Goal: Transaction & Acquisition: Book appointment/travel/reservation

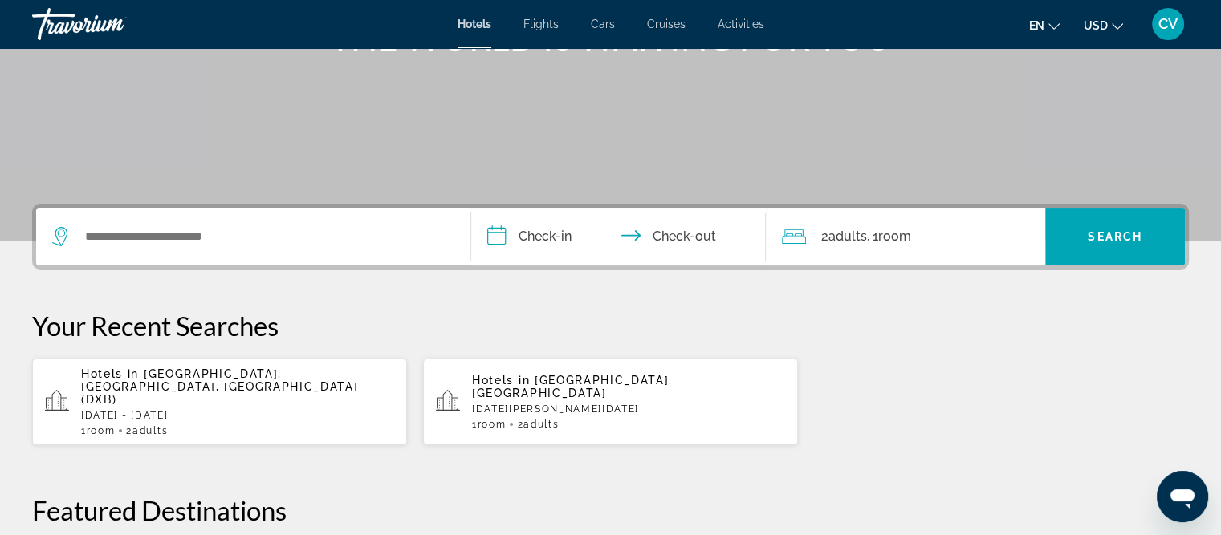
drag, startPoint x: 156, startPoint y: 261, endPoint x: 177, endPoint y: 236, distance: 32.0
click at [156, 261] on div "Search widget" at bounding box center [253, 237] width 402 height 58
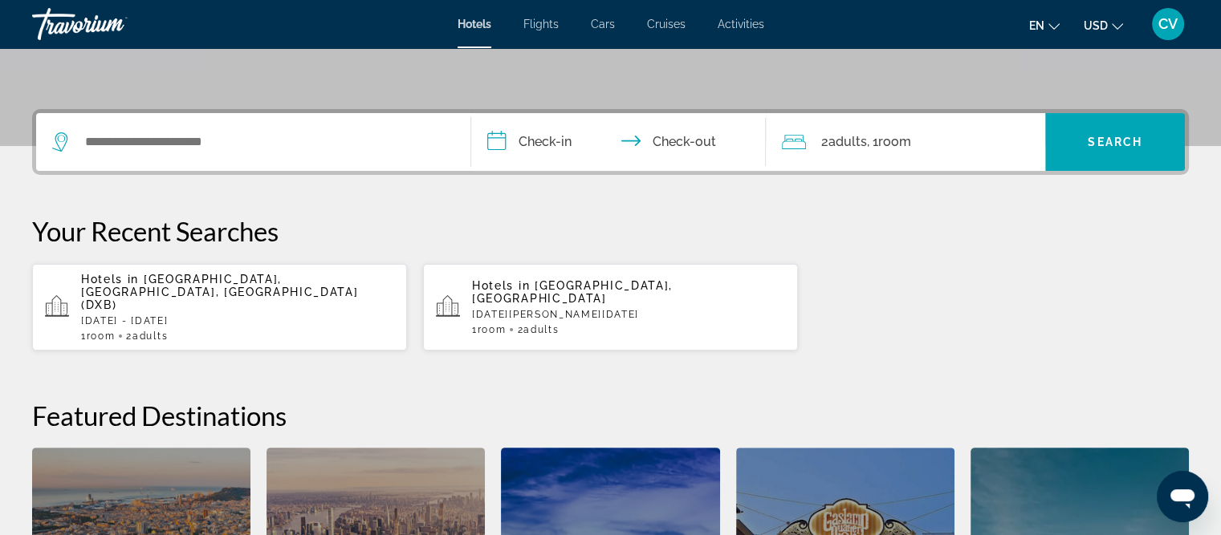
scroll to position [392, 0]
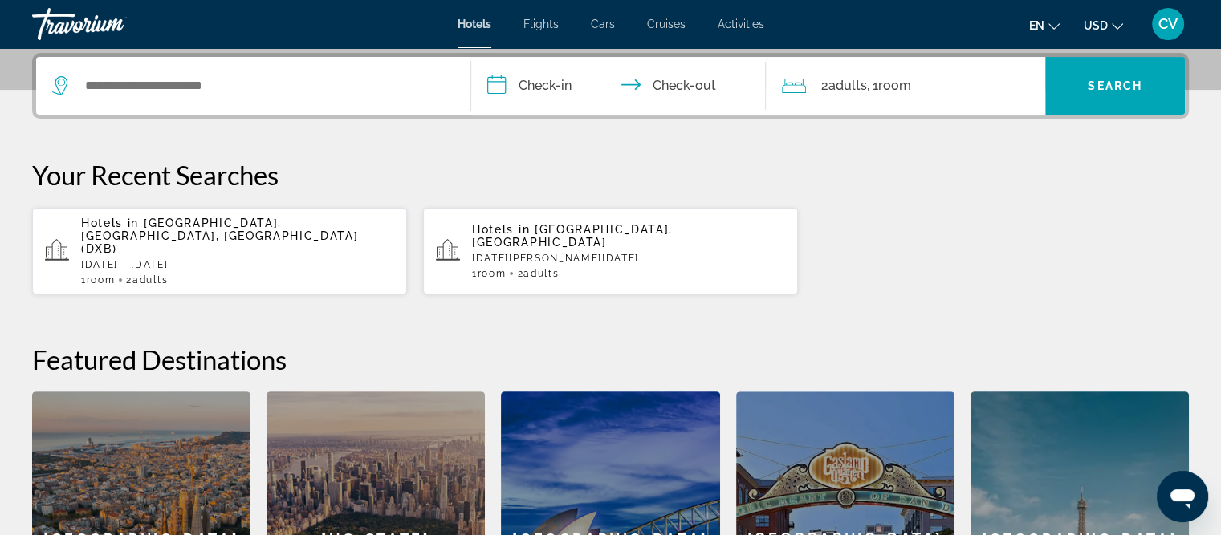
click at [331, 232] on p "Hotels in [GEOGRAPHIC_DATA], [GEOGRAPHIC_DATA], [GEOGRAPHIC_DATA] (DXB)" at bounding box center [237, 236] width 313 height 39
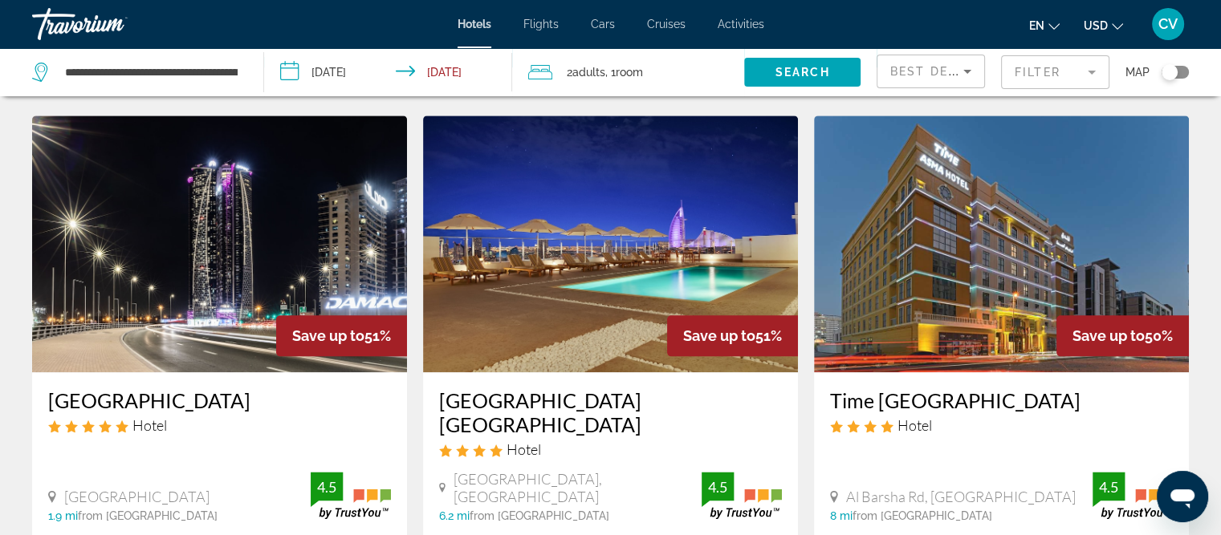
scroll to position [2232, 0]
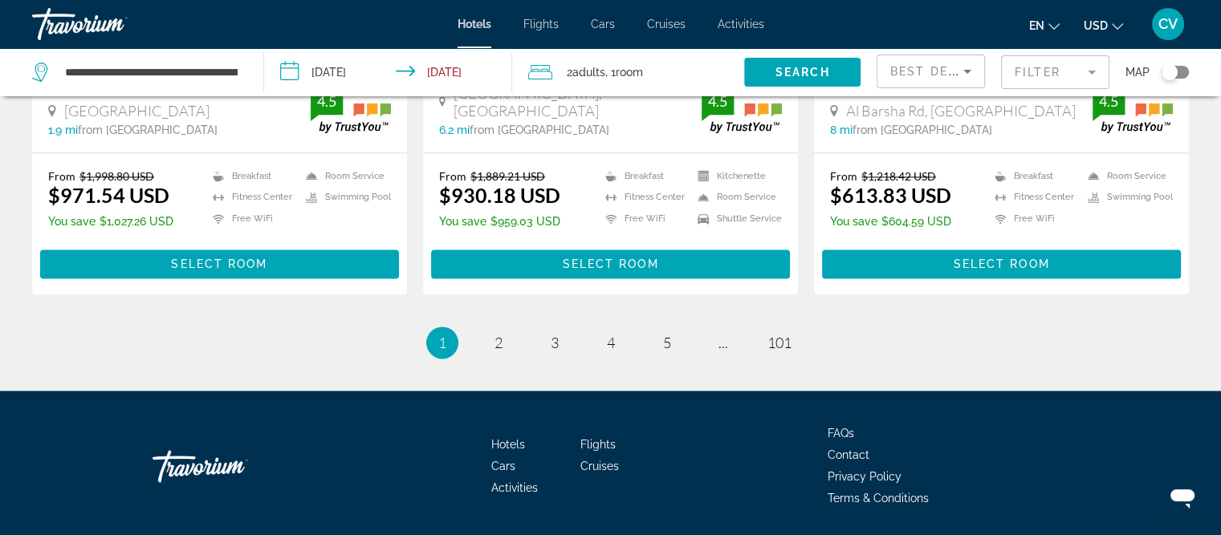
click at [1036, 74] on mat-form-field "Filter" at bounding box center [1055, 72] width 108 height 34
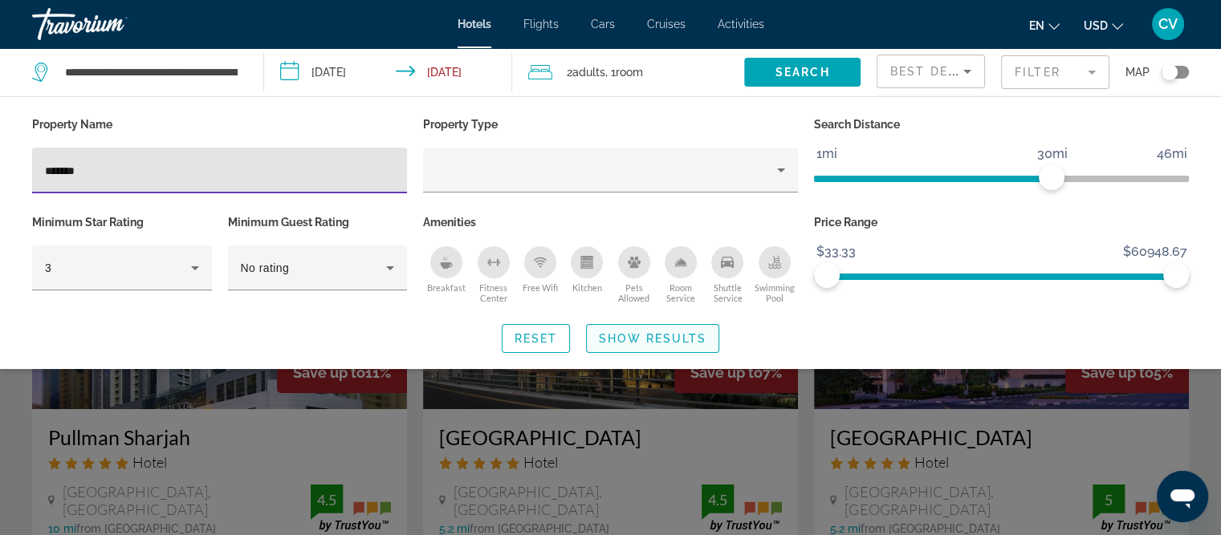
type input "*******"
click at [607, 341] on span "Show Results" at bounding box center [653, 338] width 108 height 13
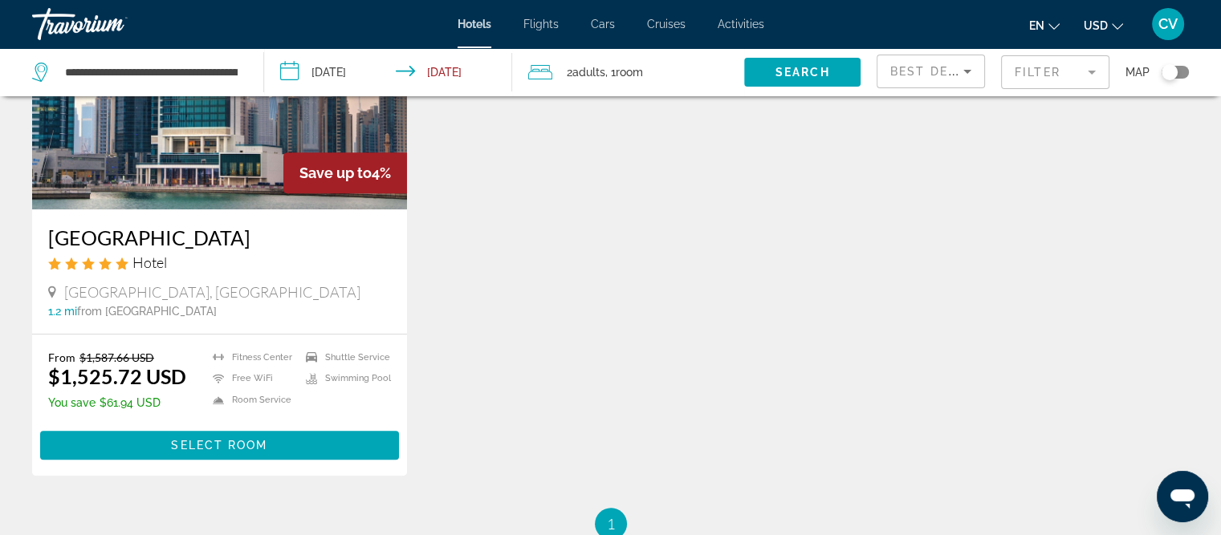
scroll to position [883, 0]
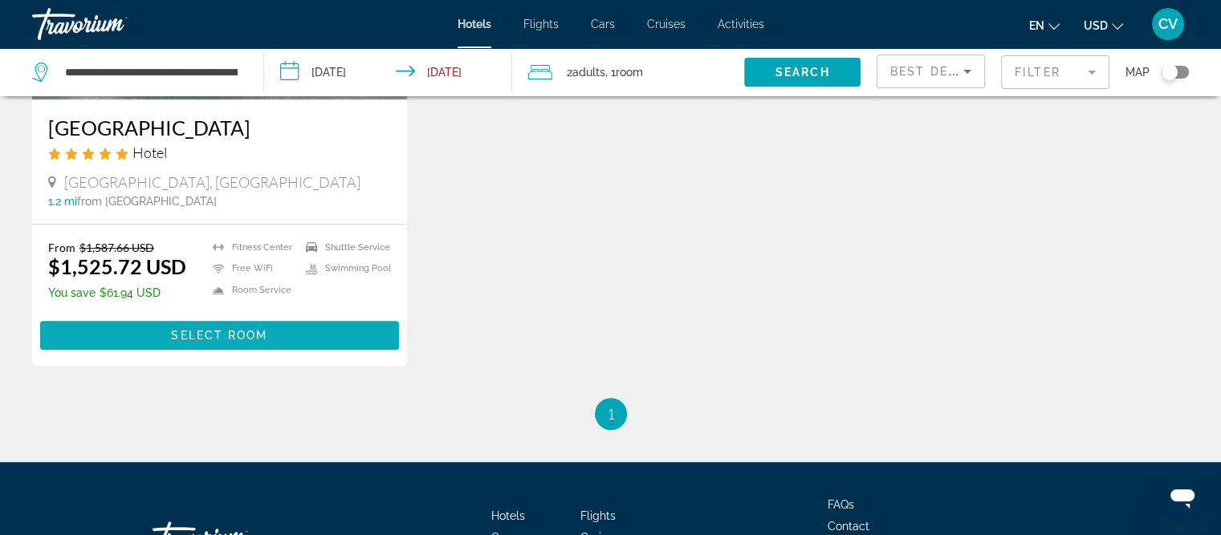
click at [200, 342] on span "Select Room" at bounding box center [219, 335] width 96 height 13
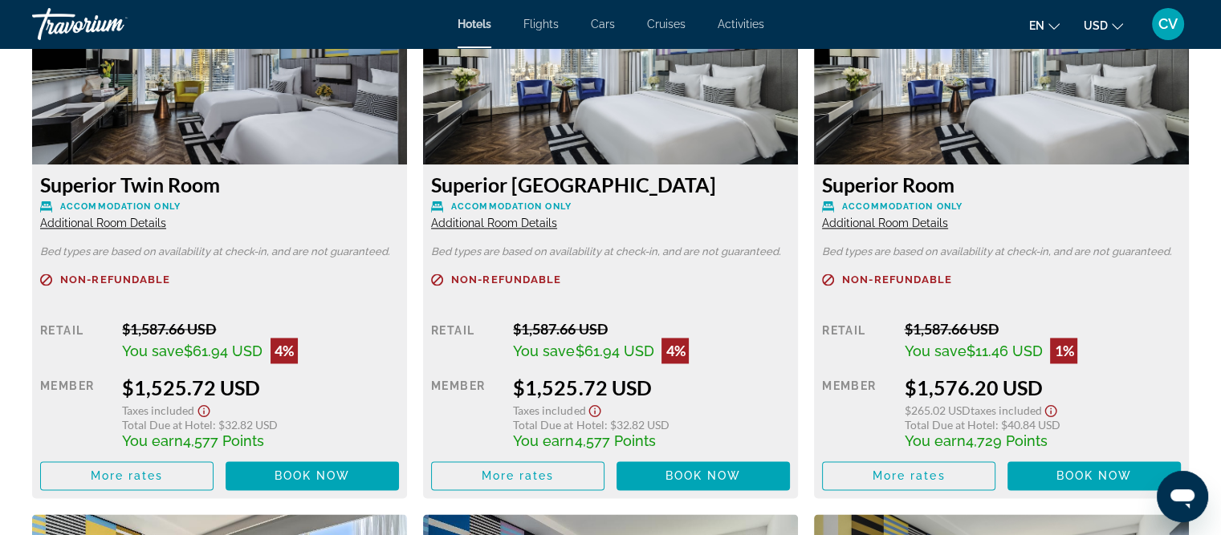
scroll to position [2086, 0]
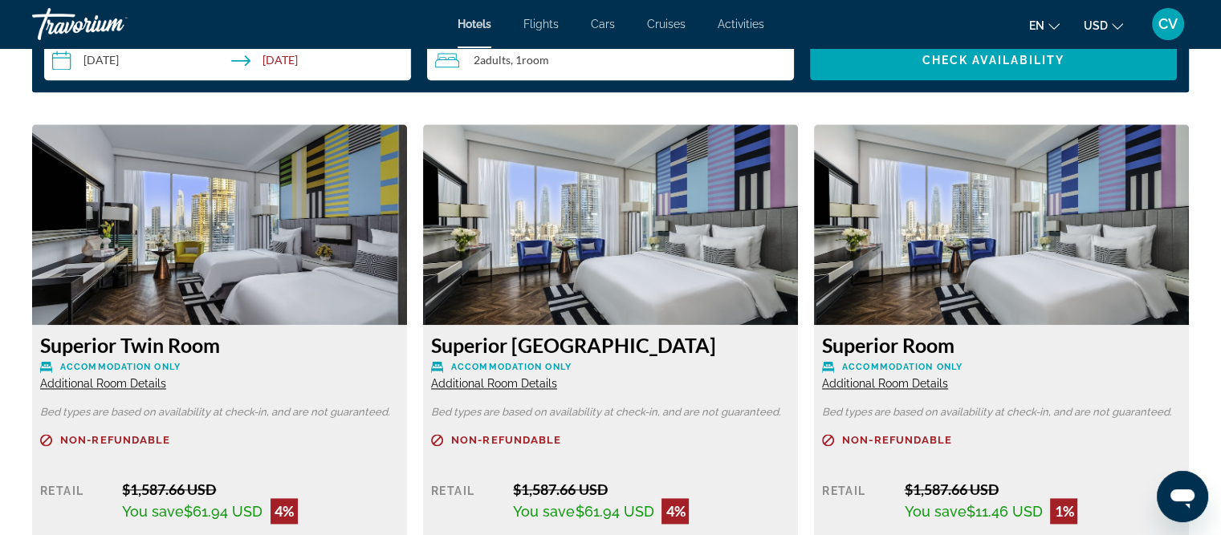
click at [492, 219] on img "Main content" at bounding box center [610, 224] width 375 height 201
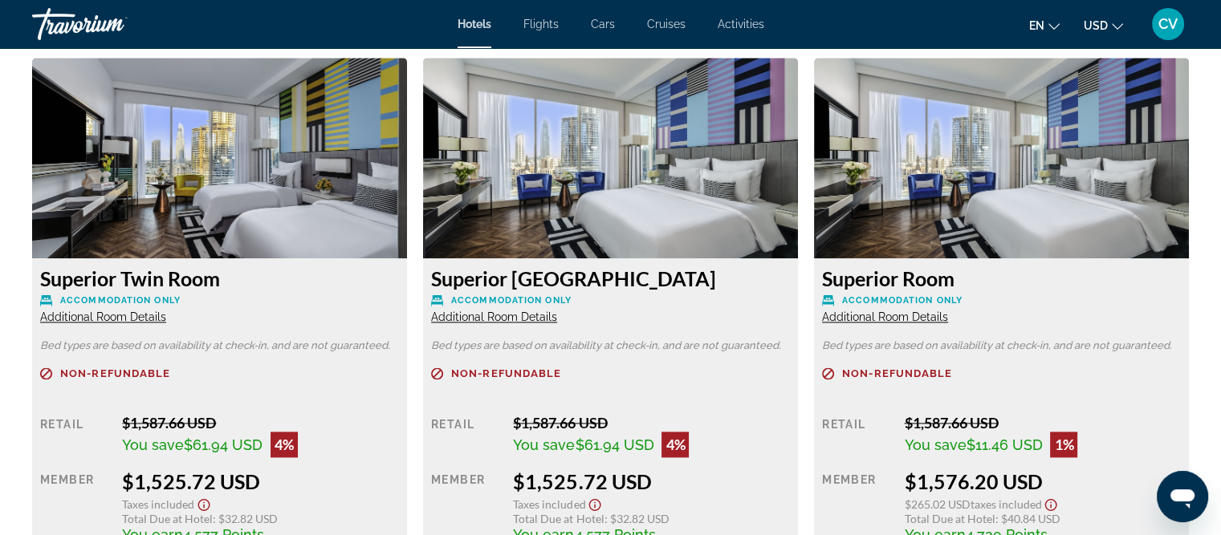
scroll to position [2167, 0]
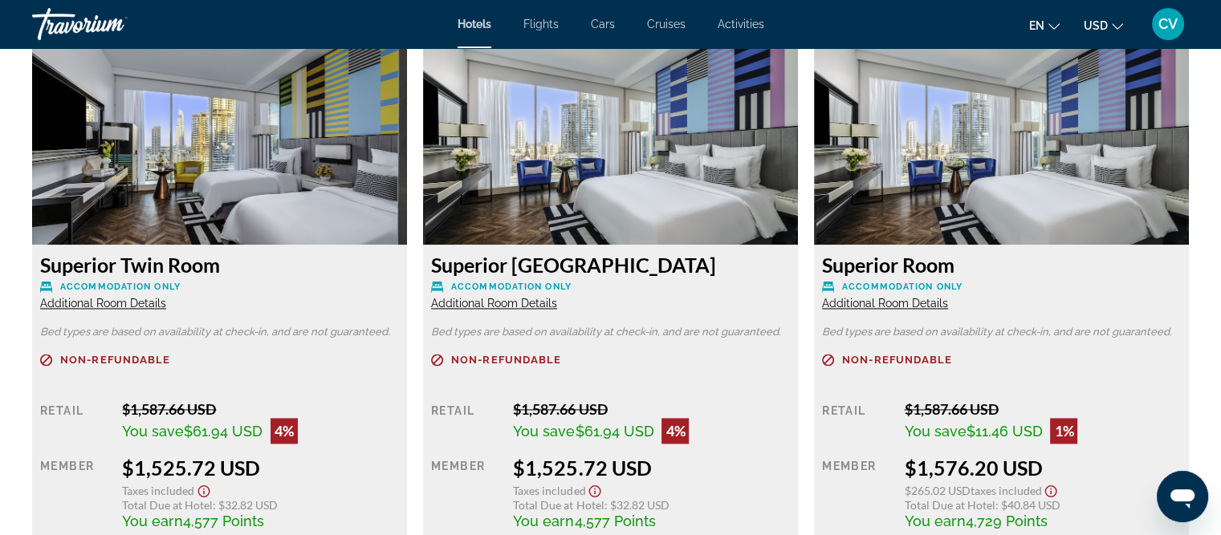
click at [510, 307] on span "Additional Room Details" at bounding box center [494, 303] width 126 height 13
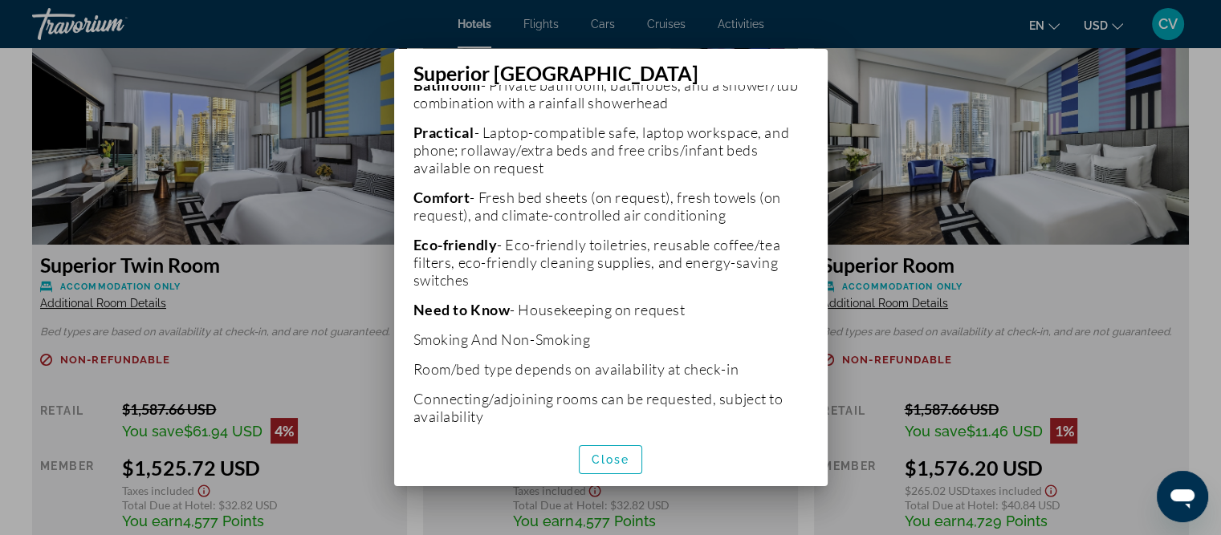
scroll to position [567, 0]
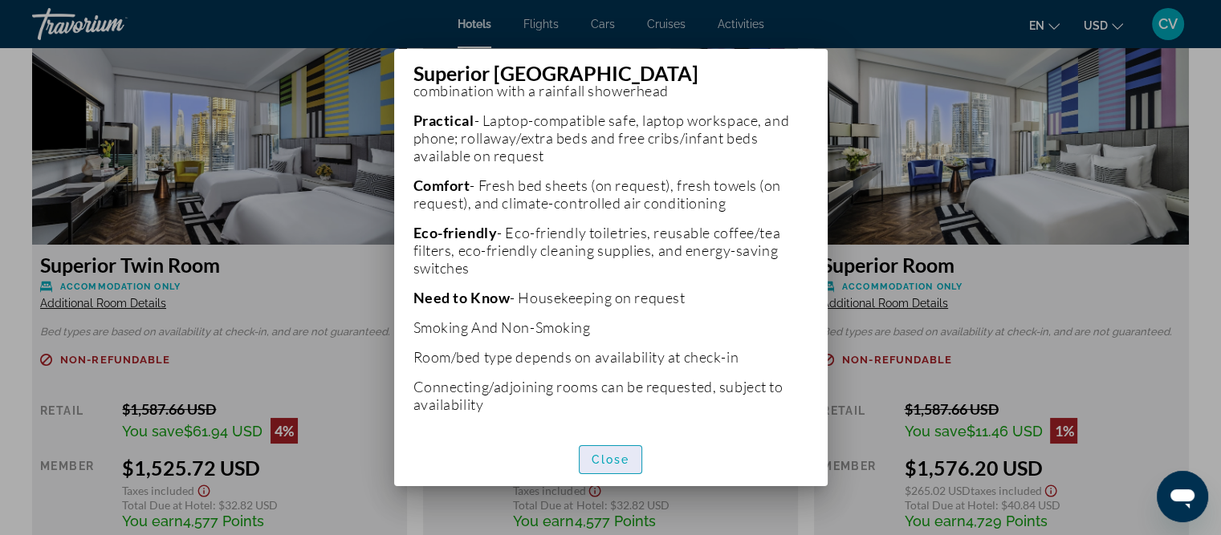
drag, startPoint x: 628, startPoint y: 465, endPoint x: 892, endPoint y: 418, distance: 268.1
click at [628, 465] on span "Close" at bounding box center [610, 459] width 39 height 13
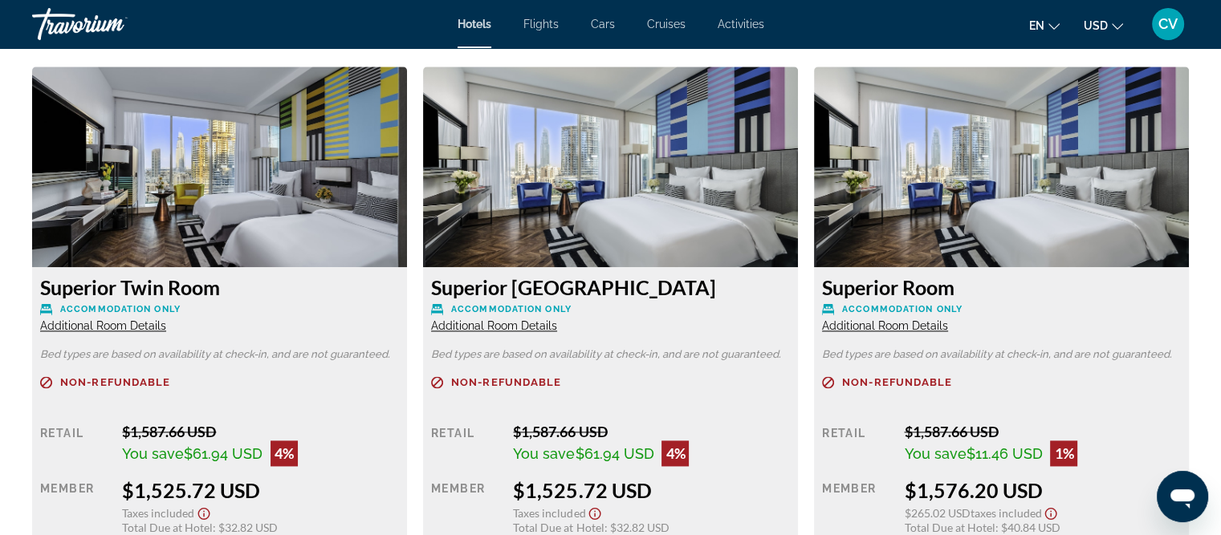
scroll to position [2086, 0]
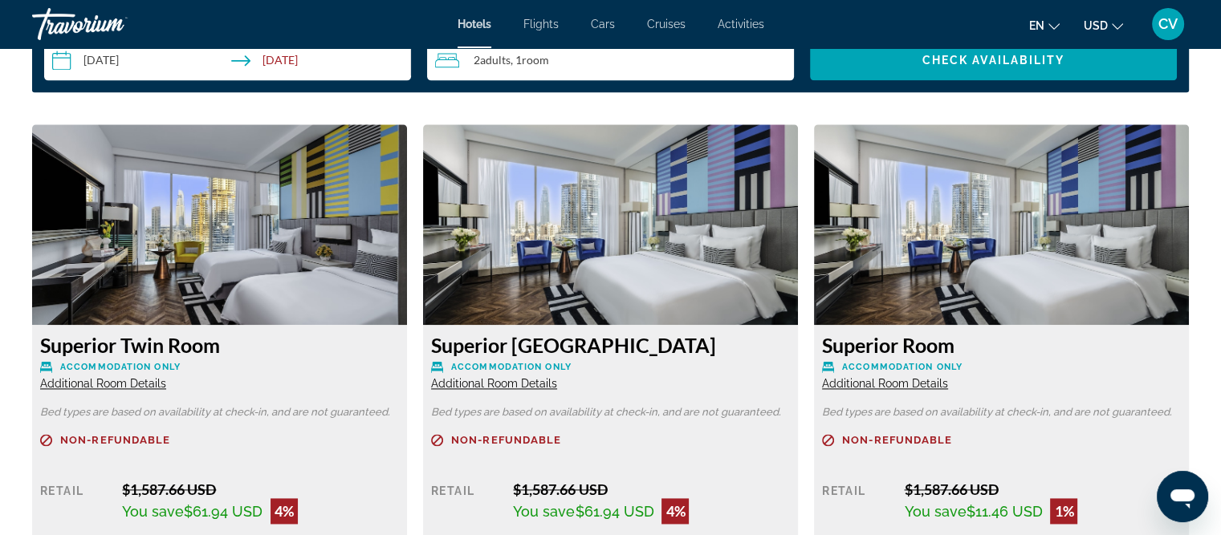
click at [901, 388] on span "Additional Room Details" at bounding box center [885, 383] width 126 height 13
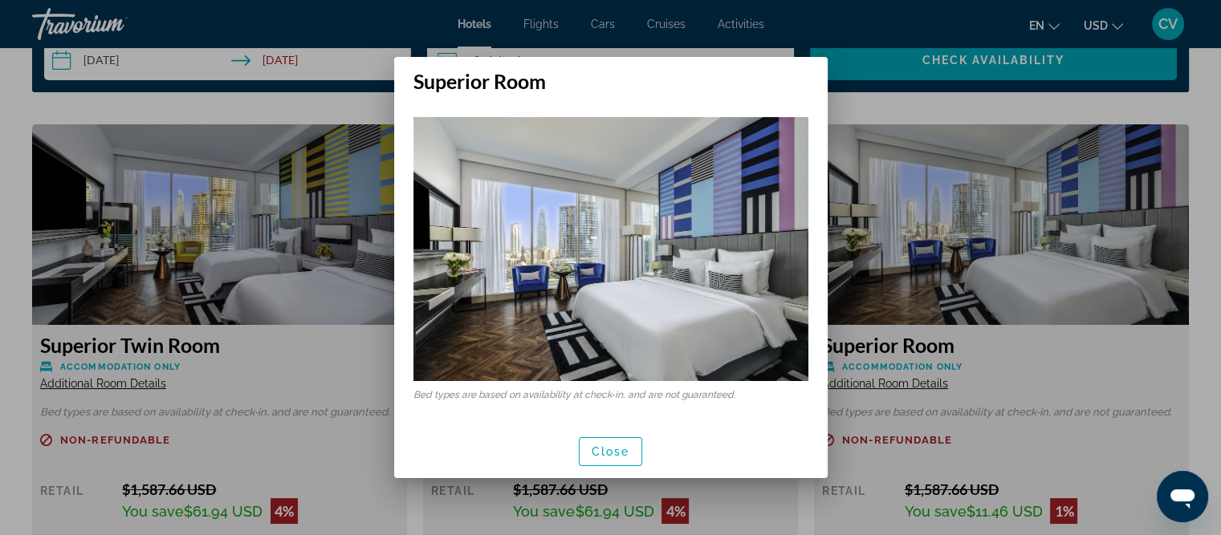
scroll to position [0, 0]
click at [609, 443] on span "button" at bounding box center [610, 452] width 63 height 39
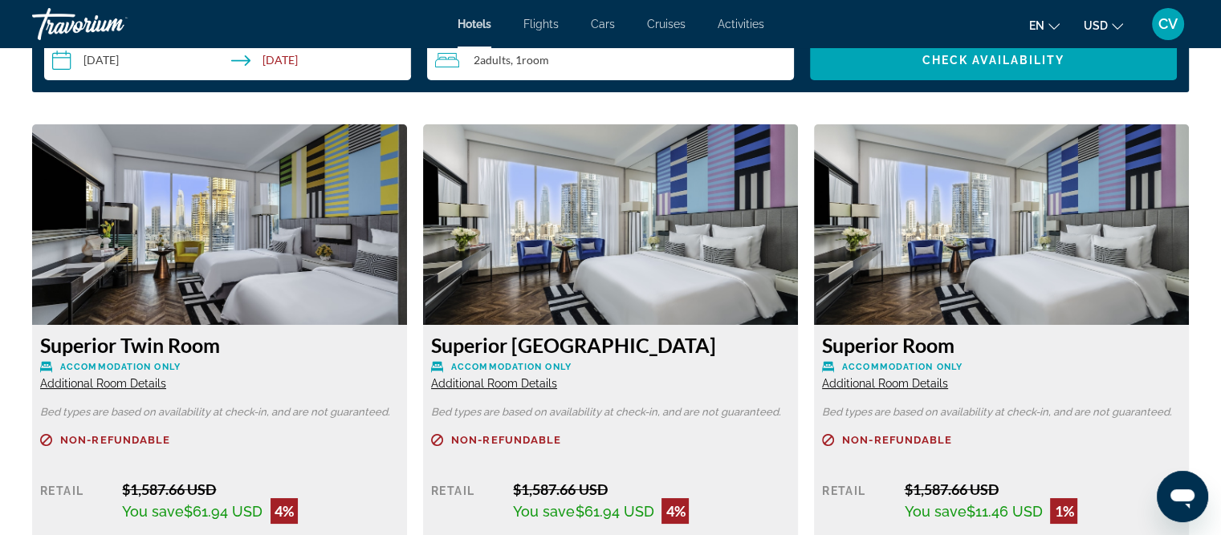
scroll to position [2086, 0]
click at [884, 382] on span "Additional Room Details" at bounding box center [885, 383] width 126 height 13
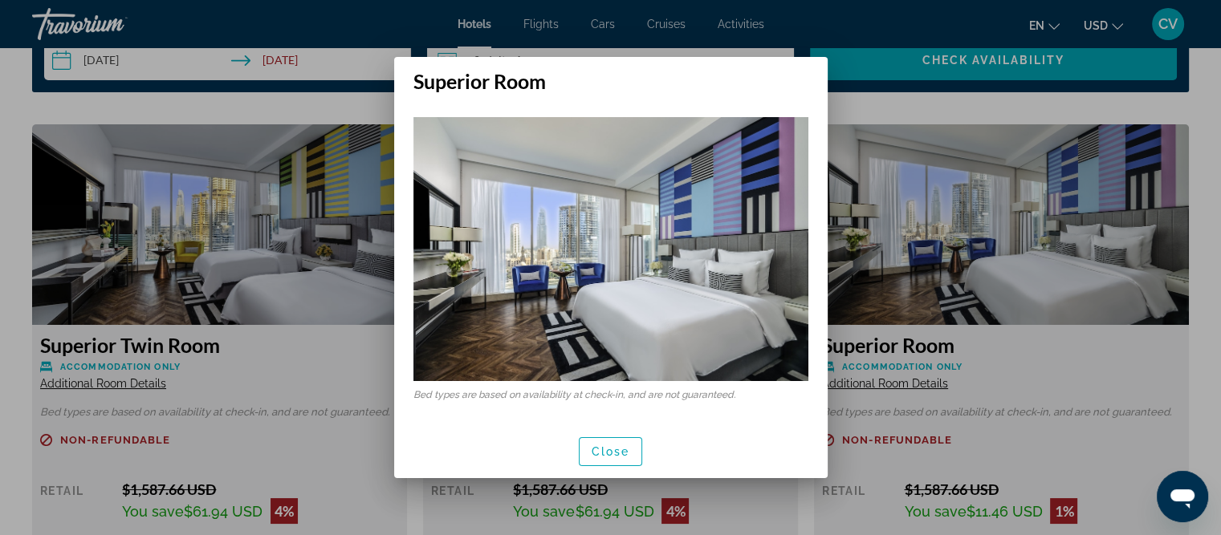
scroll to position [0, 0]
drag, startPoint x: 618, startPoint y: 453, endPoint x: 635, endPoint y: 443, distance: 19.8
click at [619, 453] on span "Close" at bounding box center [610, 451] width 39 height 13
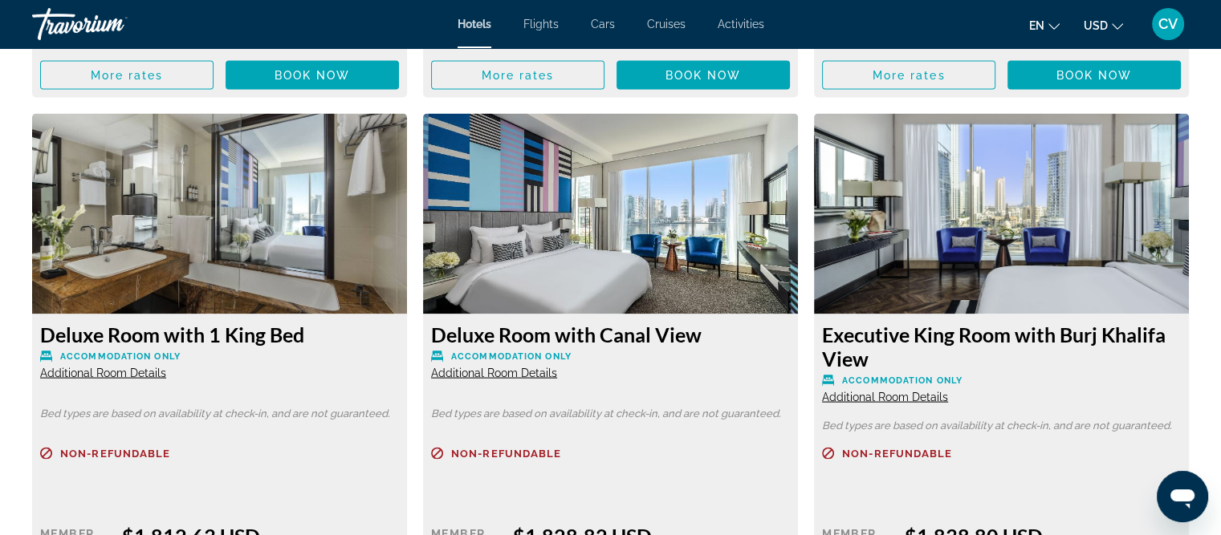
scroll to position [3210, 0]
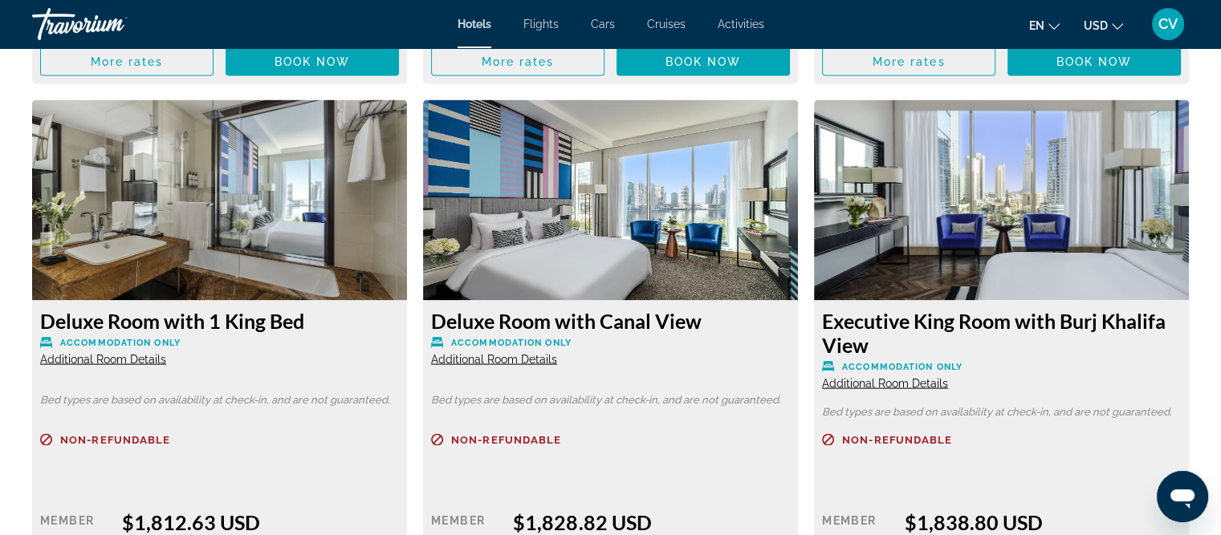
click at [288, 158] on img "Main content" at bounding box center [219, 200] width 375 height 201
click at [107, 360] on span "Additional Room Details" at bounding box center [103, 359] width 126 height 13
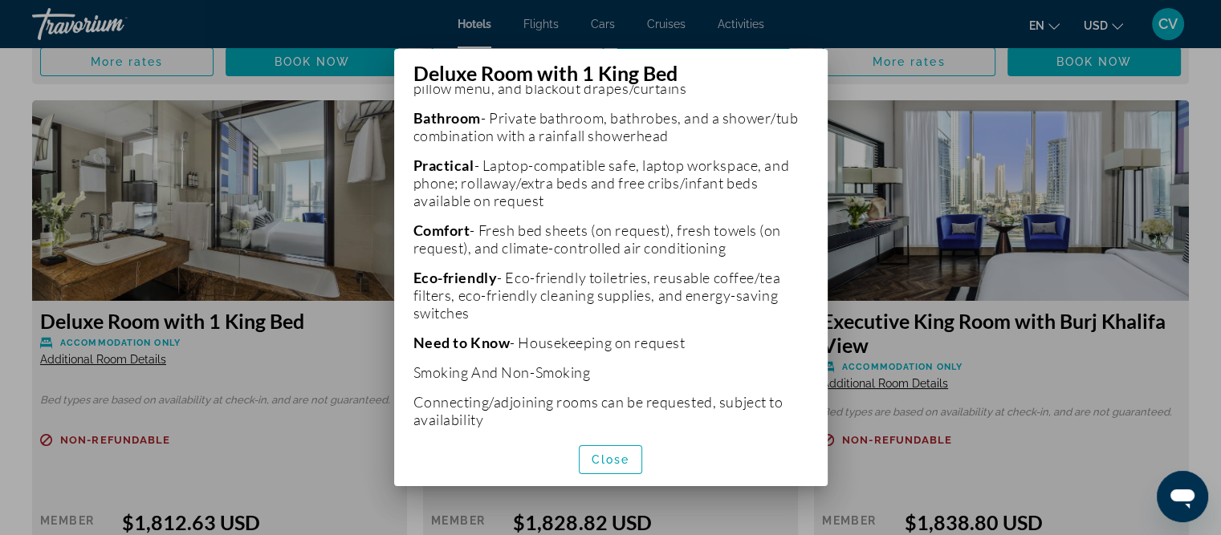
scroll to position [544, 0]
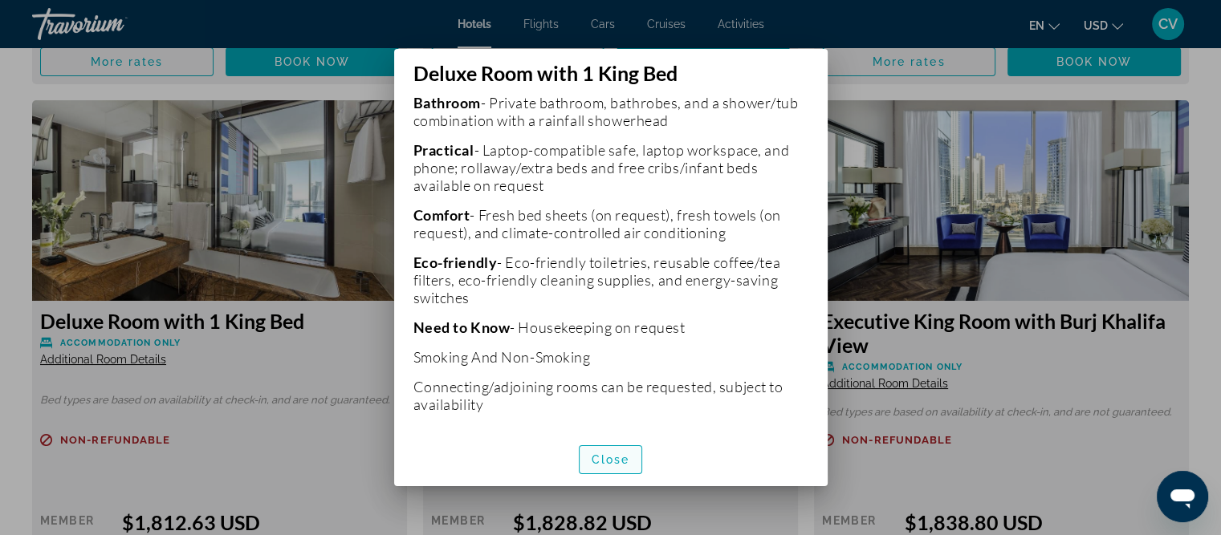
click at [617, 453] on span "Close" at bounding box center [610, 459] width 39 height 13
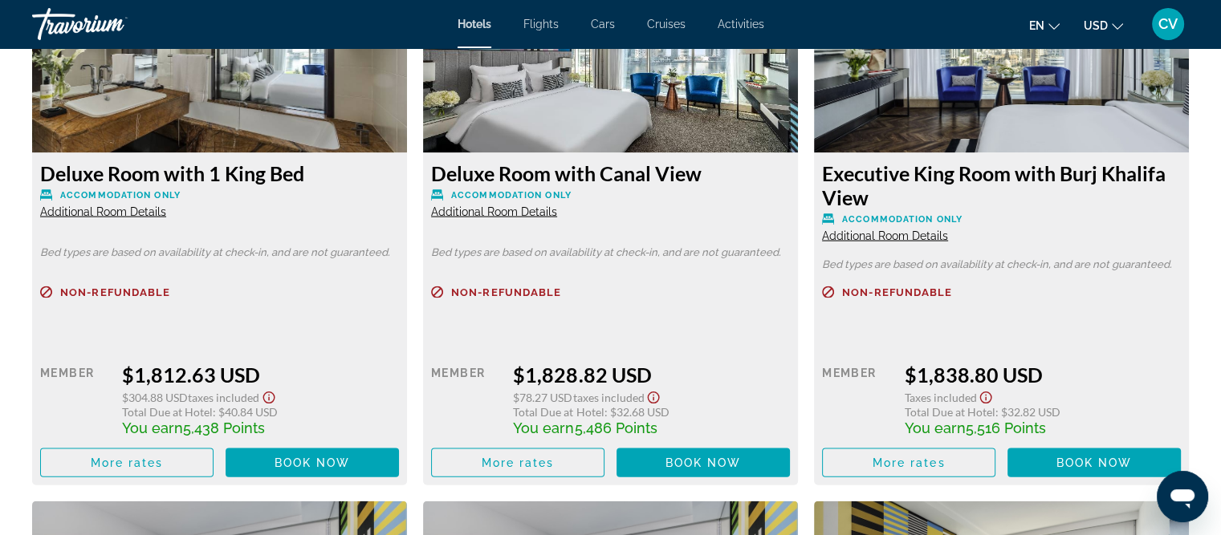
scroll to position [3370, 0]
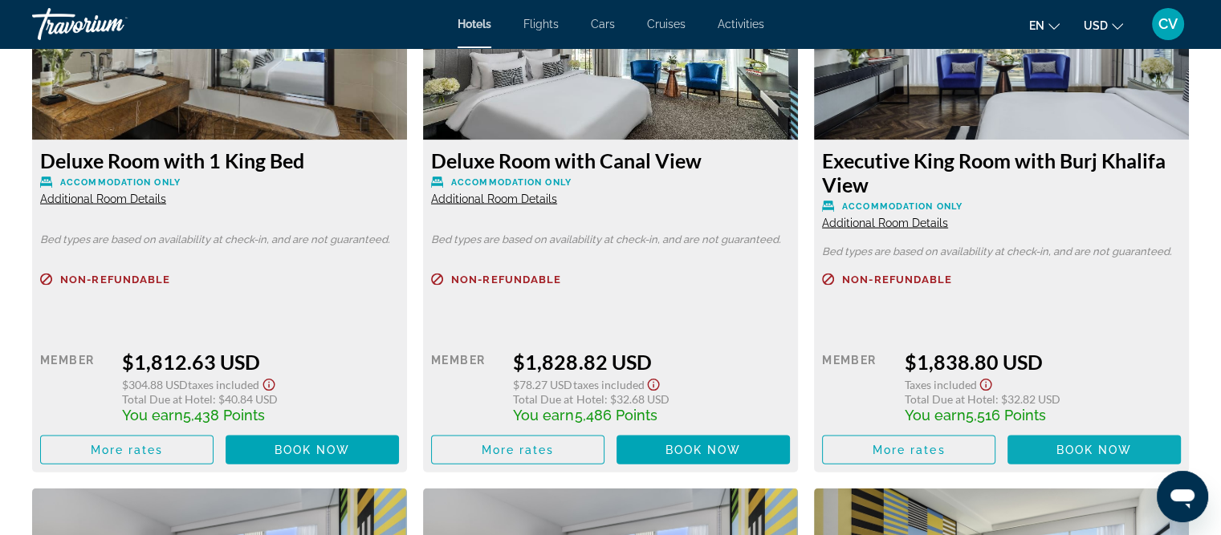
click at [1099, 450] on span "Book now" at bounding box center [1094, 450] width 76 height 13
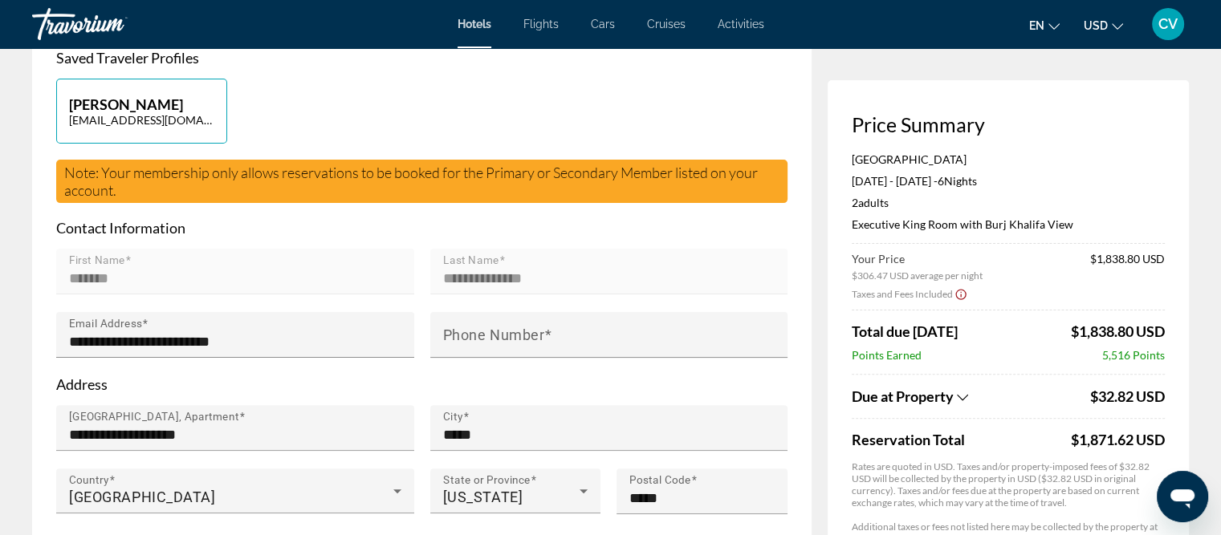
scroll to position [401, 0]
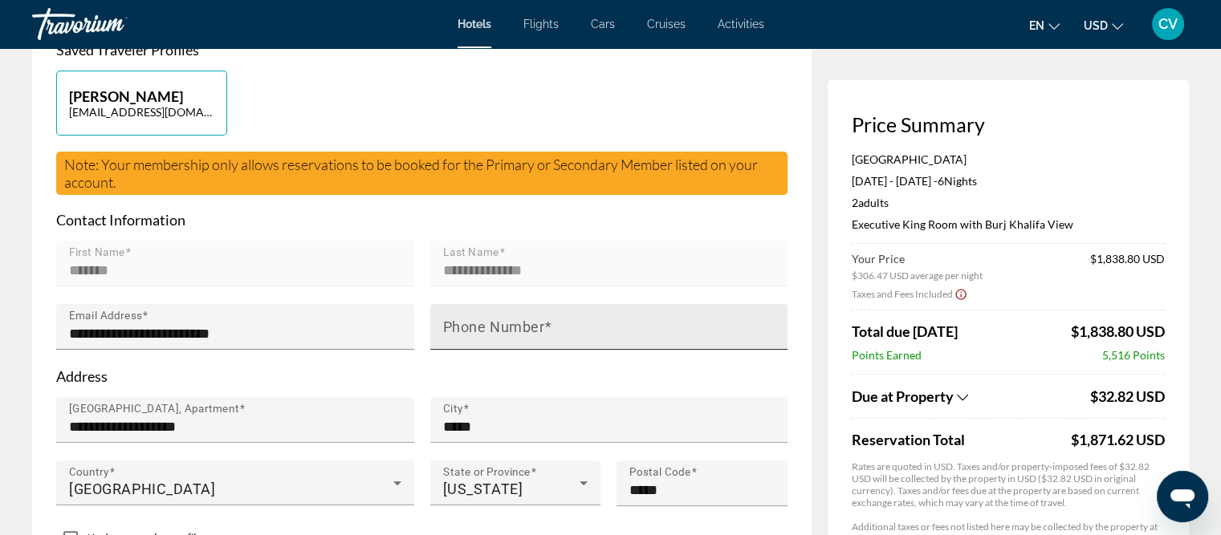
click at [482, 343] on input "Phone Number" at bounding box center [614, 333] width 342 height 19
type input "**********"
click at [551, 385] on p "Address" at bounding box center [421, 377] width 731 height 18
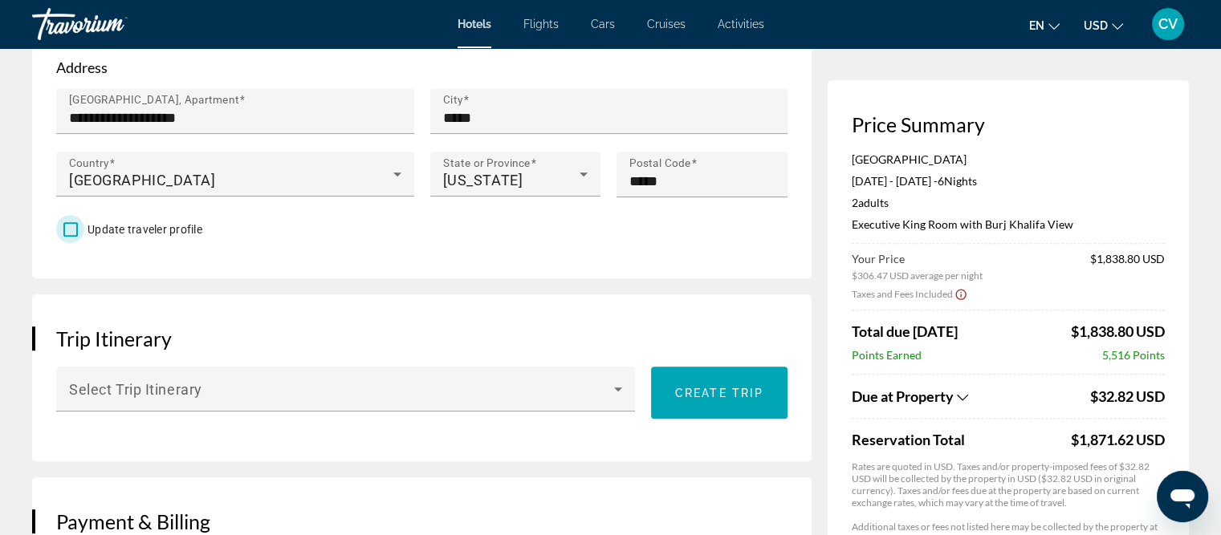
scroll to position [802, 0]
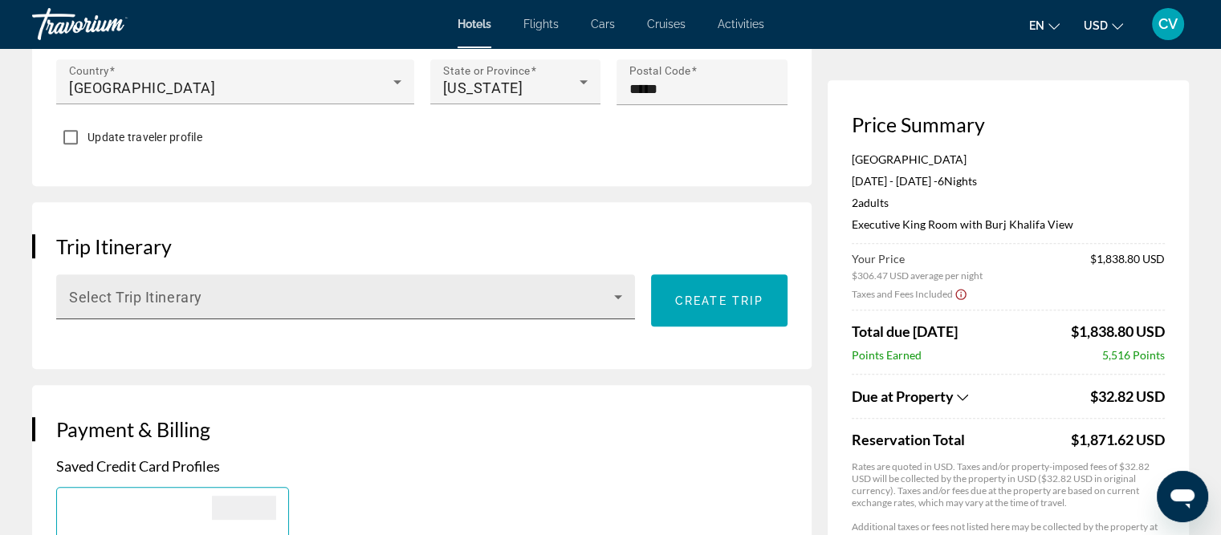
click at [237, 313] on span "Main content" at bounding box center [341, 303] width 545 height 19
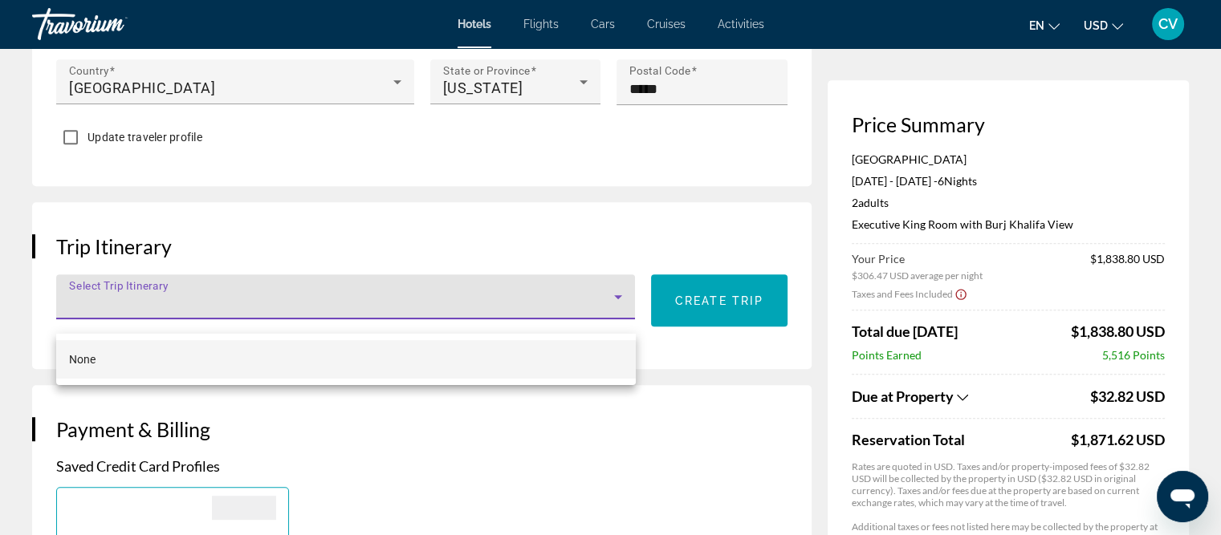
click at [626, 221] on div at bounding box center [610, 267] width 1221 height 535
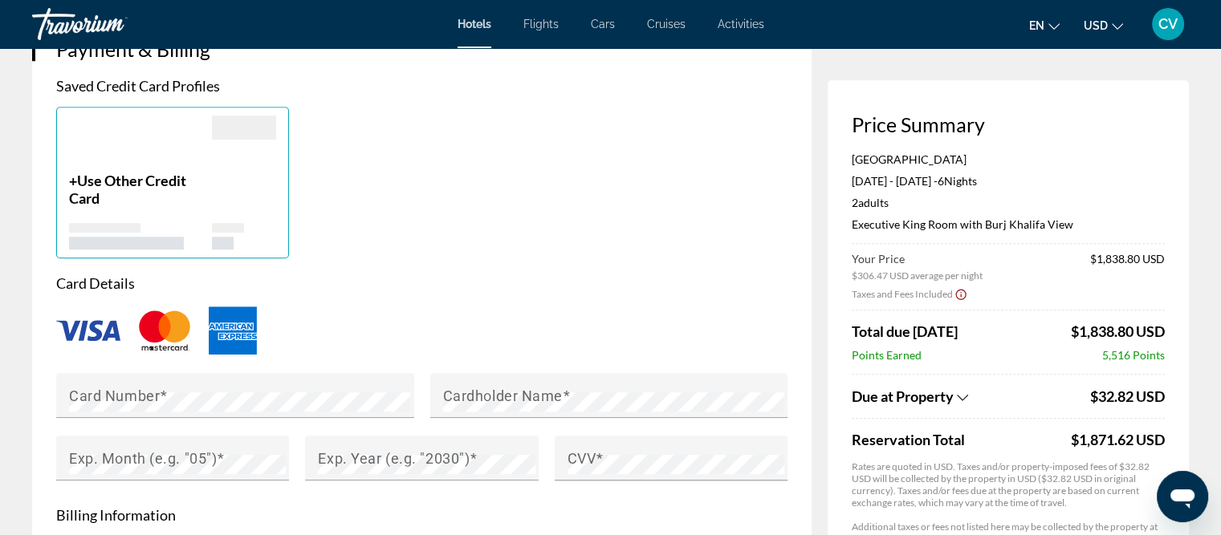
scroll to position [1204, 0]
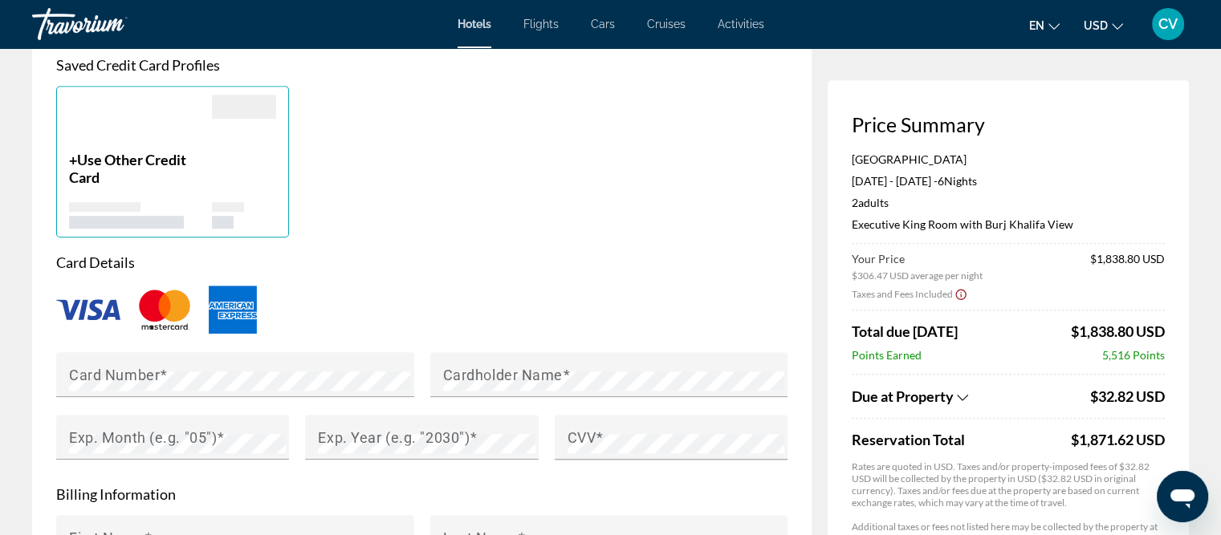
click at [162, 336] on img "Main content" at bounding box center [164, 309] width 64 height 53
click at [159, 383] on mat-label "Card Number" at bounding box center [114, 374] width 91 height 17
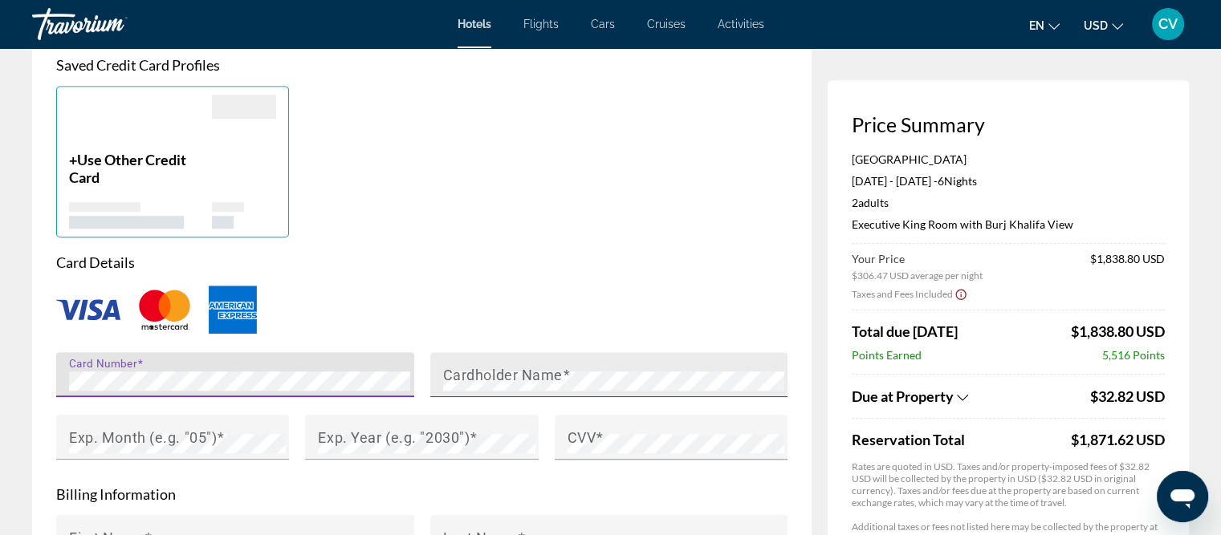
click at [493, 397] on div "Cardholder Name" at bounding box center [614, 374] width 342 height 45
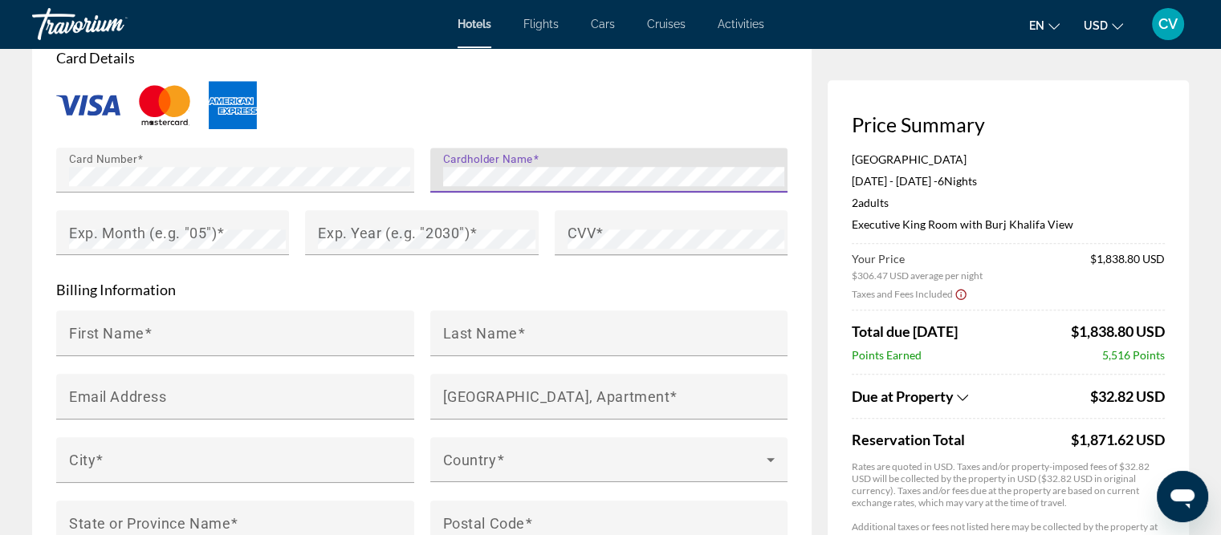
scroll to position [1444, 0]
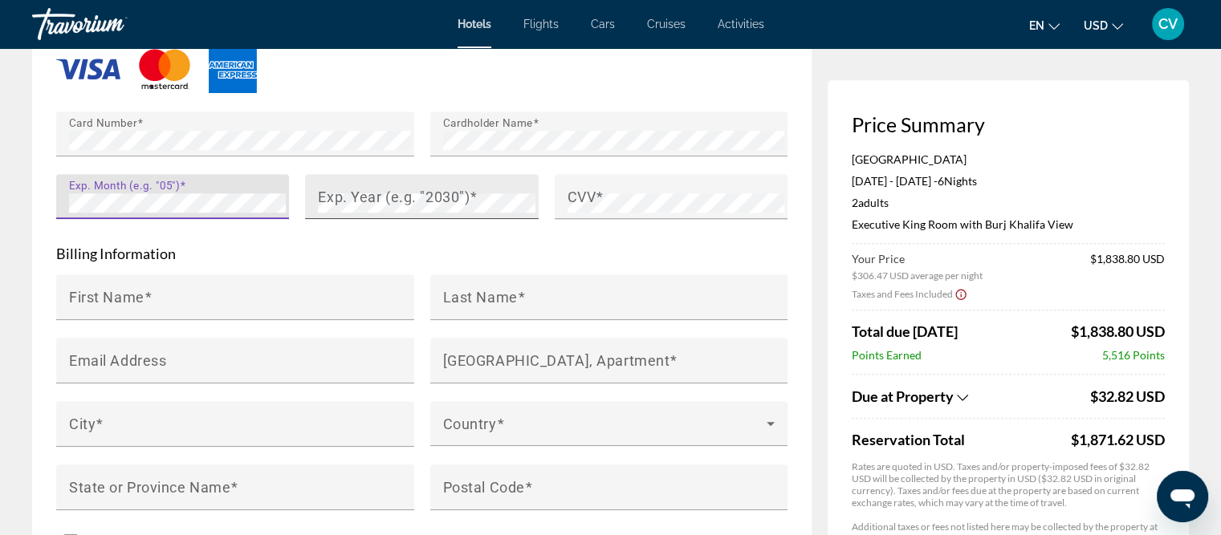
click at [343, 205] on mat-label "Exp. Year (e.g. "2030")" at bounding box center [394, 196] width 152 height 17
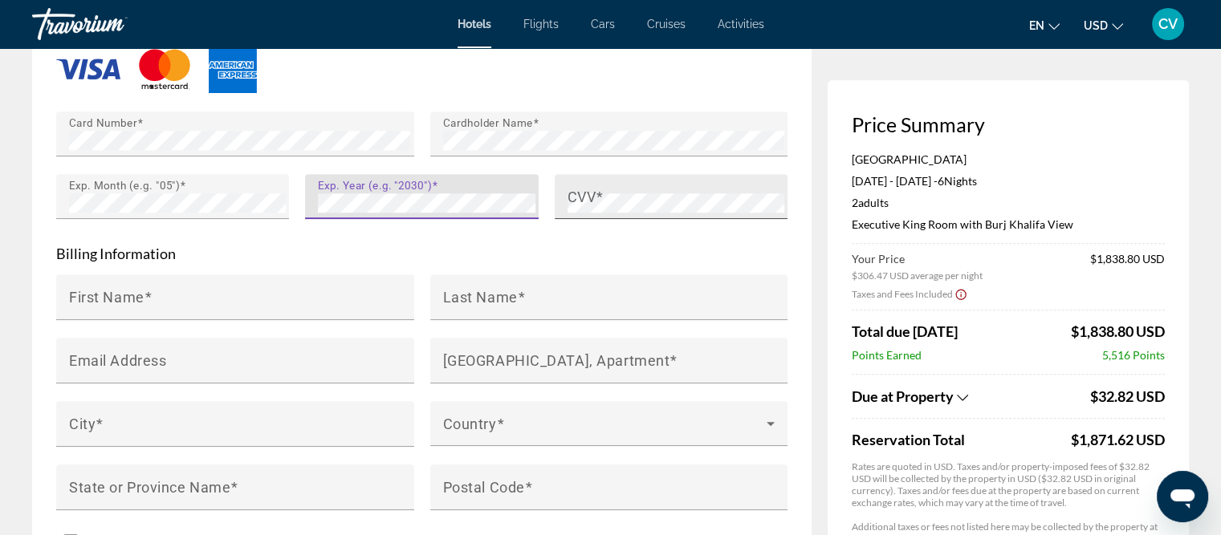
click at [591, 205] on mat-label "CVV" at bounding box center [581, 196] width 29 height 17
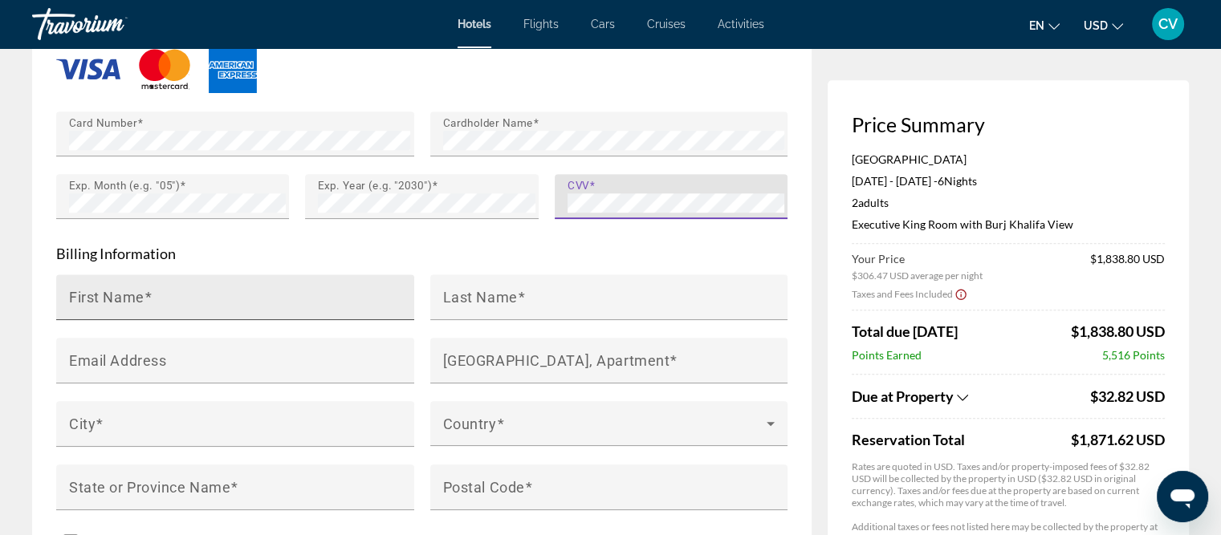
click at [204, 314] on input "First Name" at bounding box center [240, 304] width 342 height 19
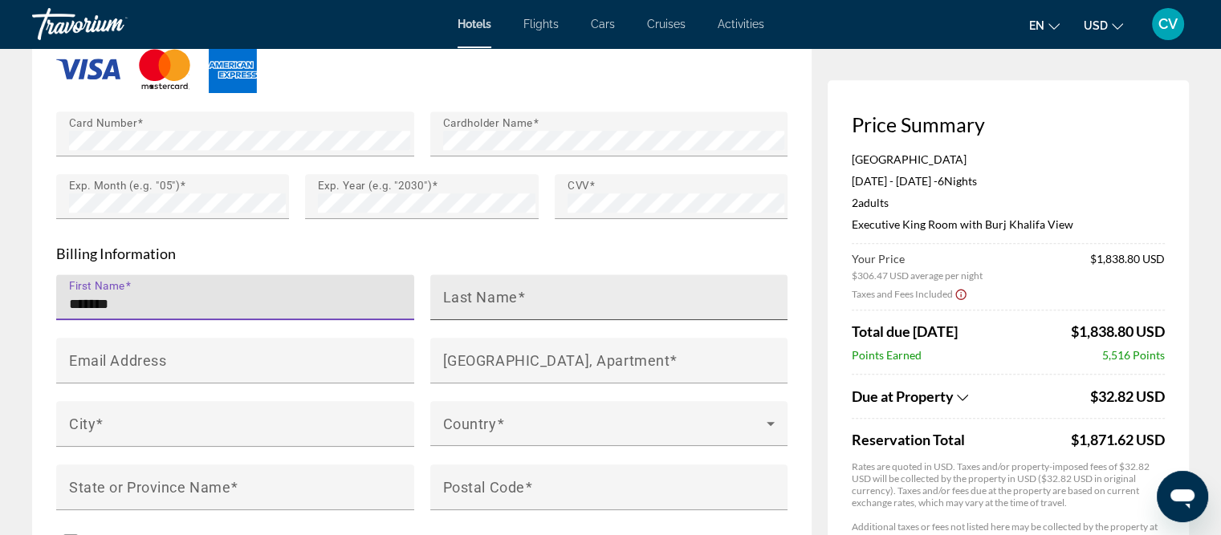
type input "*******"
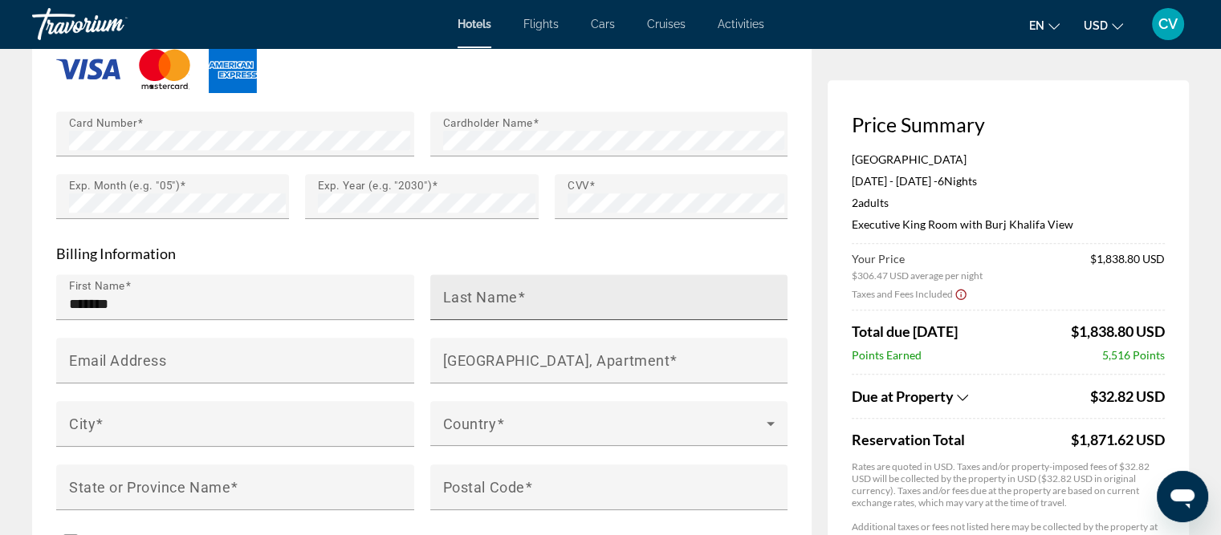
click at [518, 305] on span "Main content" at bounding box center [522, 296] width 8 height 17
click at [516, 312] on input "Last Name" at bounding box center [614, 304] width 342 height 19
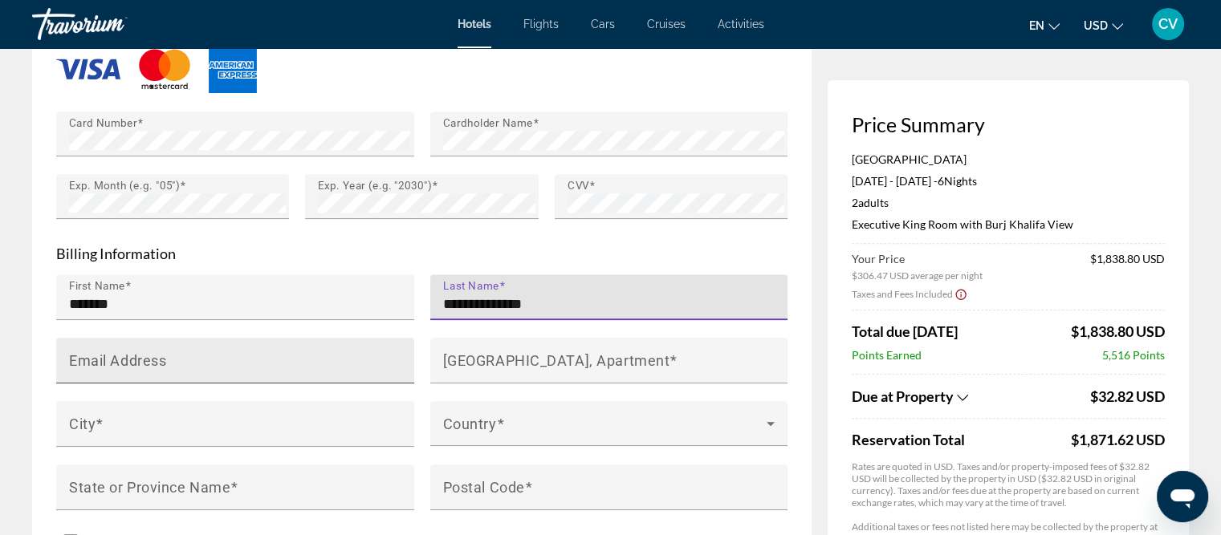
type input "**********"
click at [233, 367] on div "Email Address" at bounding box center [240, 361] width 342 height 46
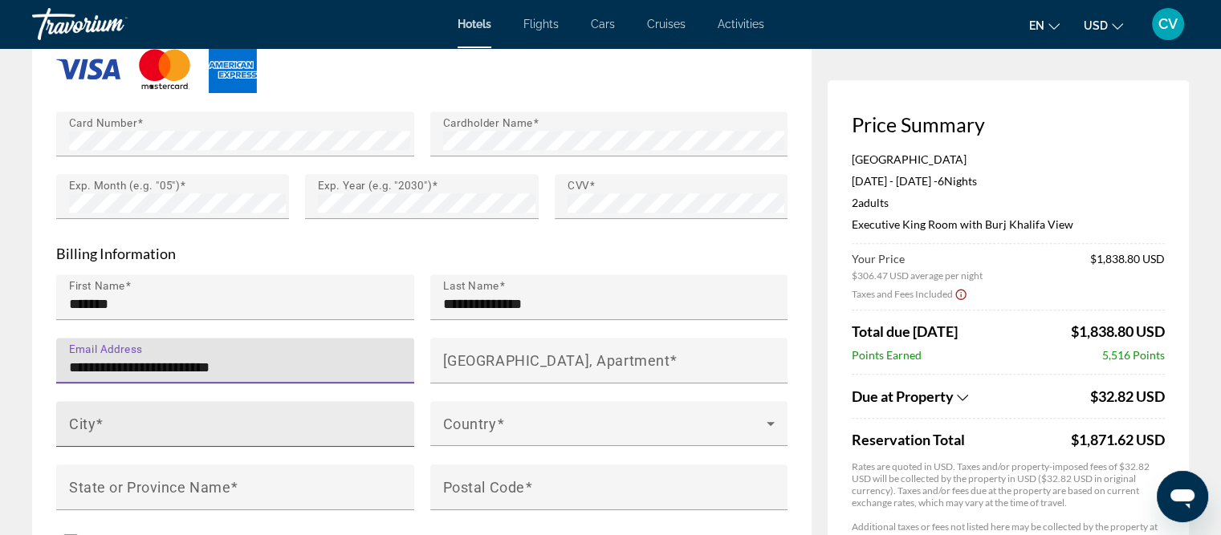
type input "**********"
click at [258, 425] on div "City" at bounding box center [240, 424] width 342 height 46
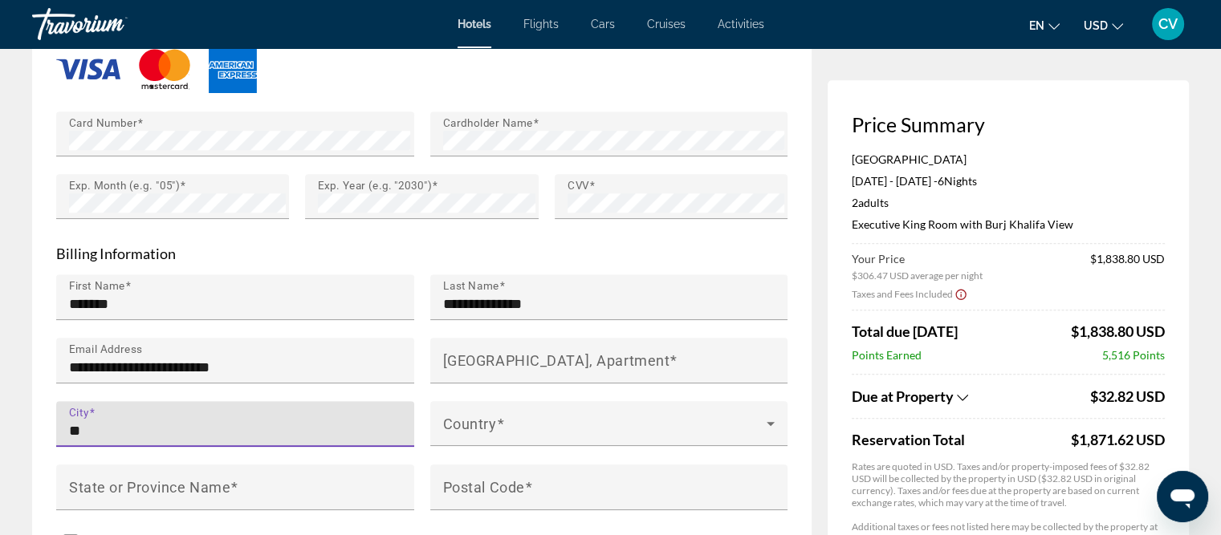
type input "*"
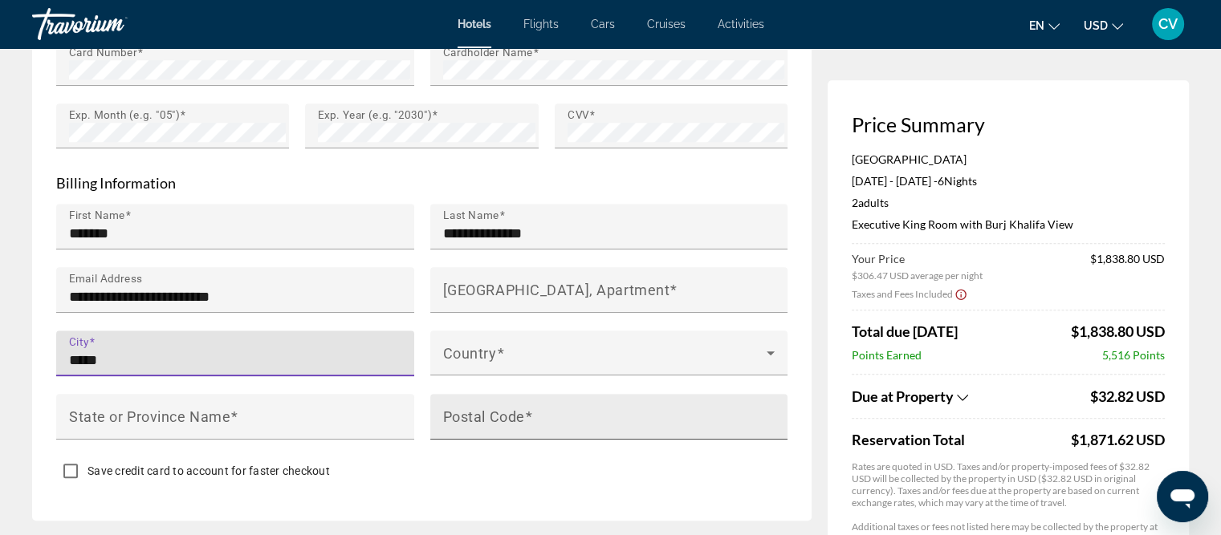
scroll to position [1525, 0]
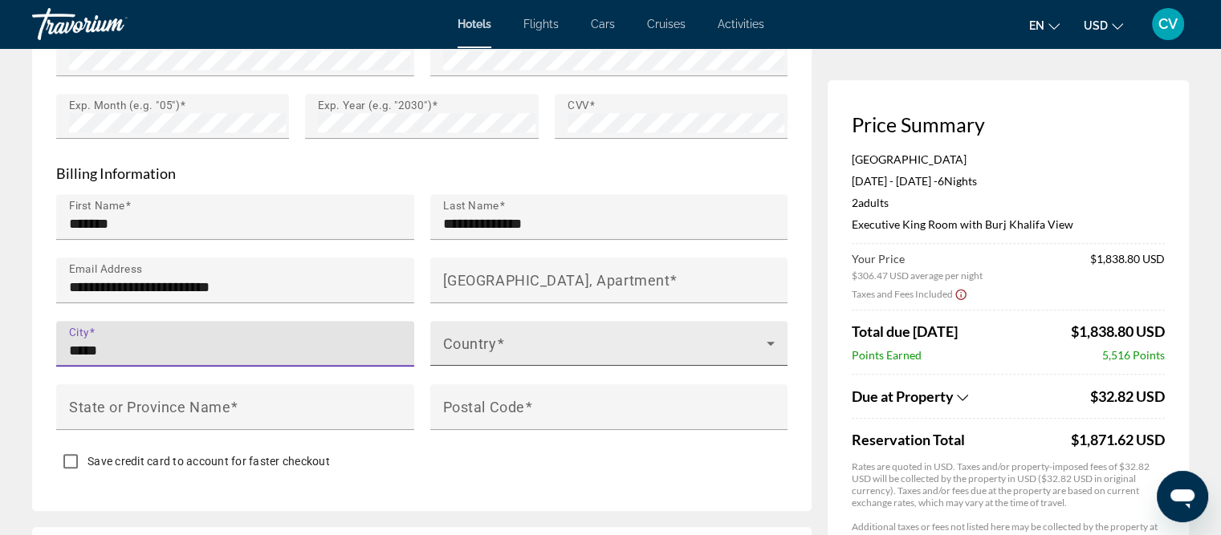
type input "*****"
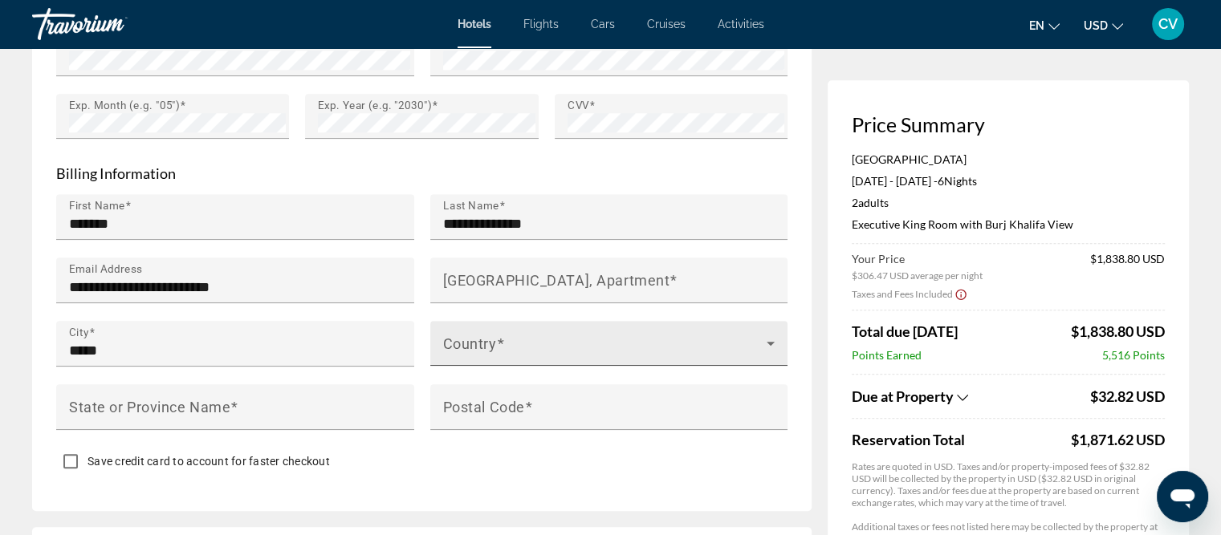
click at [632, 366] on div "Country" at bounding box center [609, 343] width 332 height 45
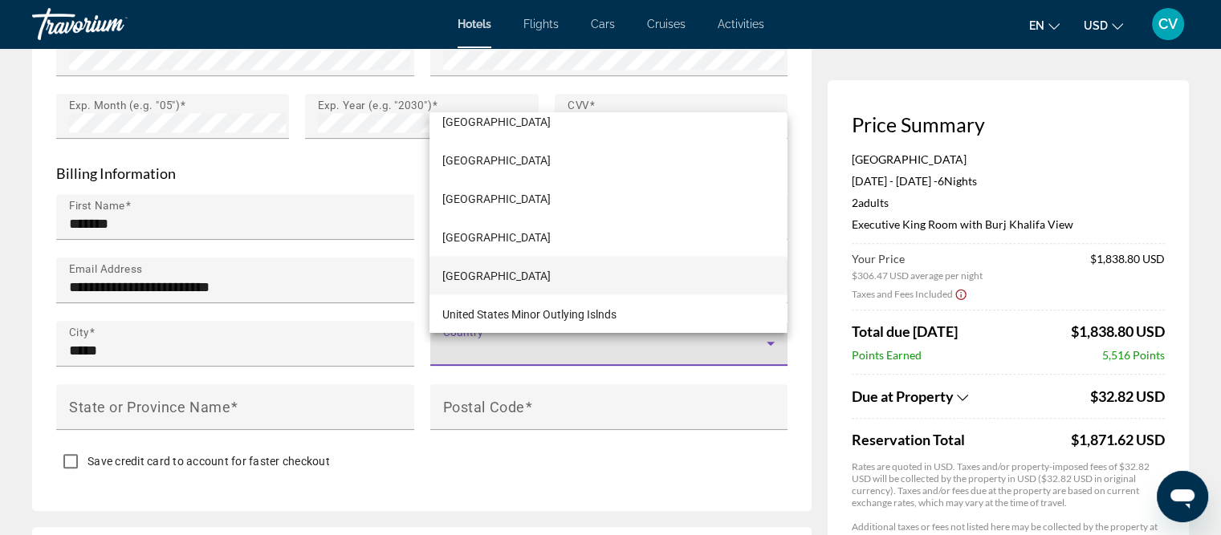
scroll to position [9248, 0]
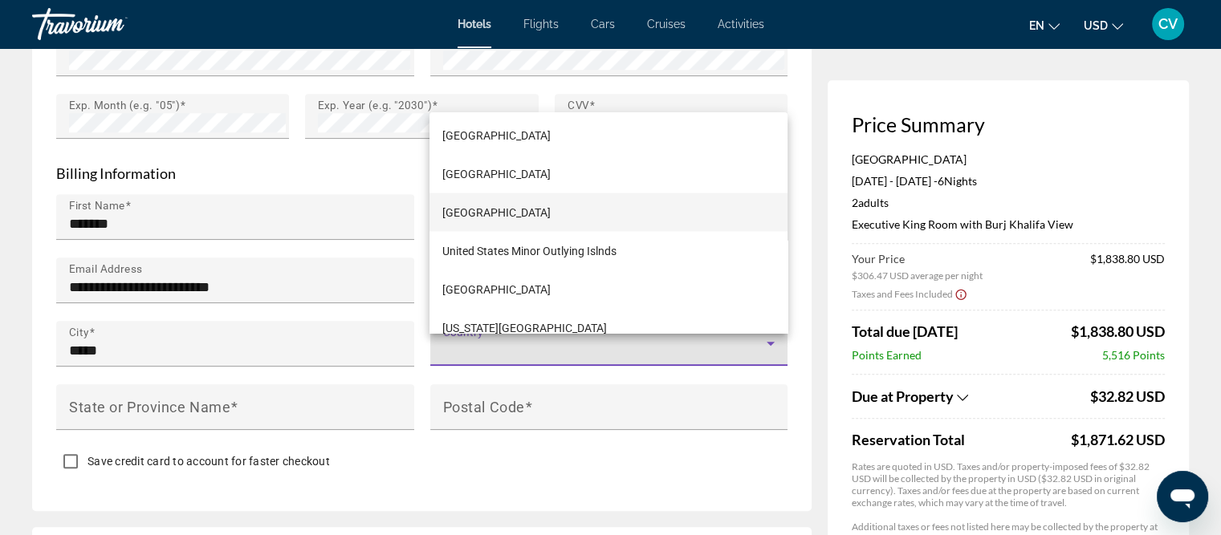
click at [624, 213] on mat-option "[GEOGRAPHIC_DATA]" at bounding box center [607, 212] width 357 height 39
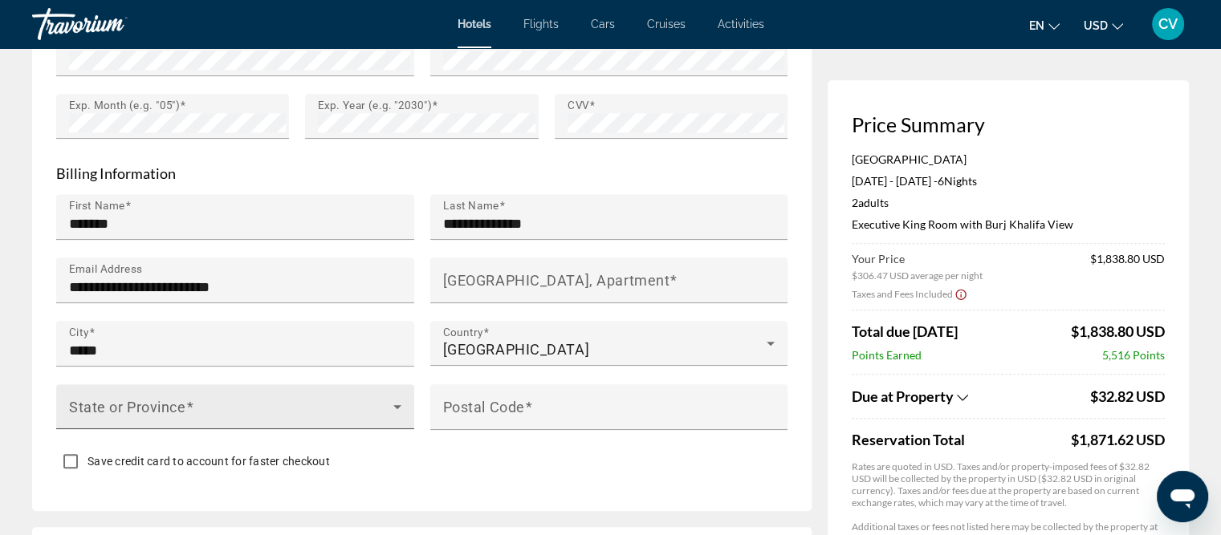
click at [241, 410] on div "State or Province" at bounding box center [235, 406] width 332 height 45
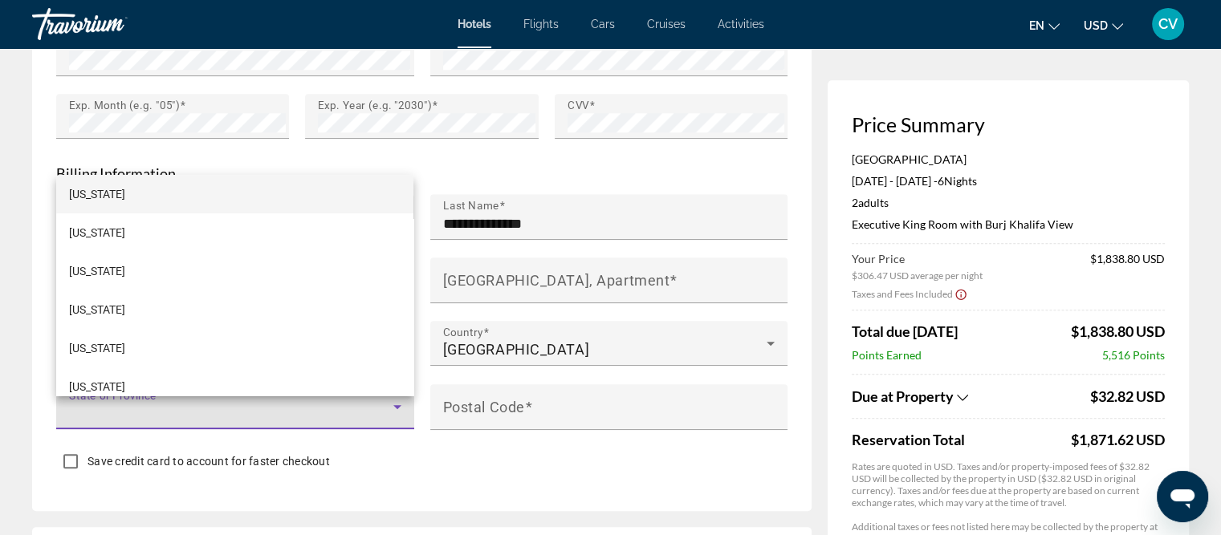
scroll to position [241, 0]
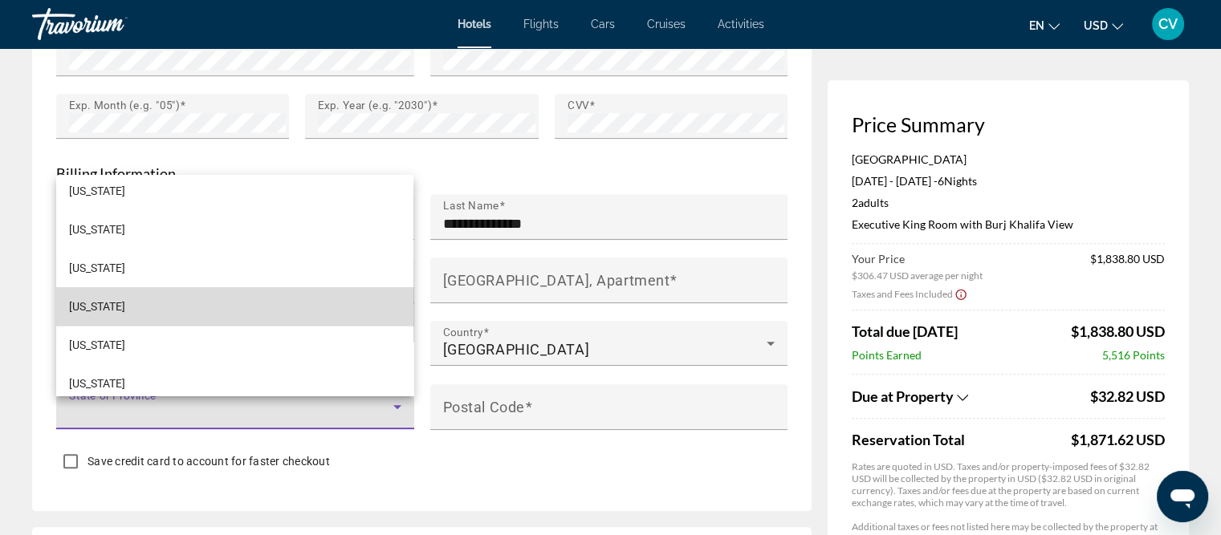
click at [254, 313] on mat-option "[US_STATE]" at bounding box center [234, 306] width 357 height 39
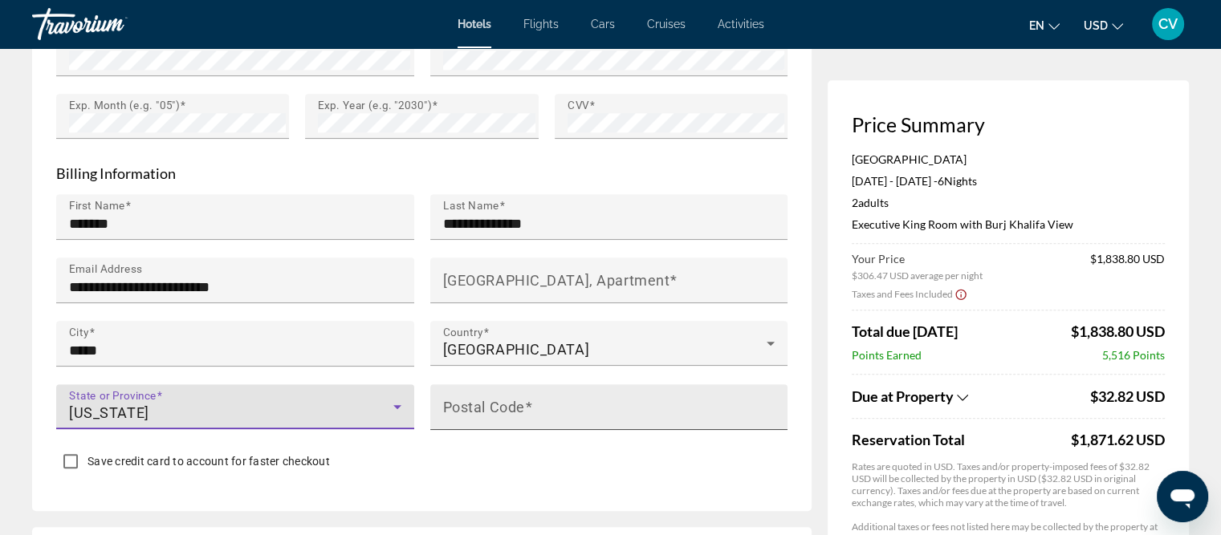
click at [639, 424] on input "Postal Code" at bounding box center [614, 413] width 342 height 19
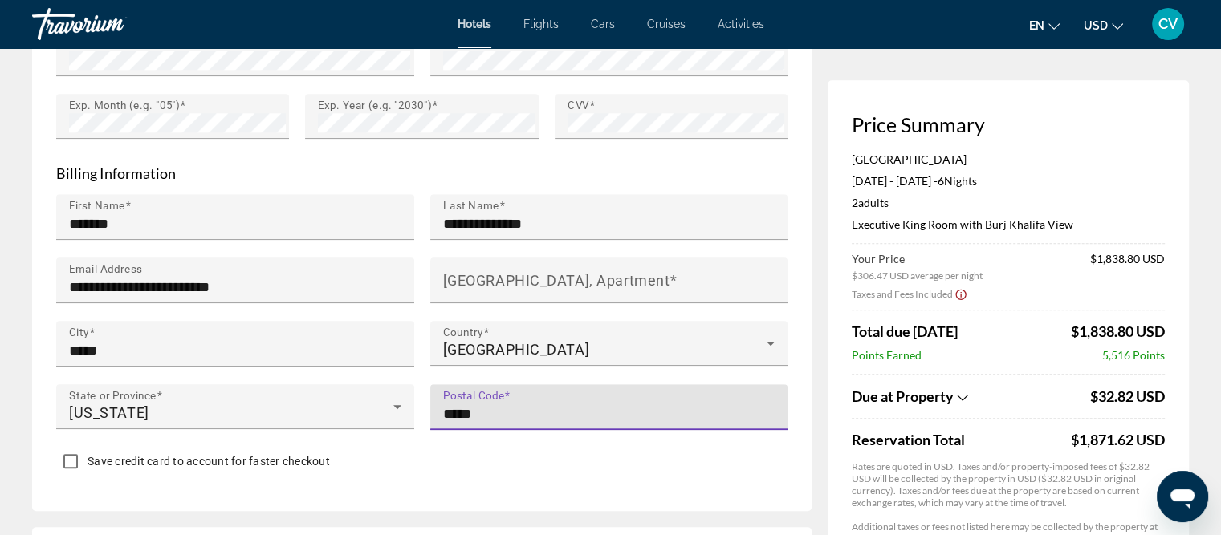
type input "*****"
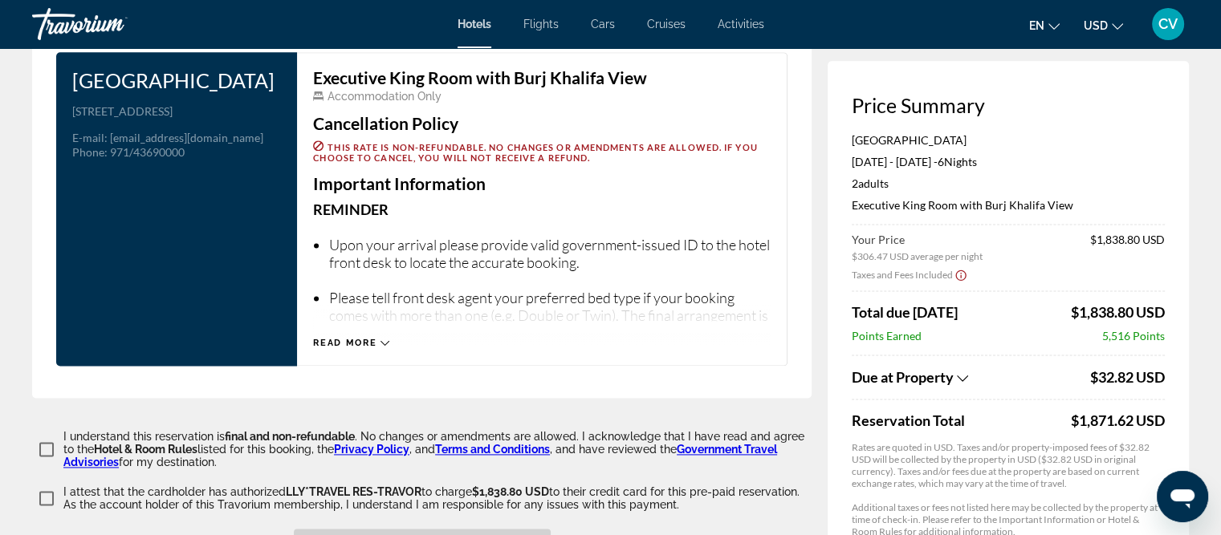
scroll to position [2247, 0]
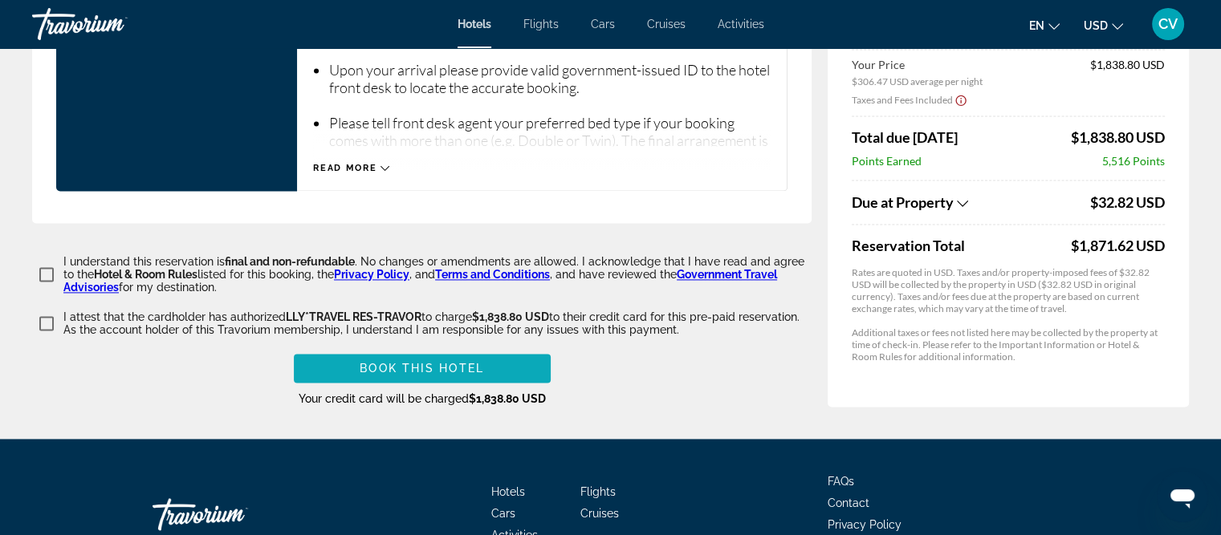
click at [396, 375] on span "Book this hotel" at bounding box center [422, 368] width 124 height 13
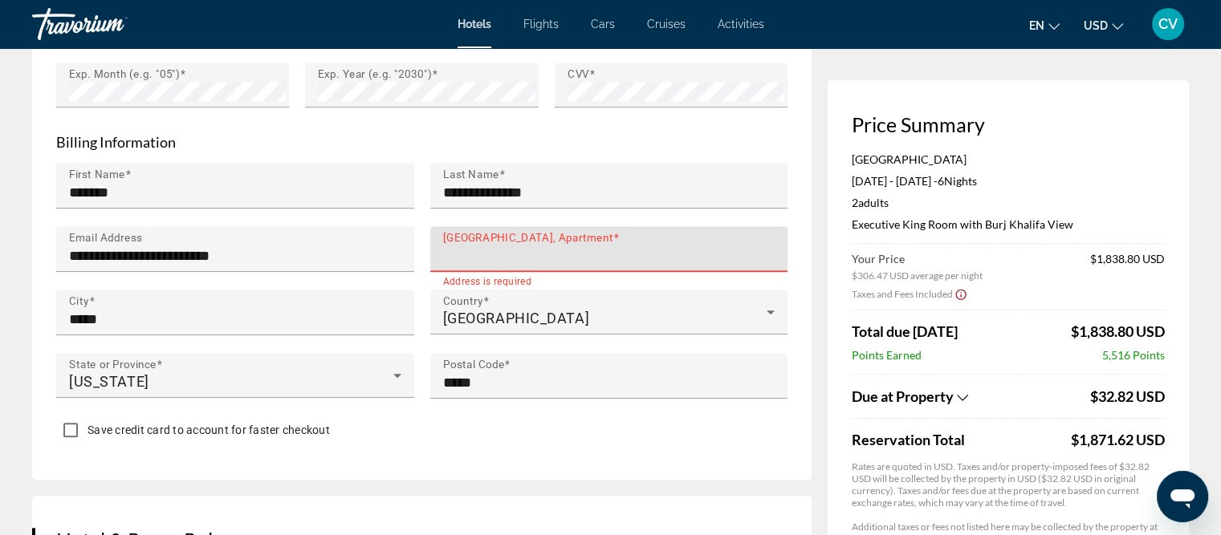
click at [514, 266] on input "[GEOGRAPHIC_DATA], Apartment" at bounding box center [614, 255] width 342 height 19
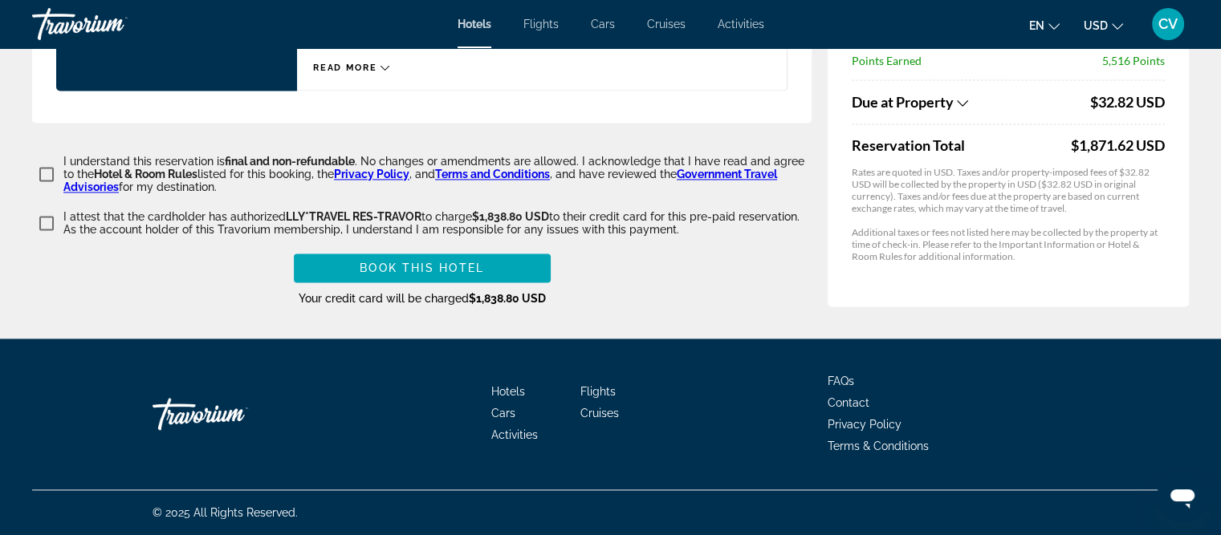
scroll to position [2358, 0]
type input "**********"
click at [506, 272] on span "Main content" at bounding box center [422, 268] width 257 height 39
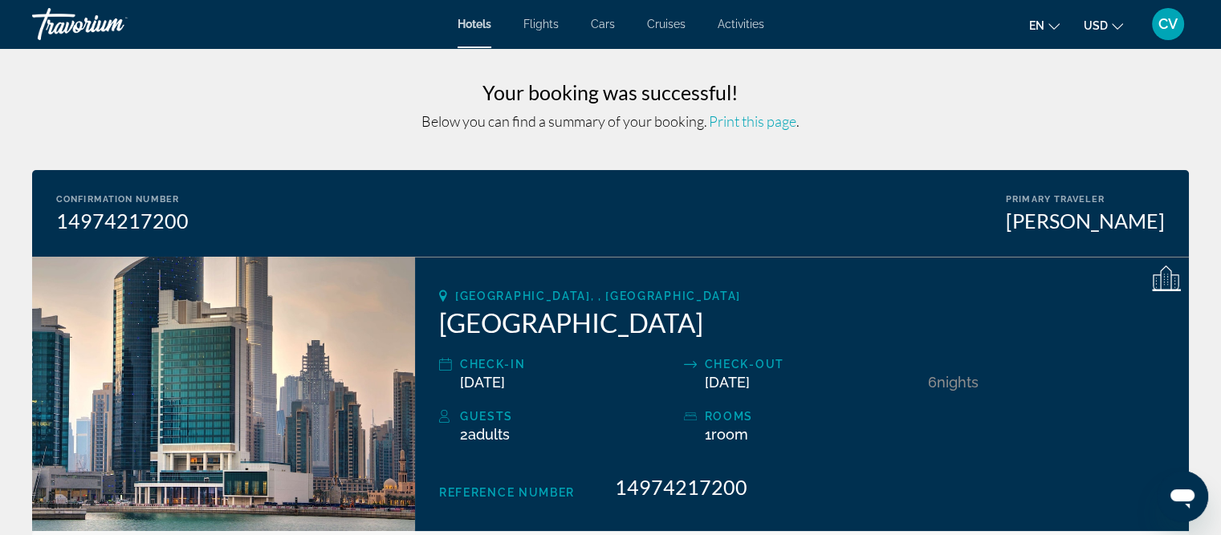
click at [1156, 22] on div "CV" at bounding box center [1168, 24] width 32 height 32
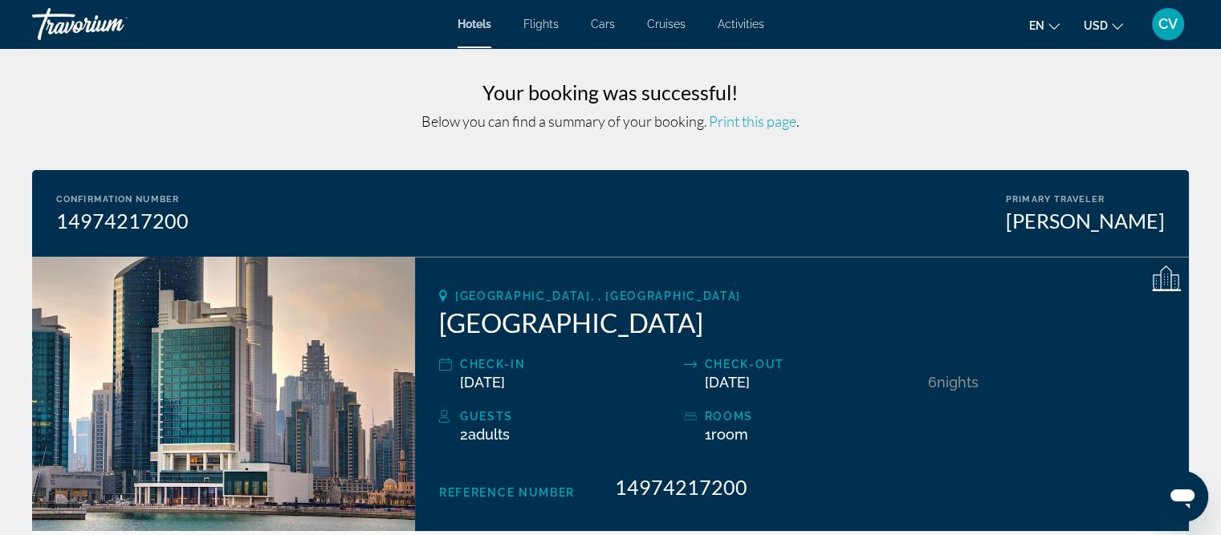
click at [758, 126] on span "Print this page" at bounding box center [752, 121] width 87 height 18
click at [1174, 28] on span "CV" at bounding box center [1167, 24] width 19 height 16
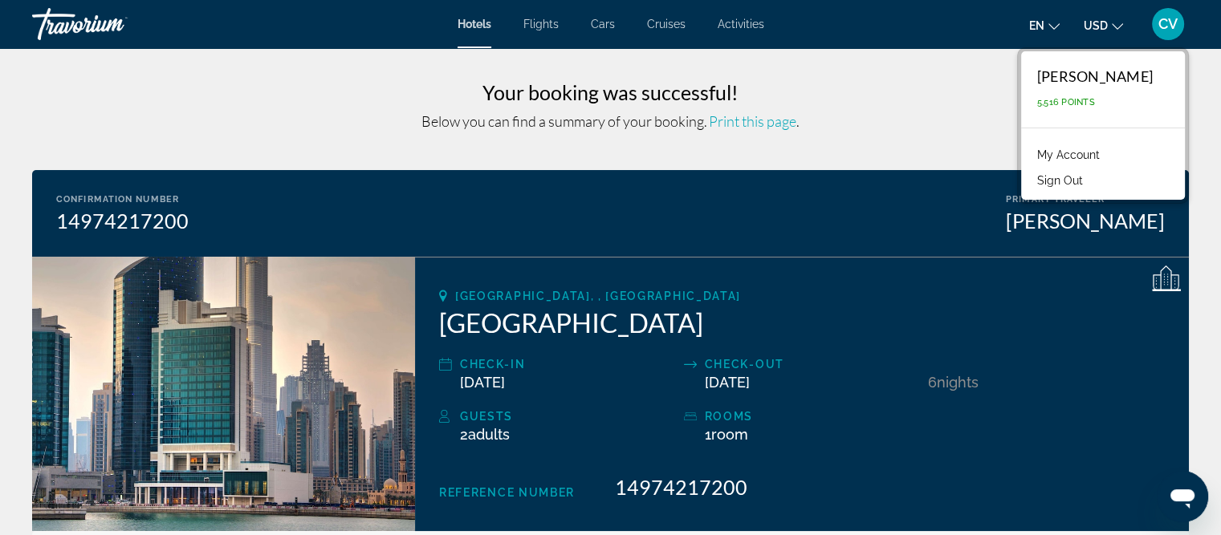
click at [1029, 163] on link "My Account" at bounding box center [1068, 154] width 79 height 21
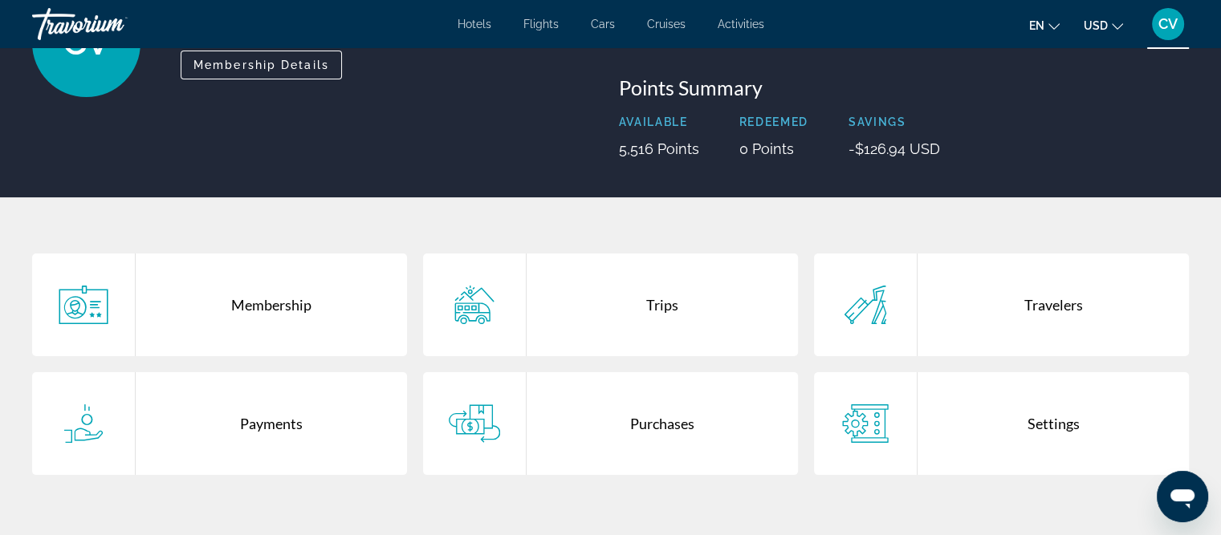
scroll to position [241, 0]
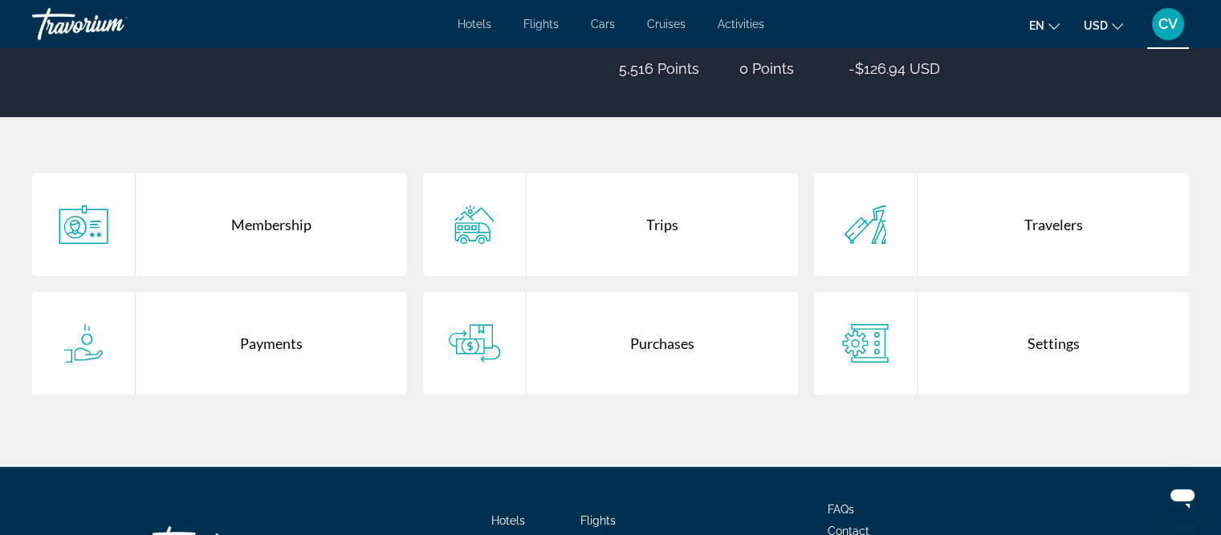
click at [607, 346] on div "Purchases" at bounding box center [661, 343] width 271 height 103
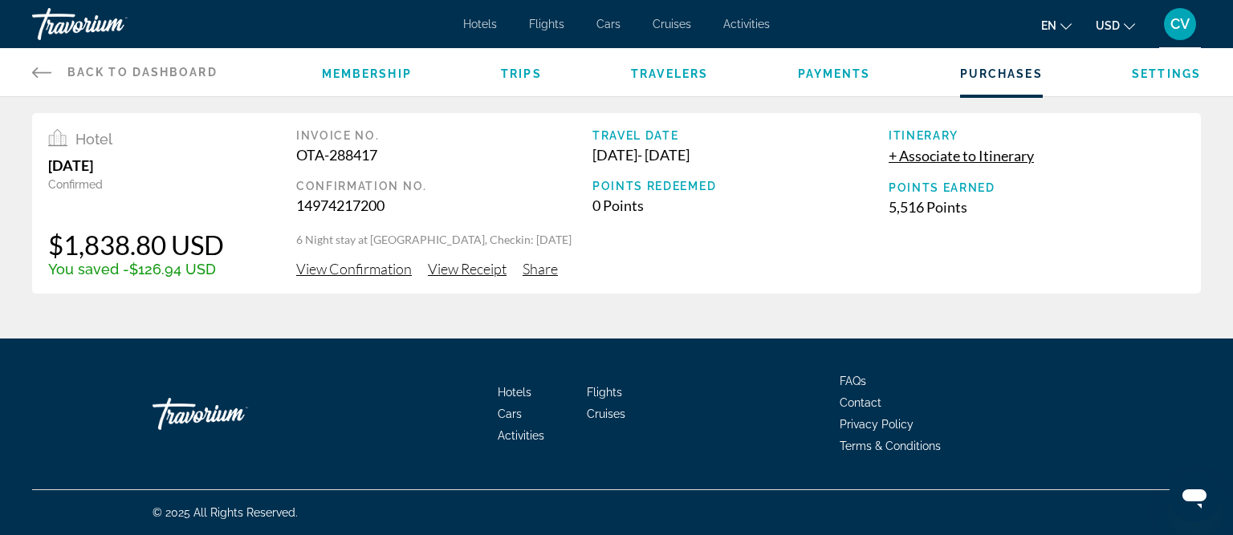
click at [485, 270] on span "View Receipt" at bounding box center [467, 269] width 79 height 18
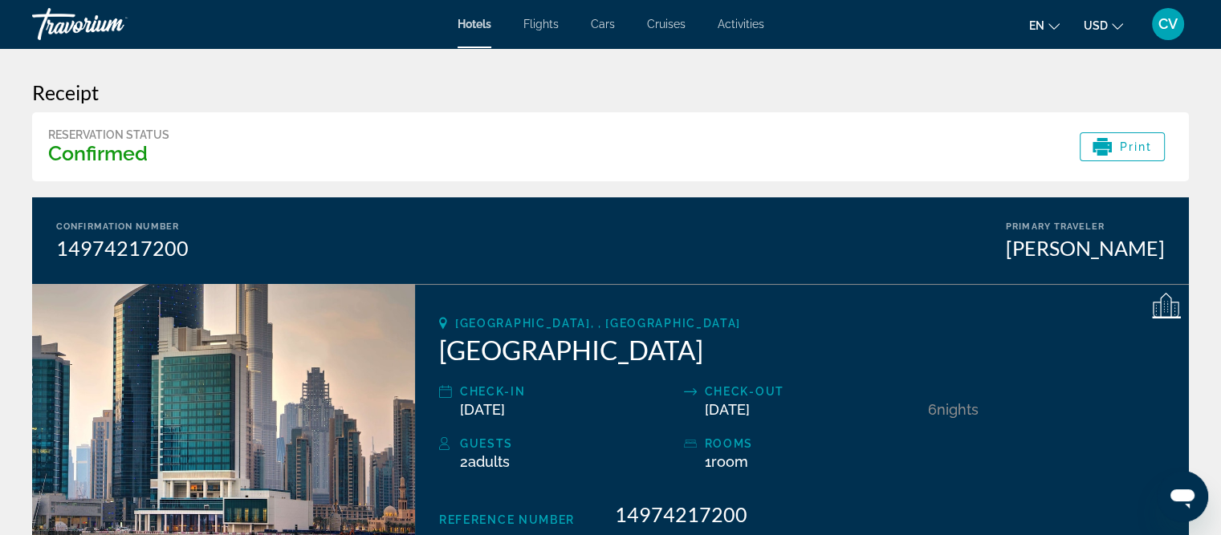
click at [1164, 25] on span "CV" at bounding box center [1167, 24] width 19 height 16
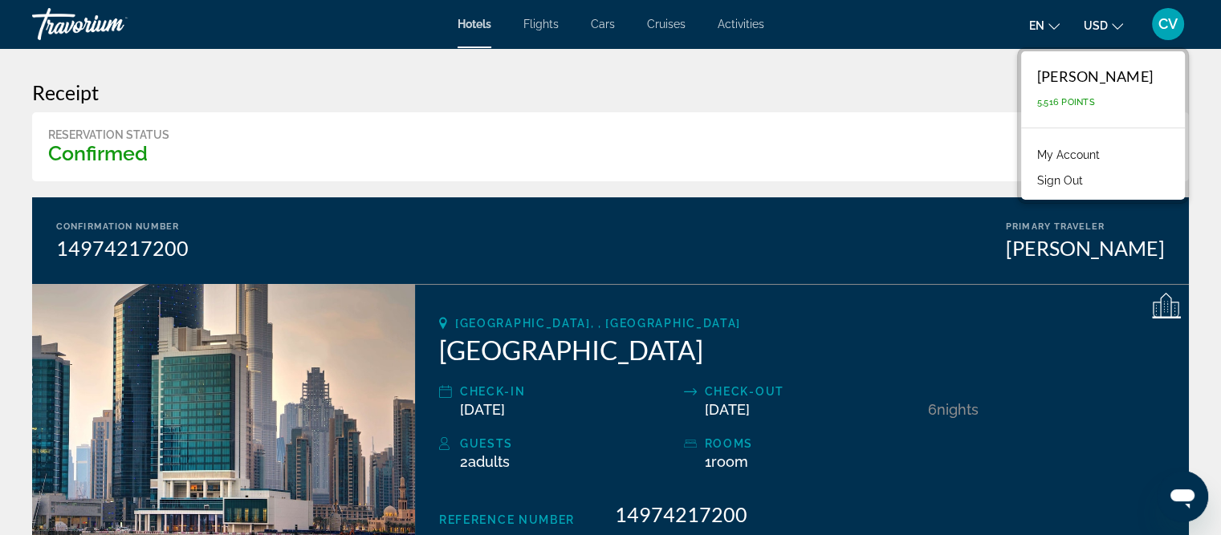
click at [1029, 155] on link "My Account" at bounding box center [1068, 154] width 79 height 21
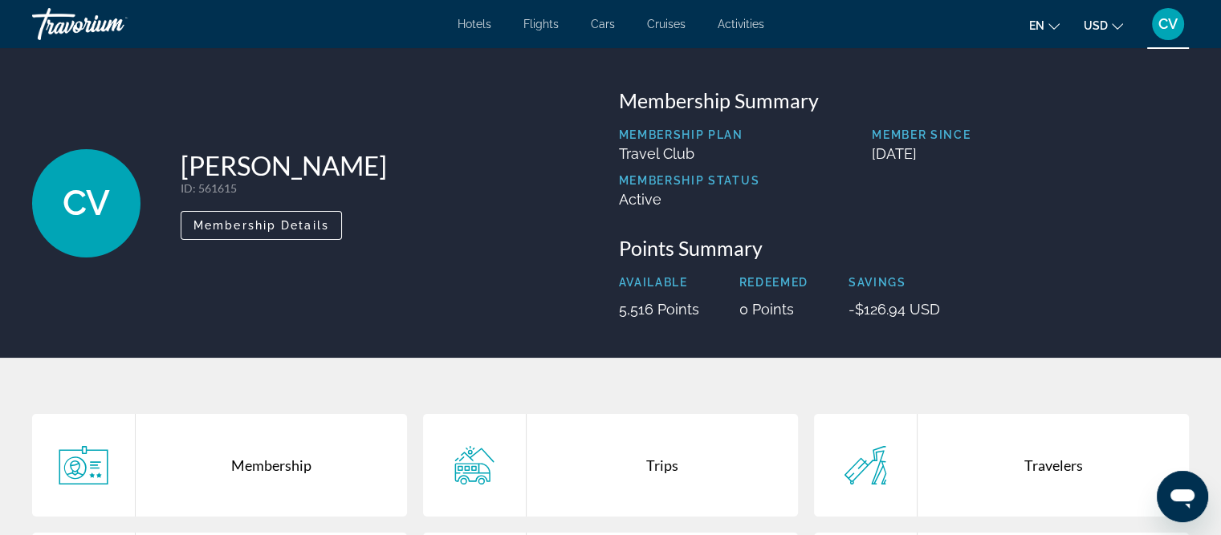
click at [84, 28] on div "Travorium" at bounding box center [112, 24] width 160 height 42
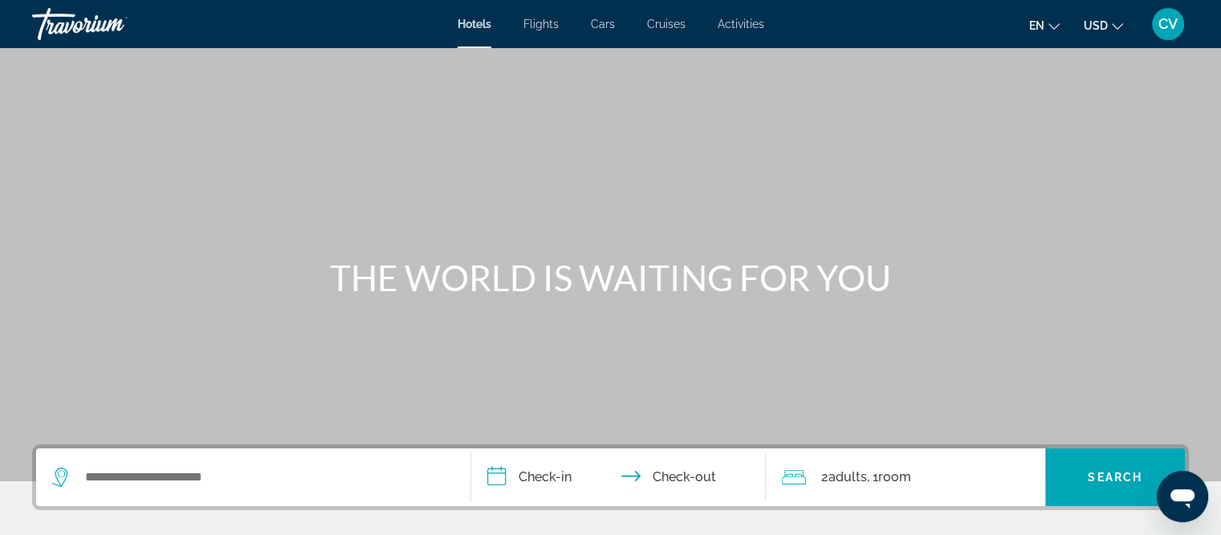
click at [70, 33] on div "Travorium" at bounding box center [112, 24] width 160 height 42
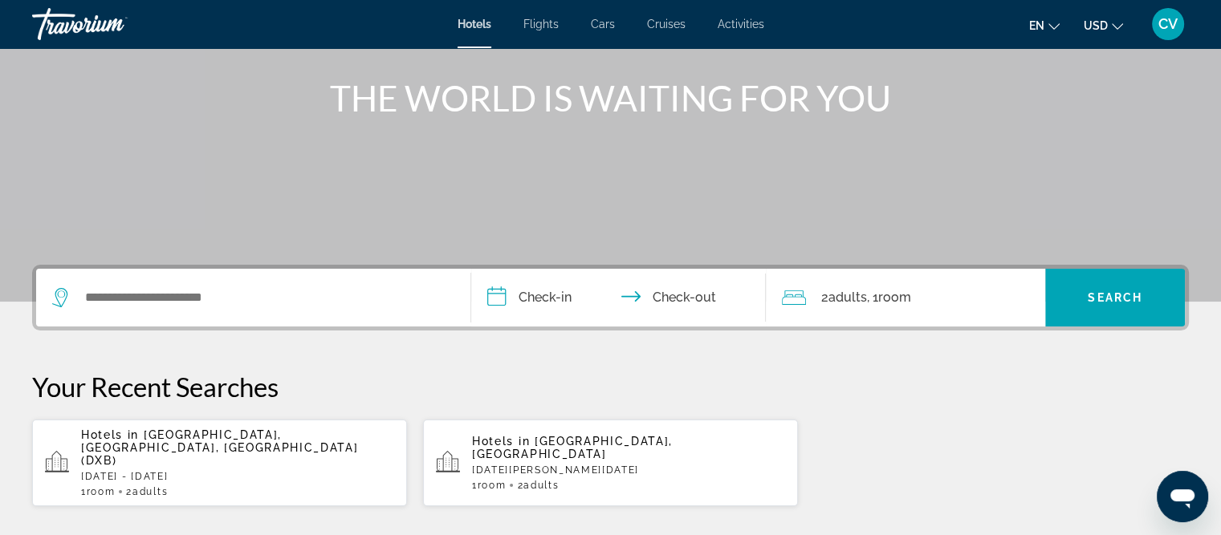
scroll to position [241, 0]
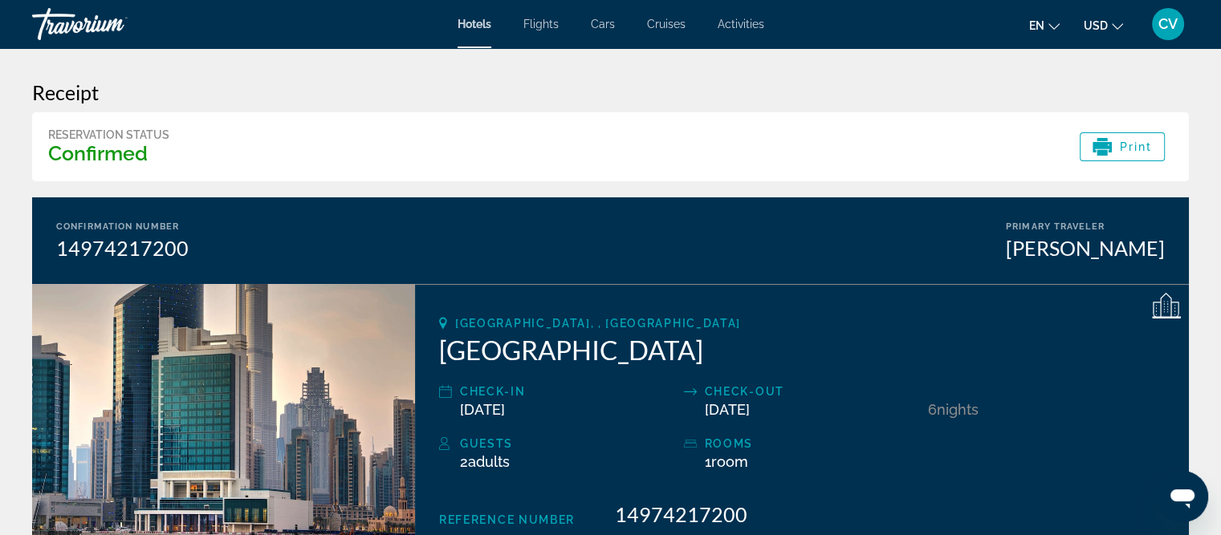
click at [129, 23] on div "Travorium" at bounding box center [112, 24] width 160 height 42
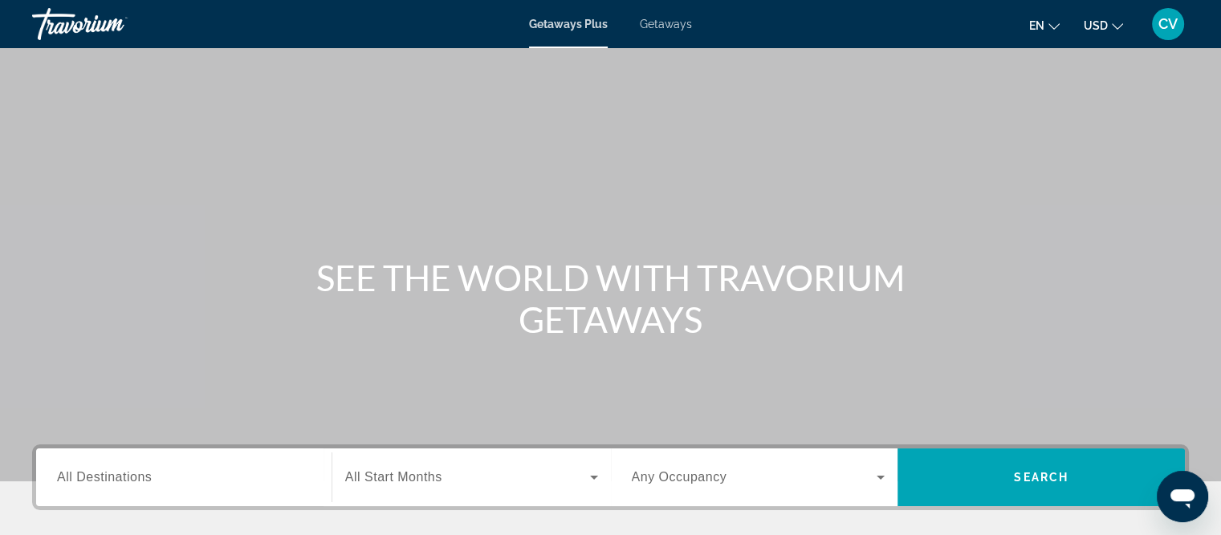
click at [682, 33] on div "Getaways Plus Getaways en English Español Français Italiano Português русский U…" at bounding box center [610, 24] width 1221 height 42
click at [653, 22] on span "Getaways" at bounding box center [666, 24] width 52 height 13
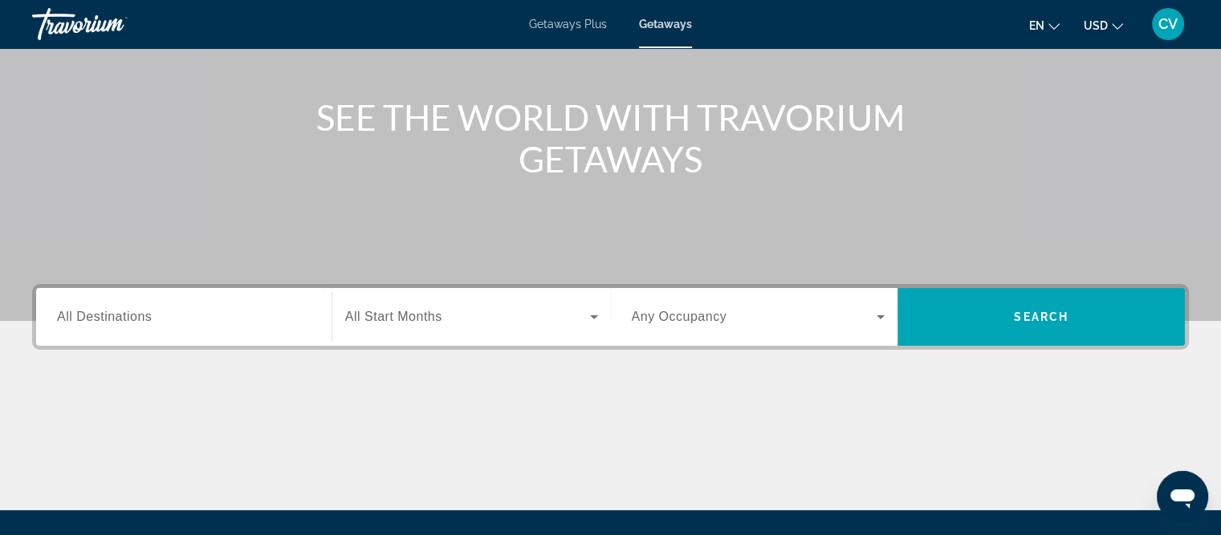
click at [196, 295] on div "Search widget" at bounding box center [184, 318] width 254 height 46
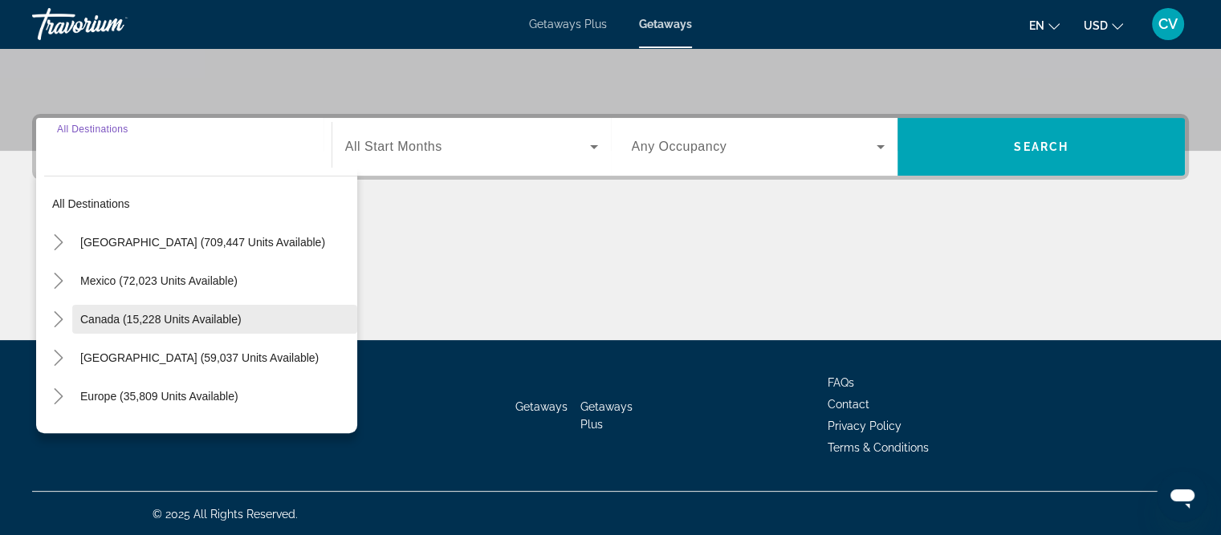
scroll to position [331, 0]
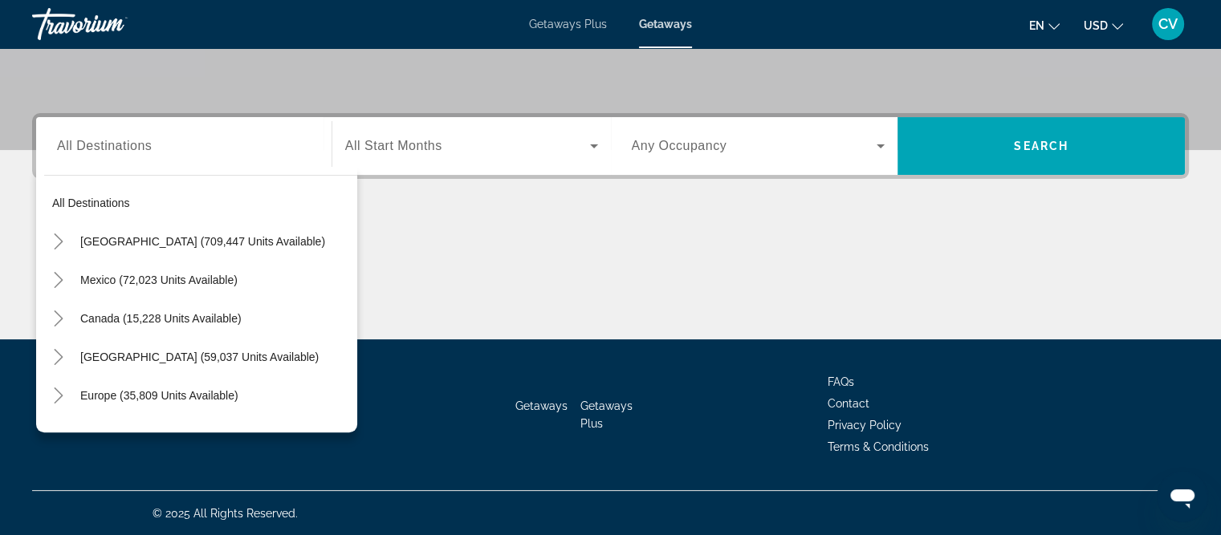
click at [74, 157] on div "Search widget" at bounding box center [184, 147] width 254 height 46
click at [60, 240] on icon "Toggle United States (709,447 units available)" at bounding box center [58, 242] width 9 height 16
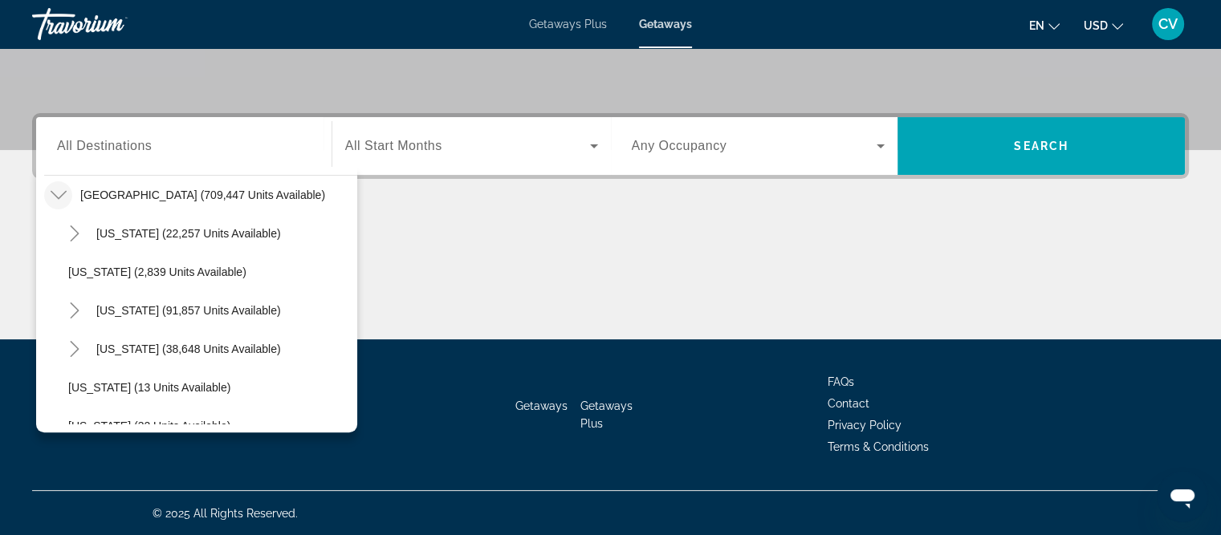
click at [97, 145] on span "All Destinations" at bounding box center [104, 146] width 95 height 14
click at [97, 145] on input "Destination All Destinations" at bounding box center [184, 146] width 254 height 19
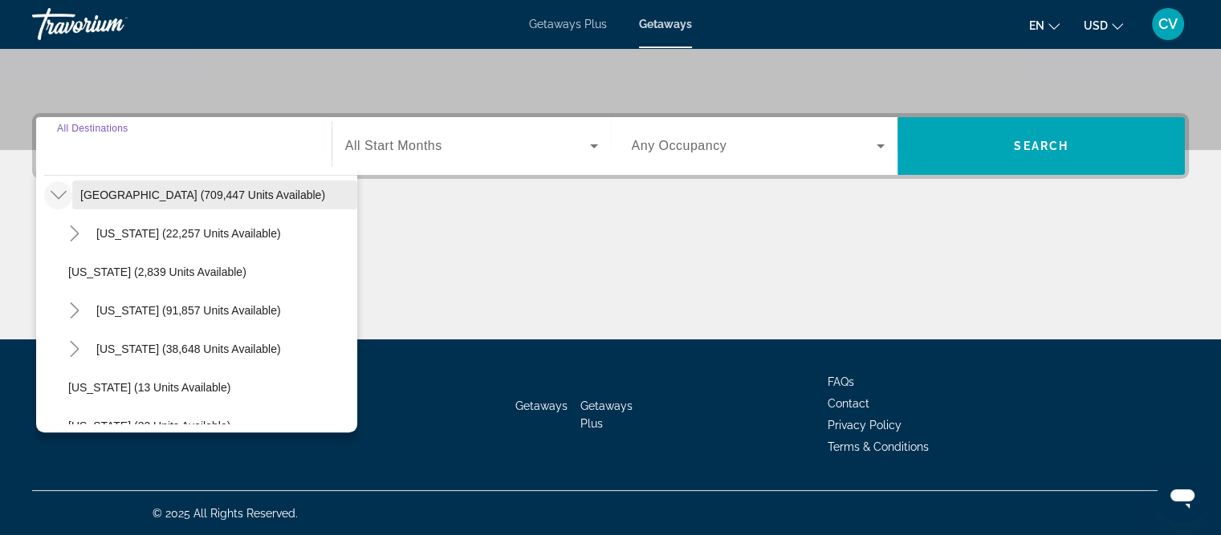
click at [79, 188] on span "Search widget" at bounding box center [214, 195] width 285 height 39
type input "**********"
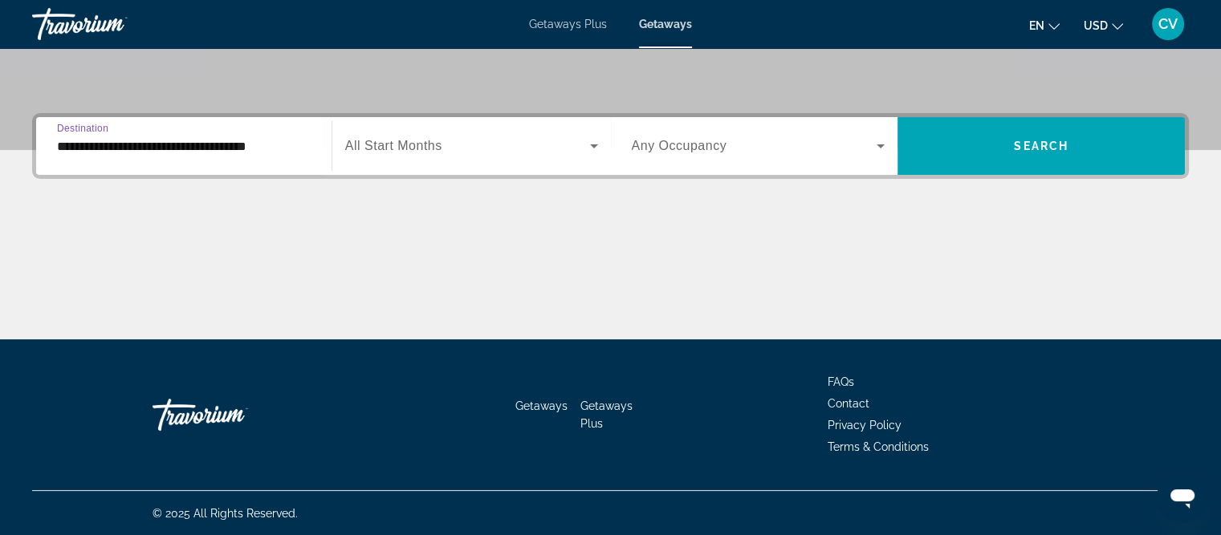
click at [96, 155] on div "**********" at bounding box center [184, 147] width 254 height 46
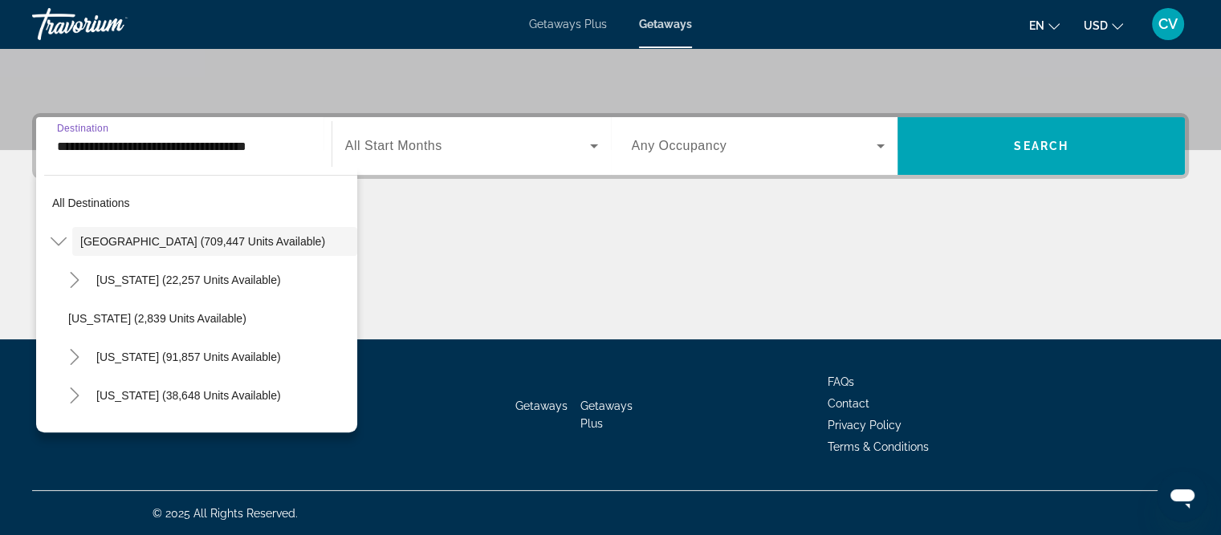
scroll to position [305, 0]
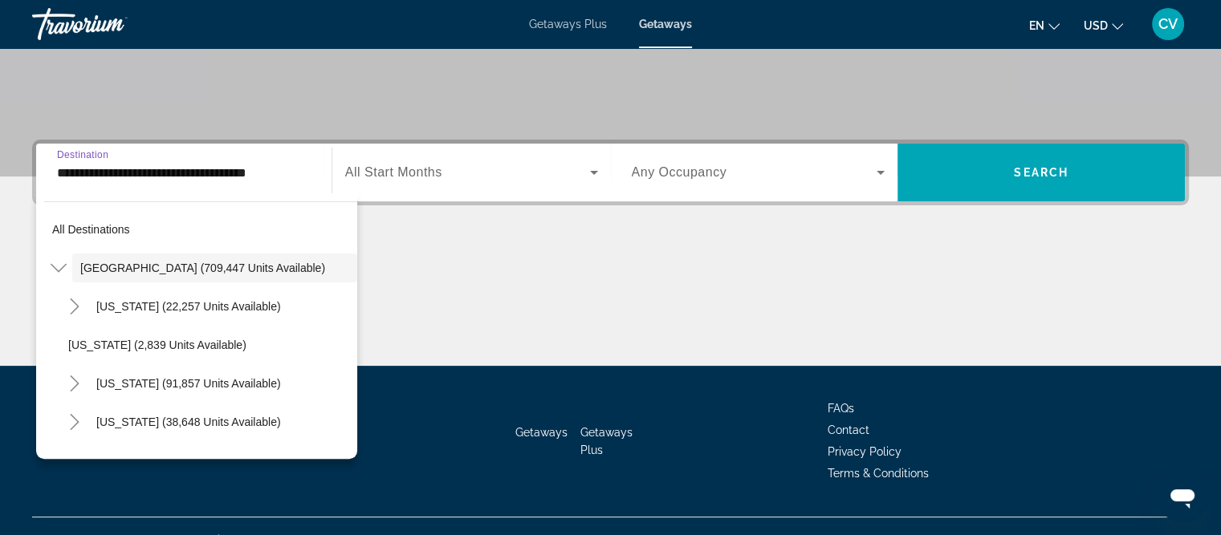
click at [271, 173] on input "**********" at bounding box center [184, 173] width 254 height 19
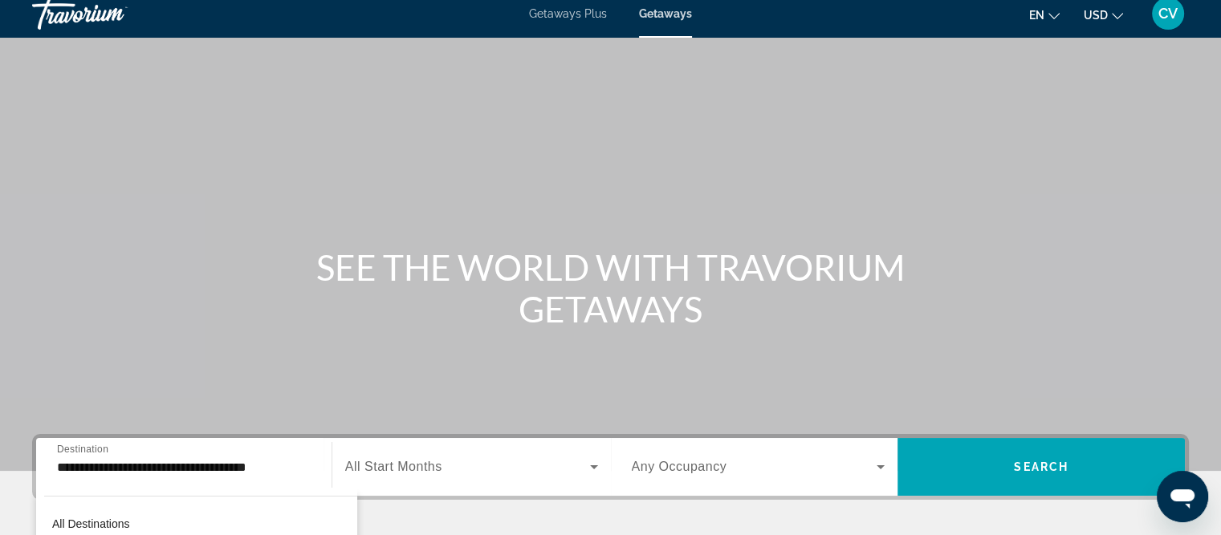
click at [311, 457] on div "**********" at bounding box center [183, 468] width 279 height 46
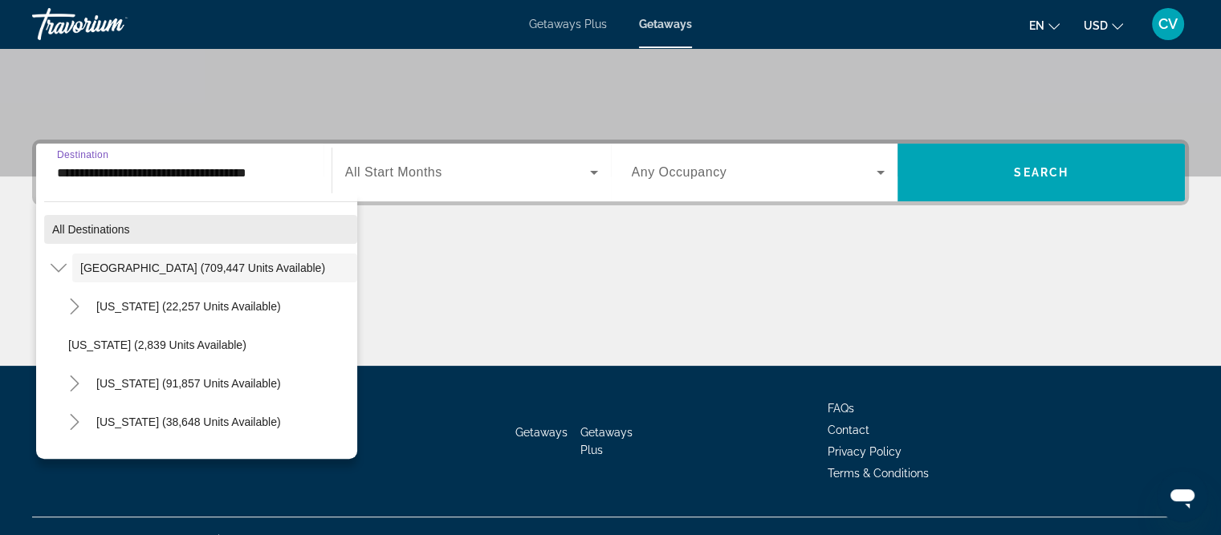
click at [126, 231] on span "All destinations" at bounding box center [91, 229] width 78 height 13
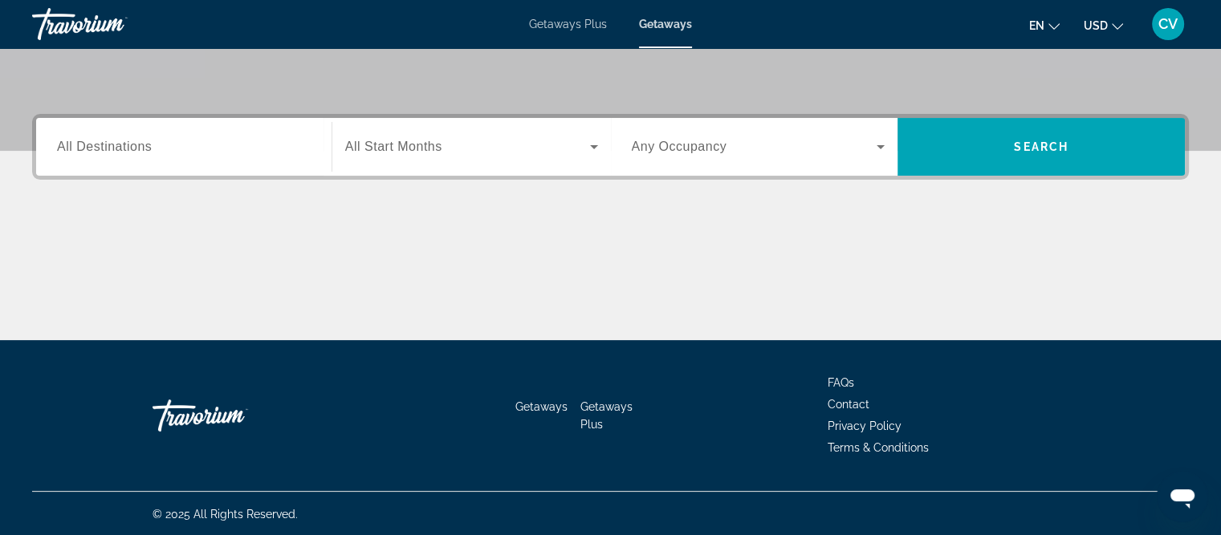
scroll to position [331, 0]
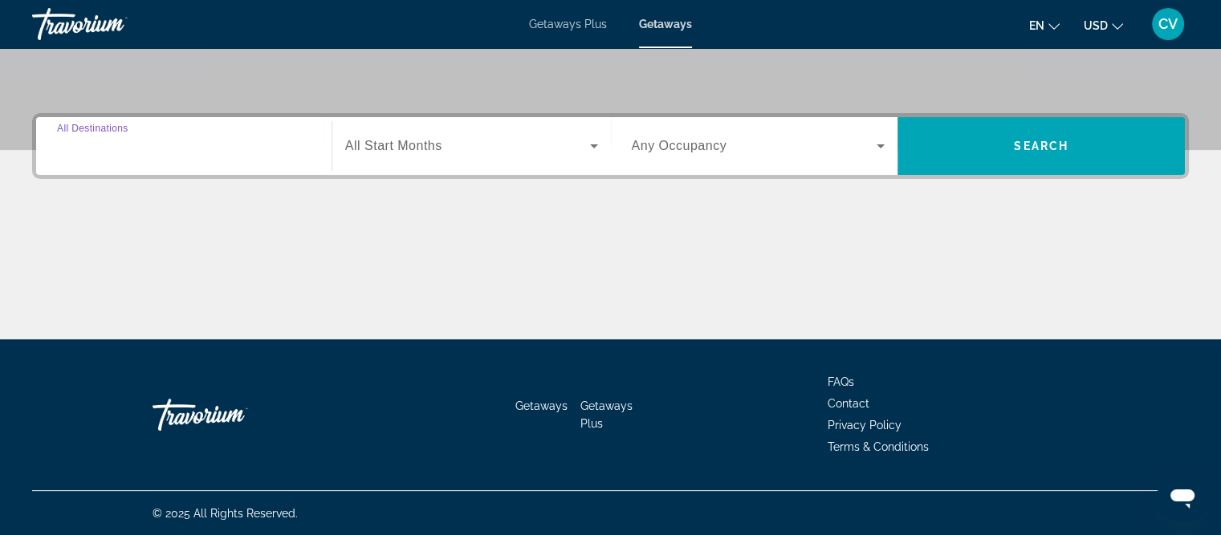
click at [165, 140] on input "Destination All Destinations" at bounding box center [184, 146] width 254 height 19
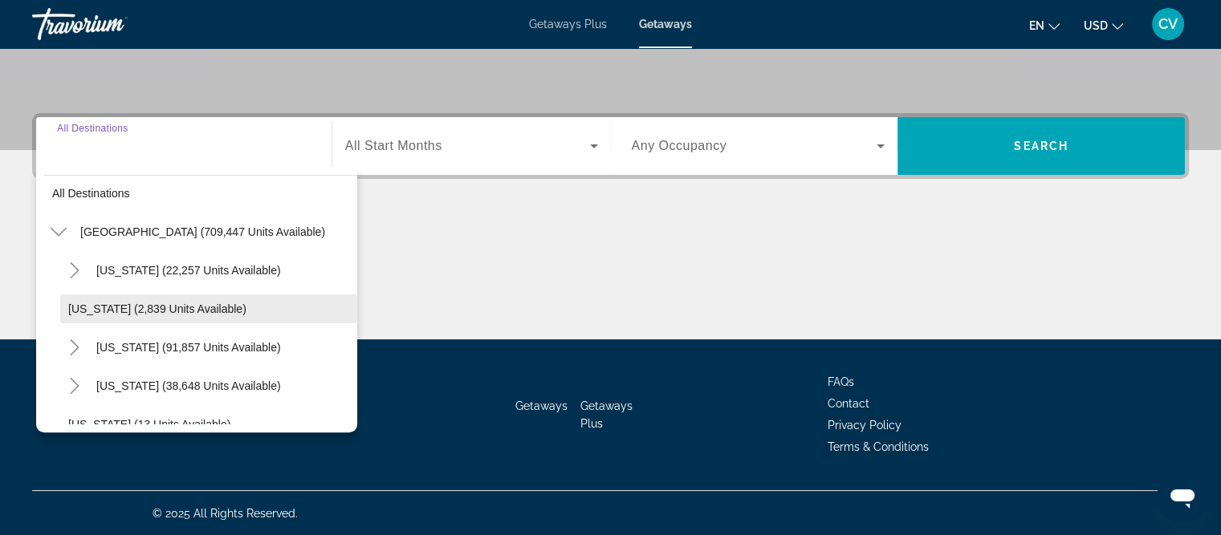
scroll to position [0, 0]
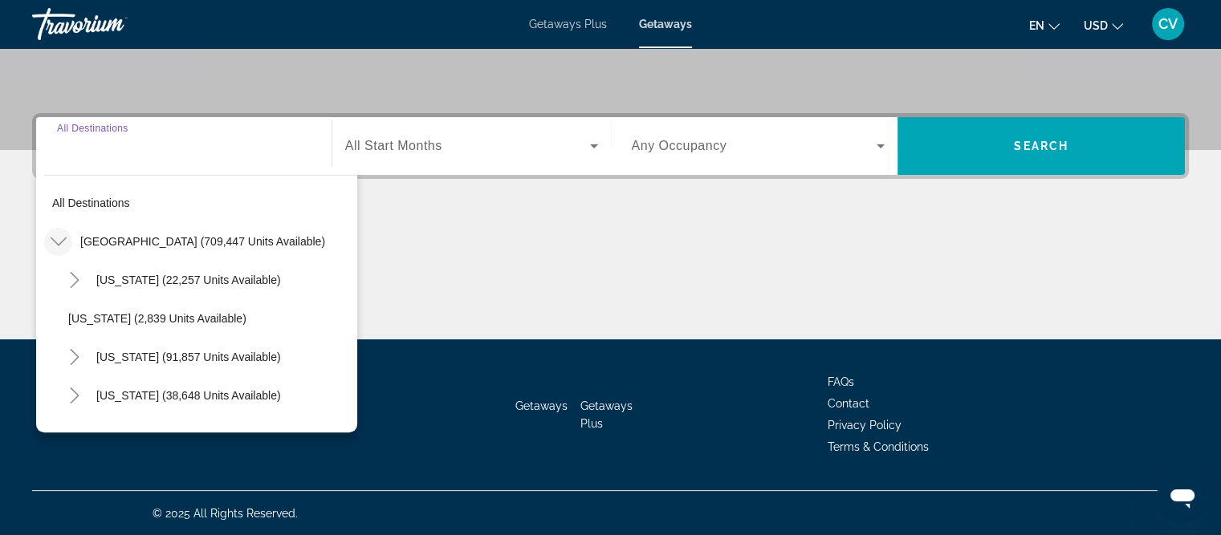
click at [54, 243] on icon "Toggle United States (709,447 units available)" at bounding box center [59, 242] width 16 height 16
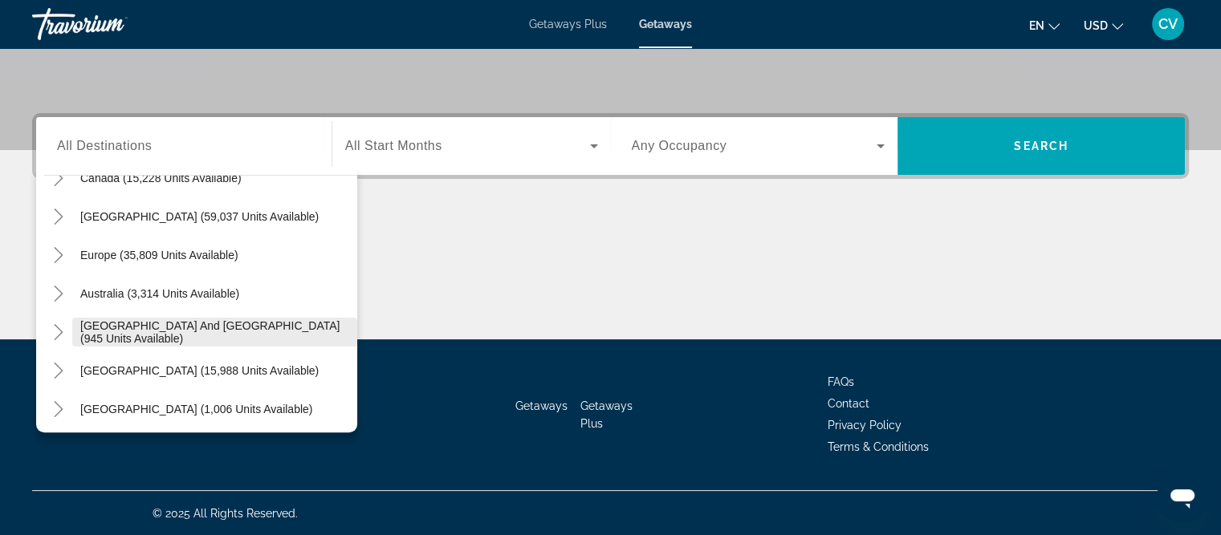
scroll to position [160, 0]
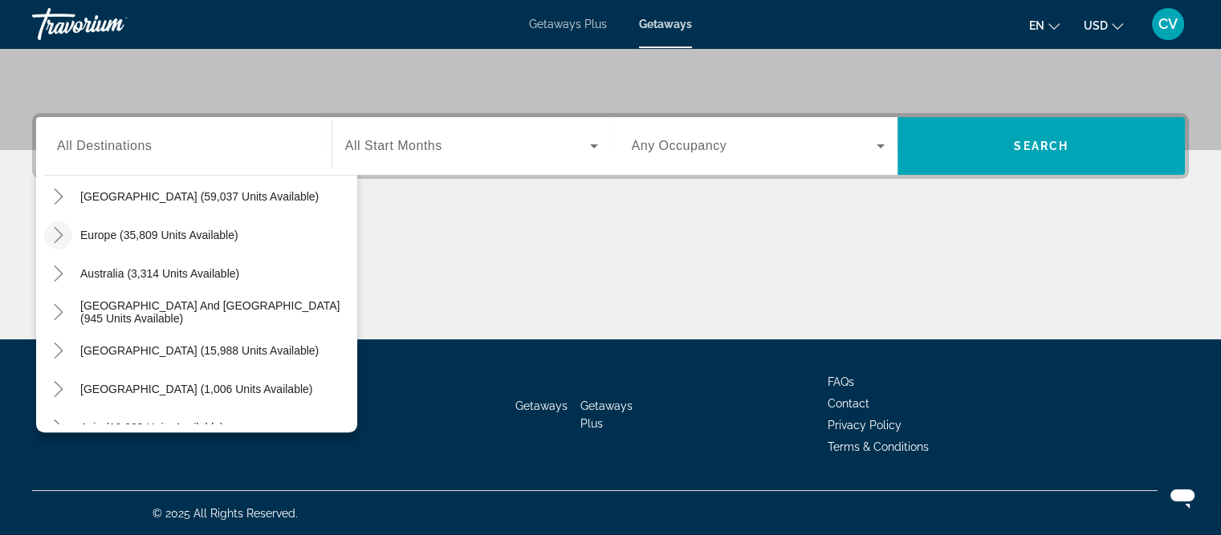
click at [62, 231] on icon "Toggle Europe (35,809 units available)" at bounding box center [59, 235] width 16 height 16
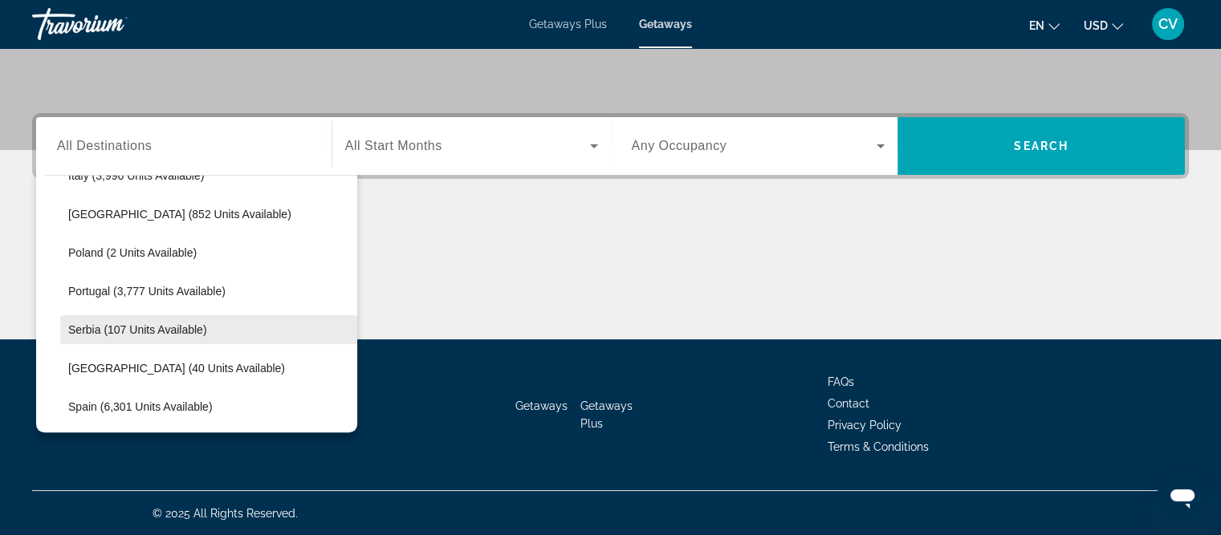
scroll to position [762, 0]
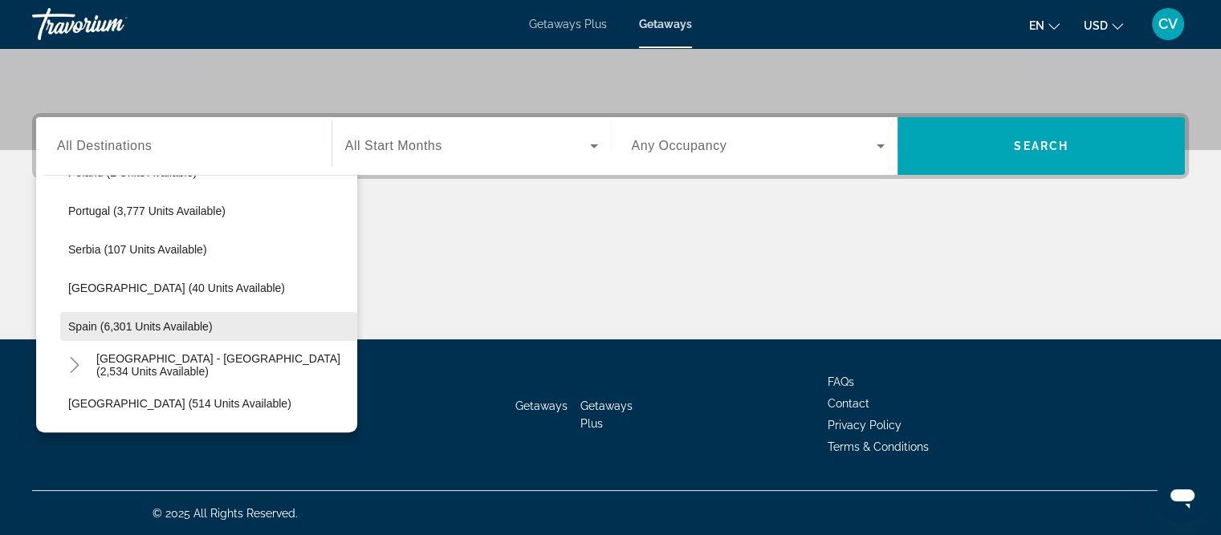
click at [101, 327] on span "Spain (6,301 units available)" at bounding box center [140, 326] width 144 height 13
type input "**********"
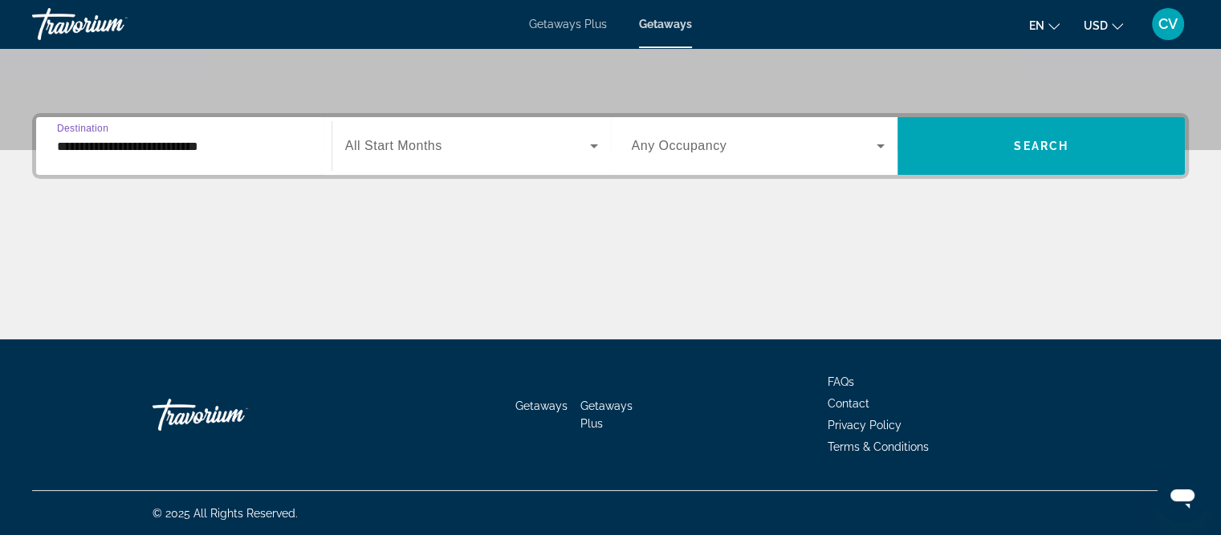
click at [73, 144] on input "**********" at bounding box center [184, 146] width 254 height 19
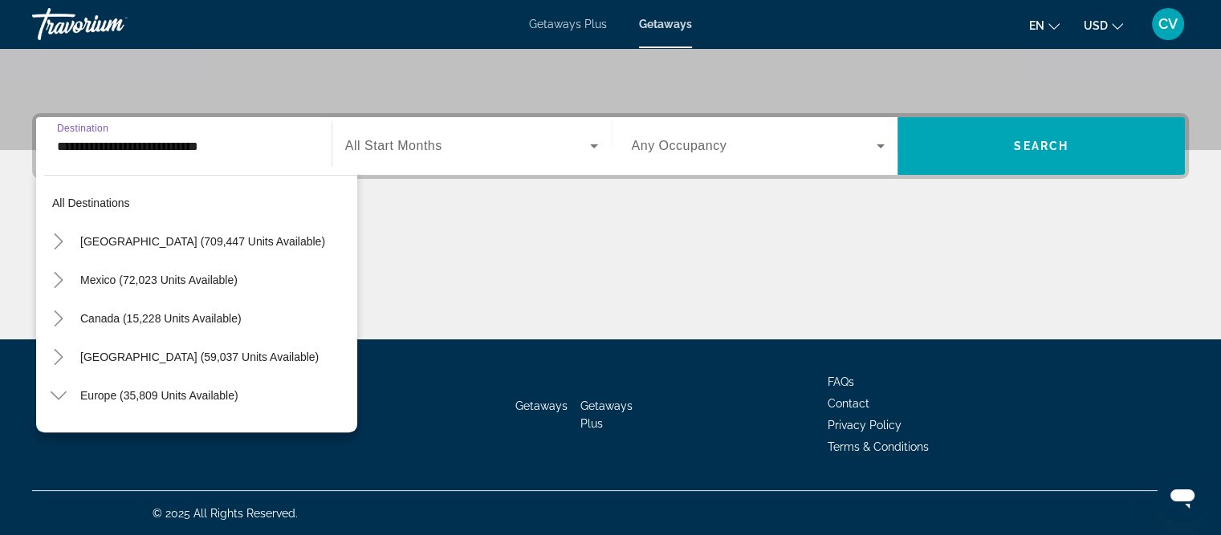
scroll to position [789, 0]
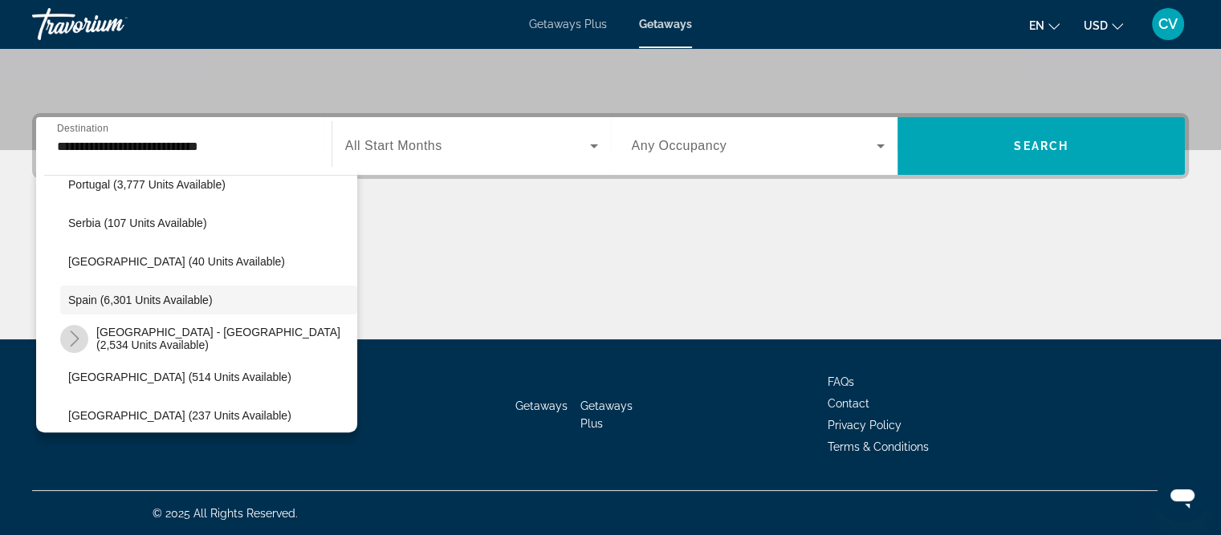
click at [72, 338] on icon "Toggle Spain - Canary Islands (2,534 units available)" at bounding box center [75, 339] width 16 height 16
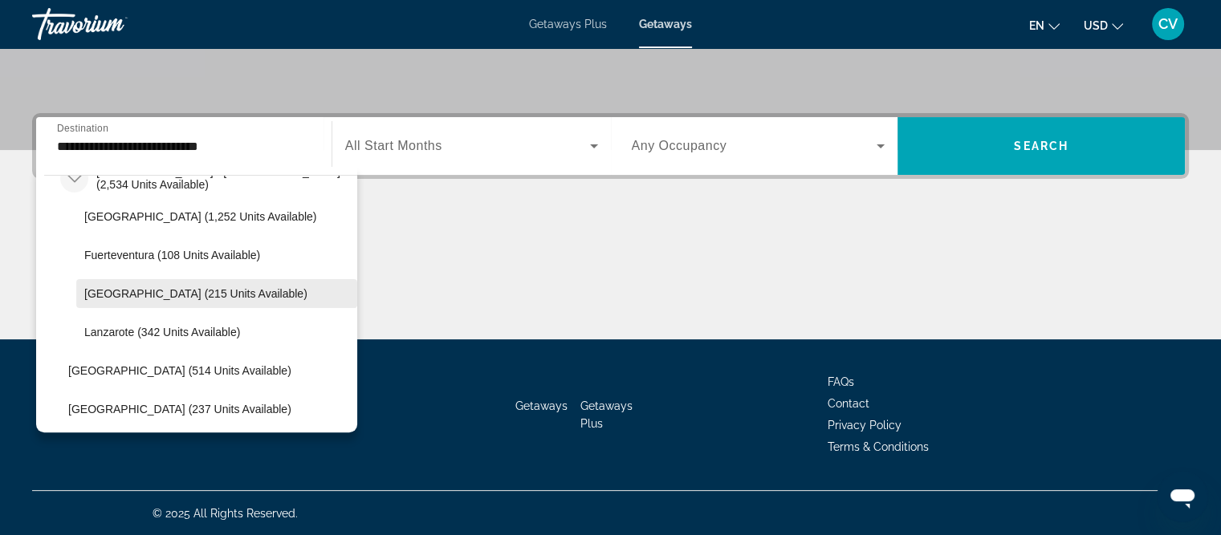
scroll to position [869, 0]
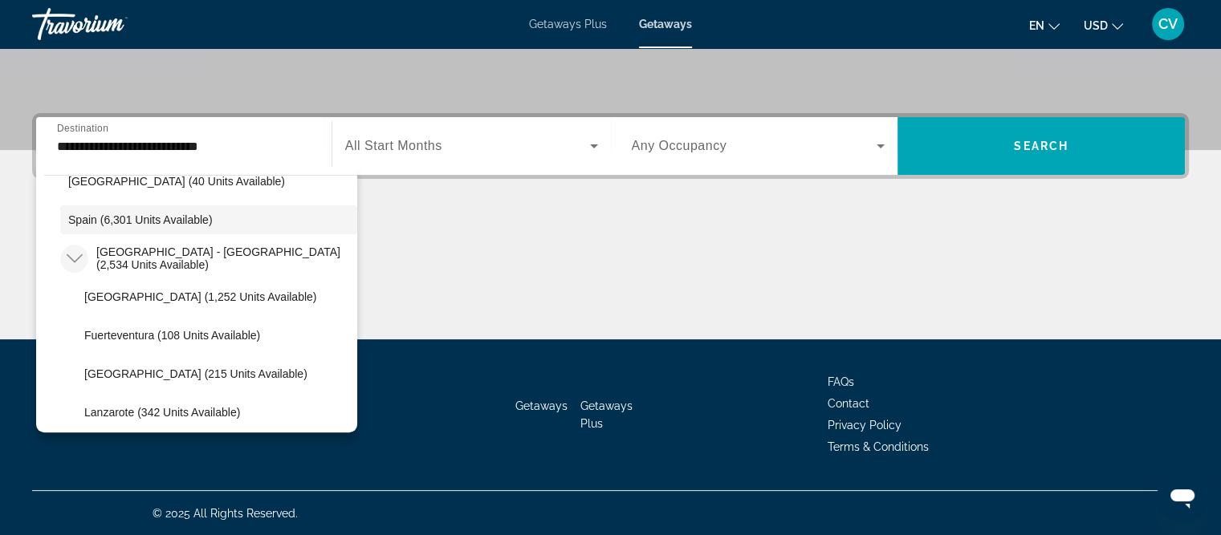
click at [64, 248] on mat-icon "Toggle Spain - Canary Islands (2,534 units available)" at bounding box center [74, 259] width 28 height 28
click at [98, 219] on span "Spain (6,301 units available)" at bounding box center [140, 219] width 144 height 13
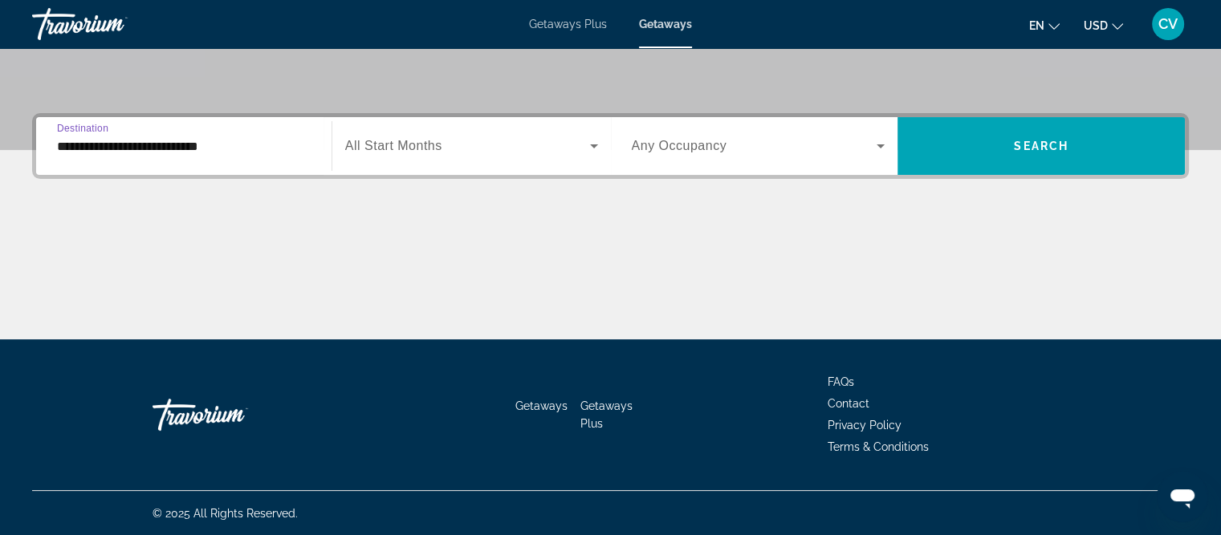
click at [404, 139] on span "All Start Months" at bounding box center [393, 146] width 97 height 14
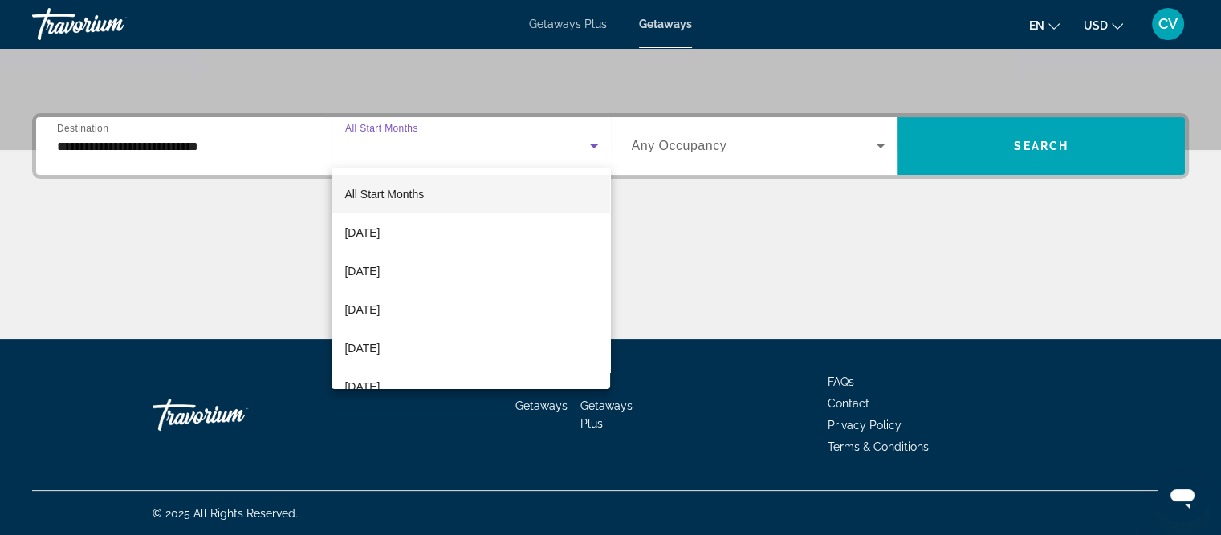
click at [372, 185] on span "All Start Months" at bounding box center [383, 194] width 79 height 19
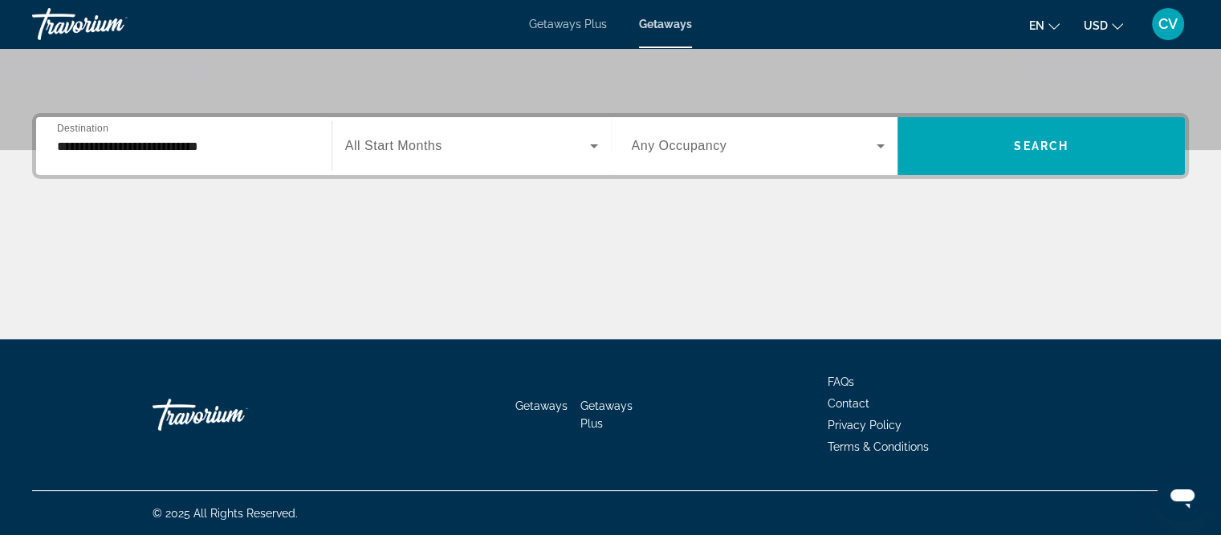
click at [751, 162] on div "Search widget" at bounding box center [759, 146] width 254 height 45
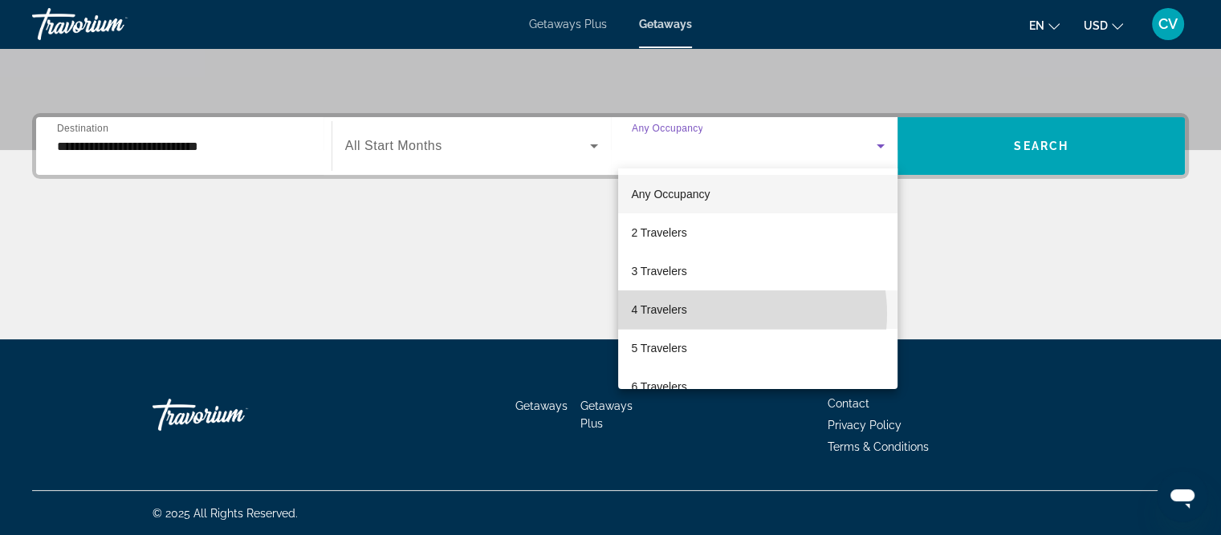
click at [721, 314] on mat-option "4 Travelers" at bounding box center [757, 309] width 279 height 39
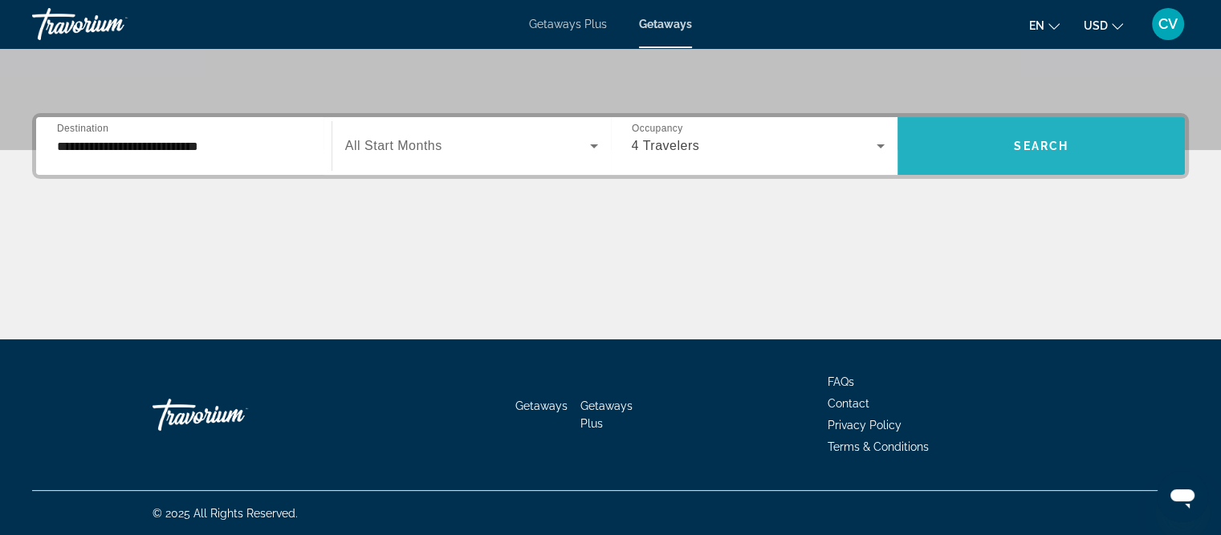
click at [1043, 144] on span "Search" at bounding box center [1041, 146] width 55 height 13
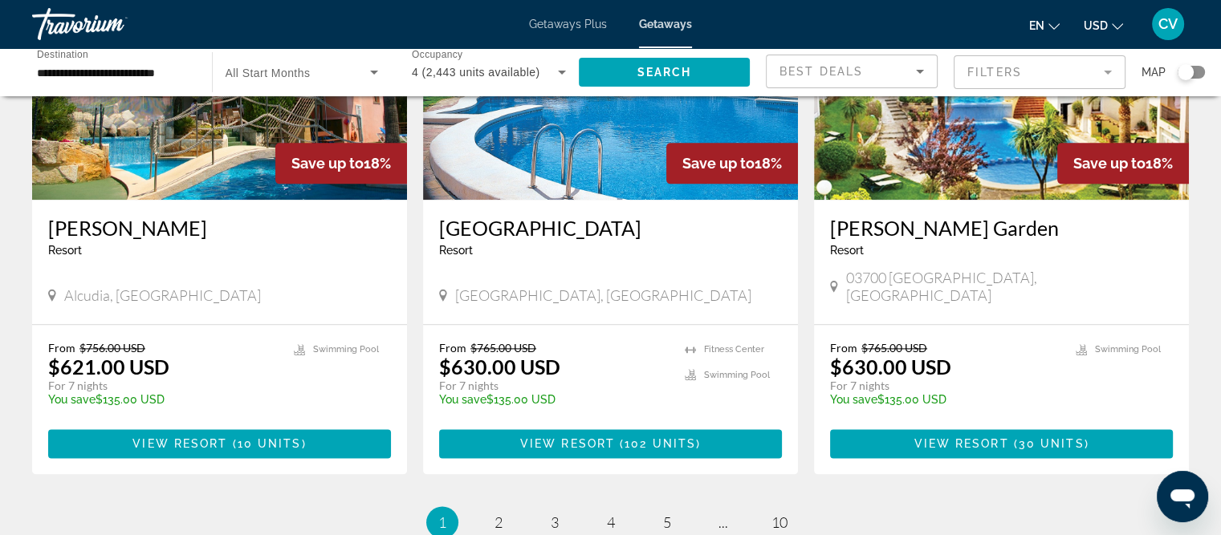
scroll to position [1926, 0]
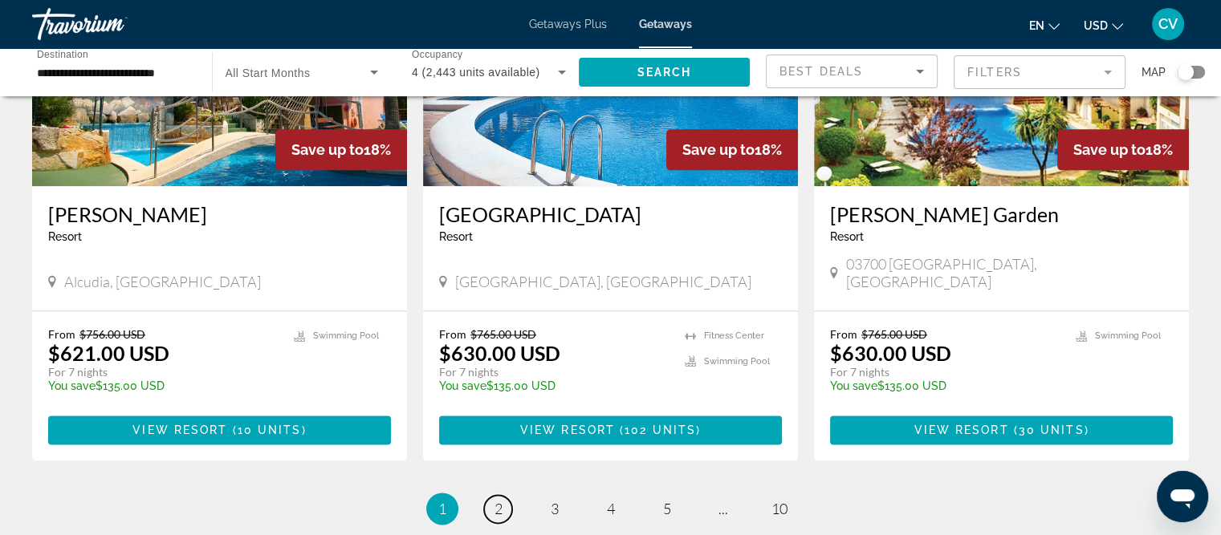
click at [494, 495] on link "page 2" at bounding box center [498, 509] width 28 height 28
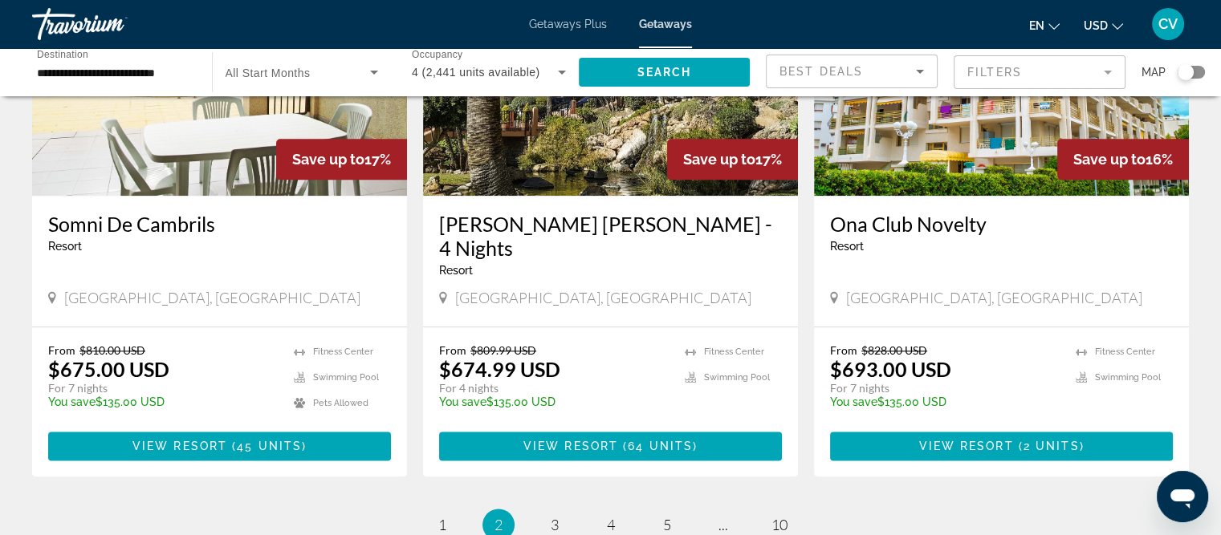
scroll to position [2006, 0]
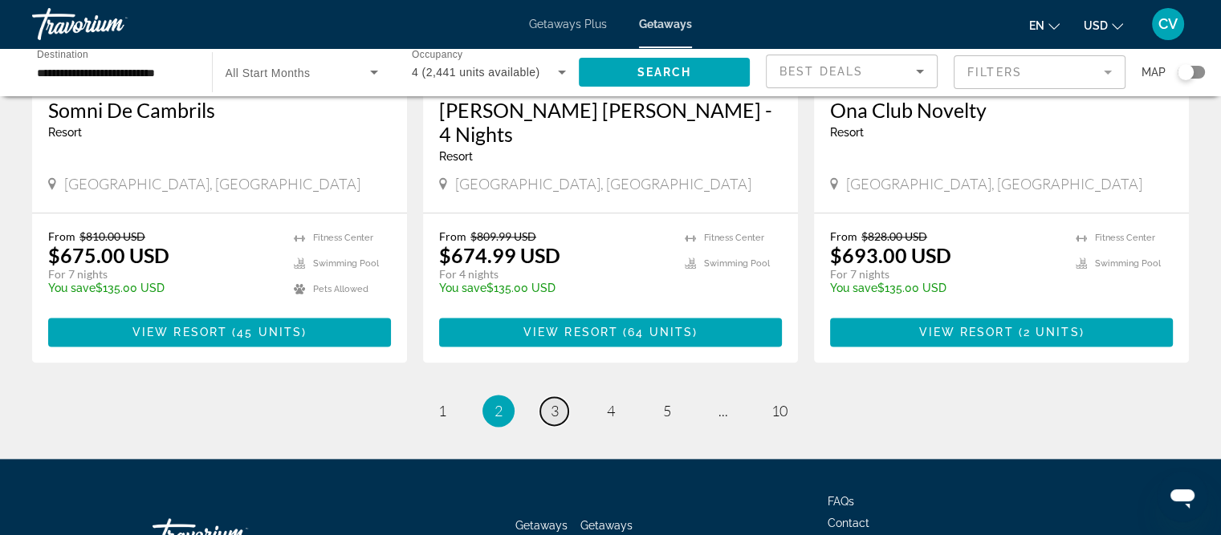
click at [561, 397] on link "page 3" at bounding box center [554, 411] width 28 height 28
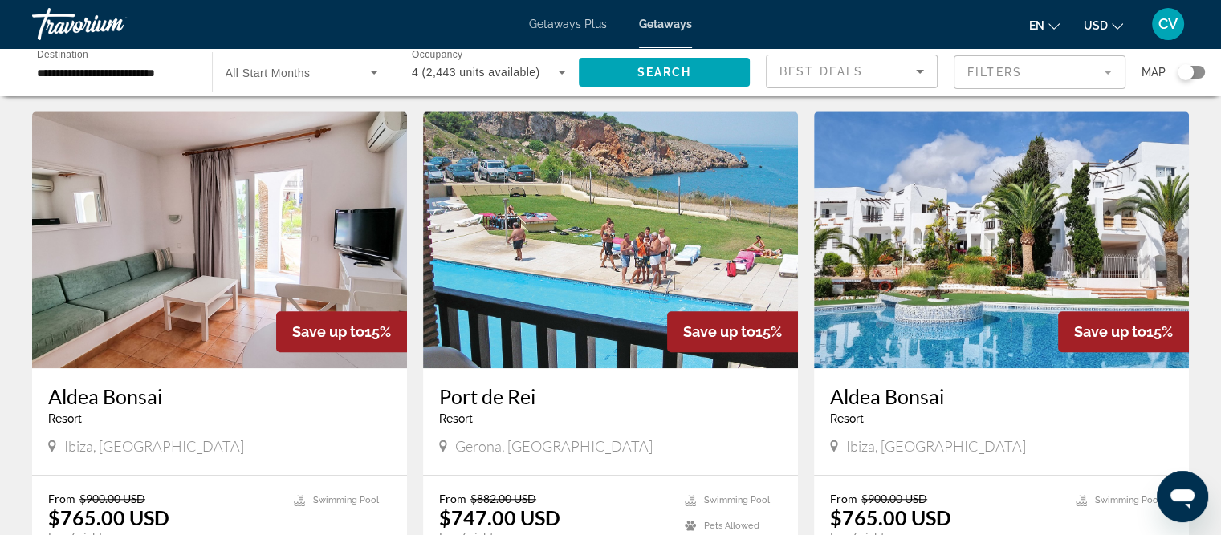
scroll to position [1204, 0]
